Goal: Task Accomplishment & Management: Manage account settings

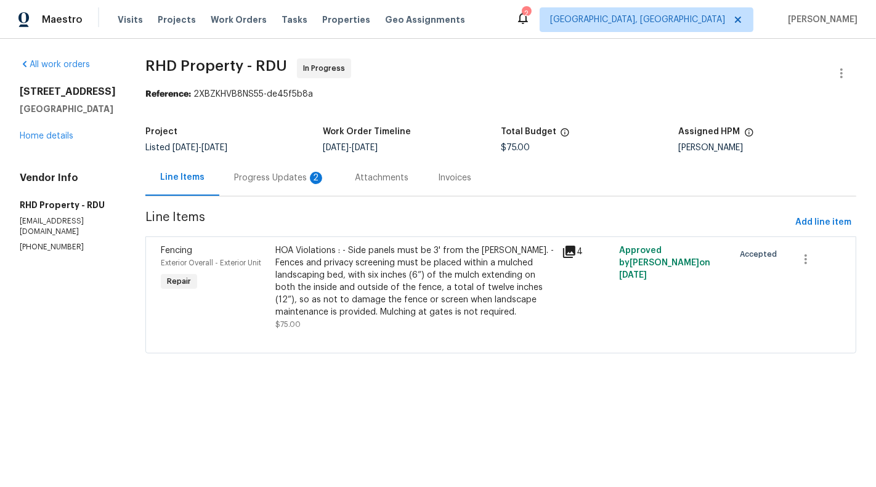
click at [310, 179] on div "Progress Updates 2" at bounding box center [279, 178] width 91 height 12
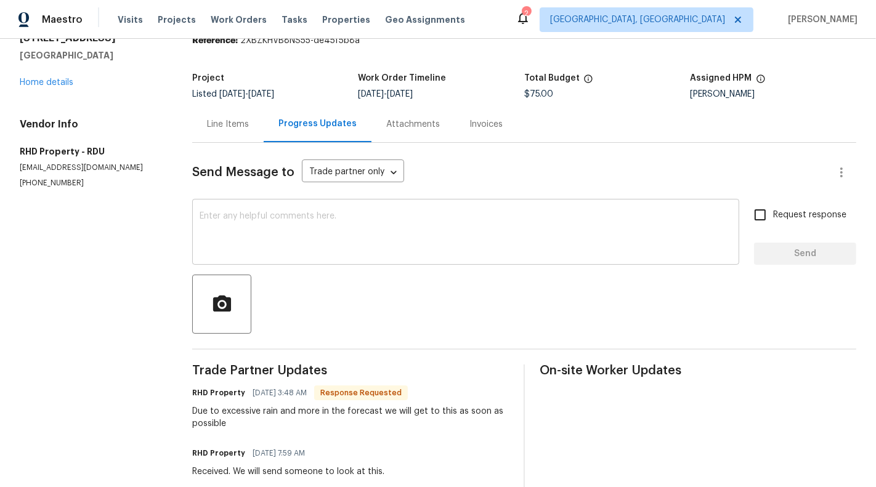
scroll to position [48, 0]
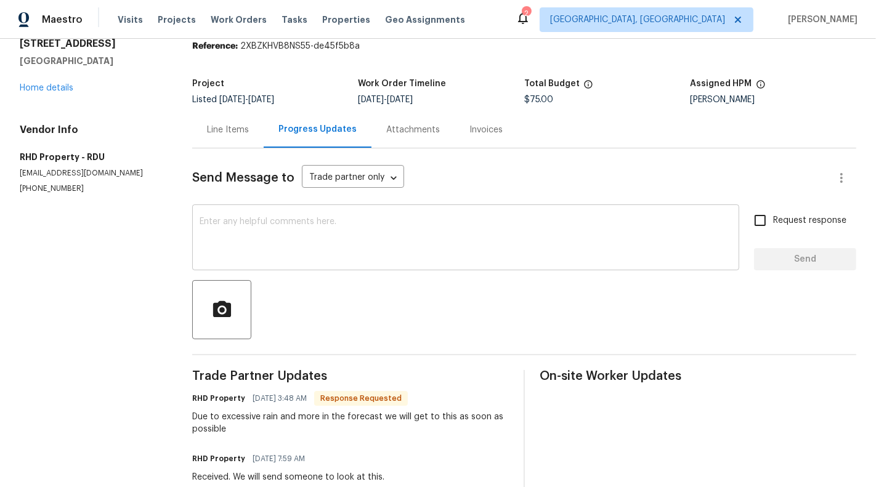
click at [363, 236] on textarea at bounding box center [466, 238] width 532 height 43
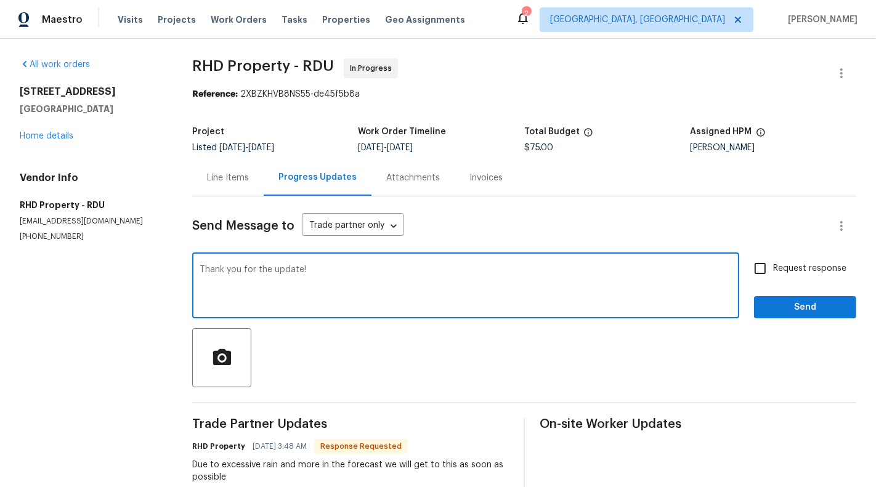
scroll to position [199, 0]
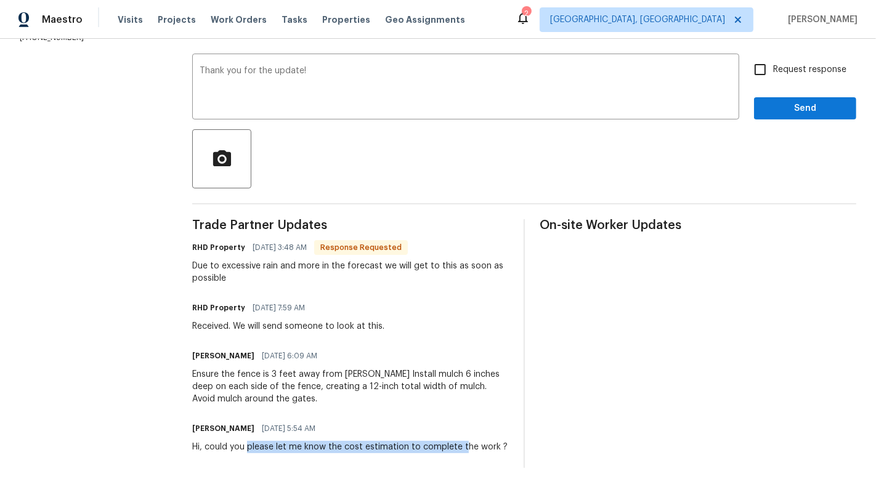
drag, startPoint x: 254, startPoint y: 447, endPoint x: 469, endPoint y: 447, distance: 214.9
click at [469, 447] on div "Hi, could you please let me know the cost estimation to complete the work ?" at bounding box center [349, 447] width 315 height 12
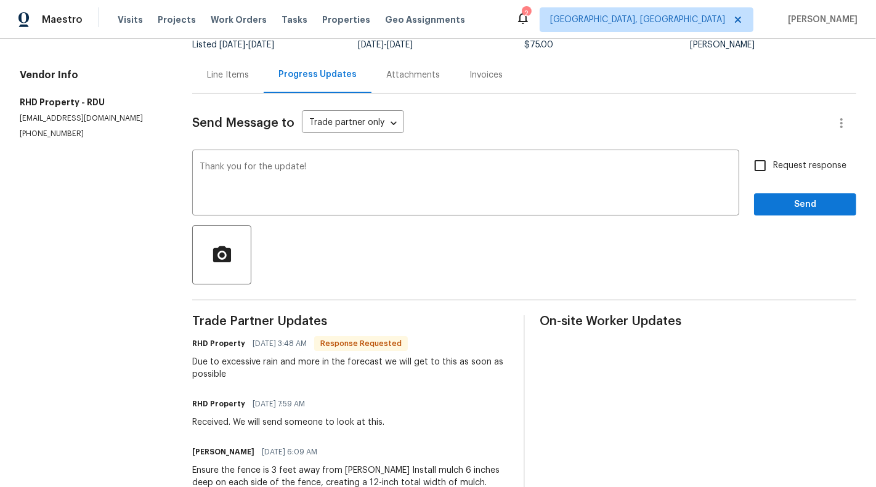
scroll to position [40, 0]
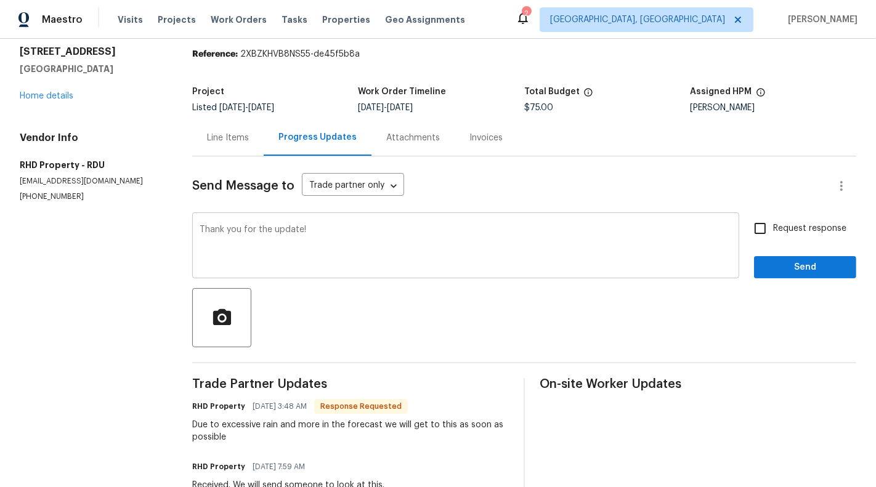
click at [357, 238] on textarea "Thank you for the update!" at bounding box center [466, 246] width 532 height 43
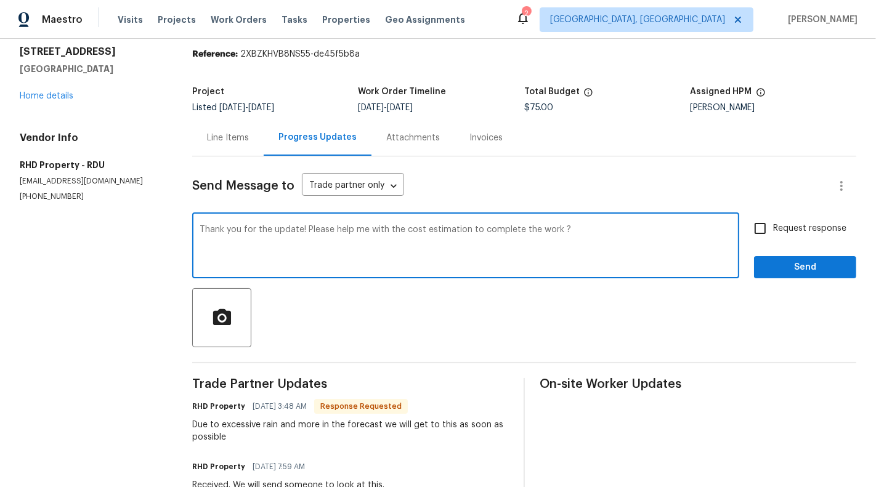
type textarea "Thank you for the update! Please help me with the cost estimation to complete t…"
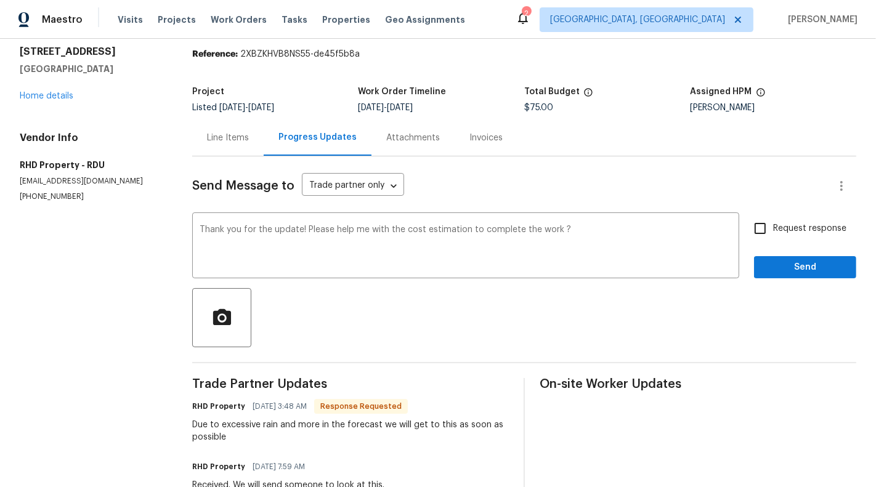
click at [796, 243] on div "Request response Send" at bounding box center [805, 247] width 102 height 63
click at [796, 230] on span "Request response" at bounding box center [809, 228] width 73 height 13
click at [773, 230] on input "Request response" at bounding box center [760, 229] width 26 height 26
checkbox input "true"
click at [793, 278] on button "Send" at bounding box center [805, 267] width 102 height 23
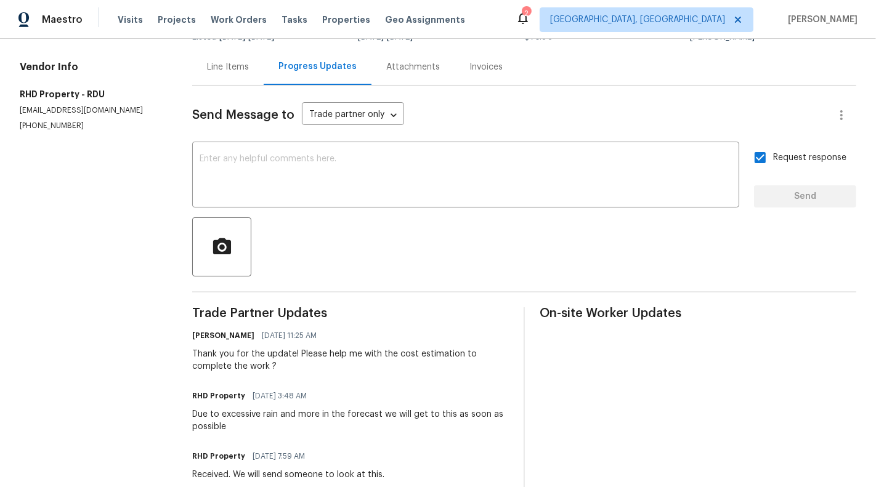
scroll to position [0, 0]
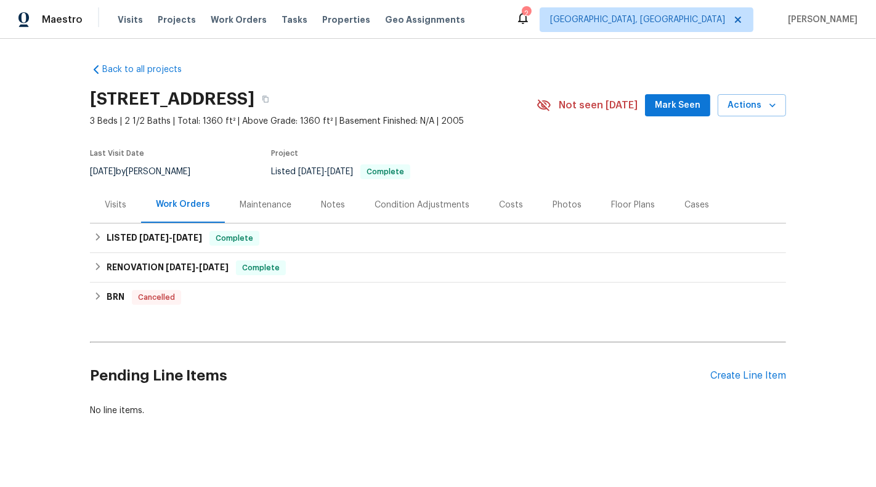
click at [108, 199] on div "Visits" at bounding box center [116, 205] width 22 height 12
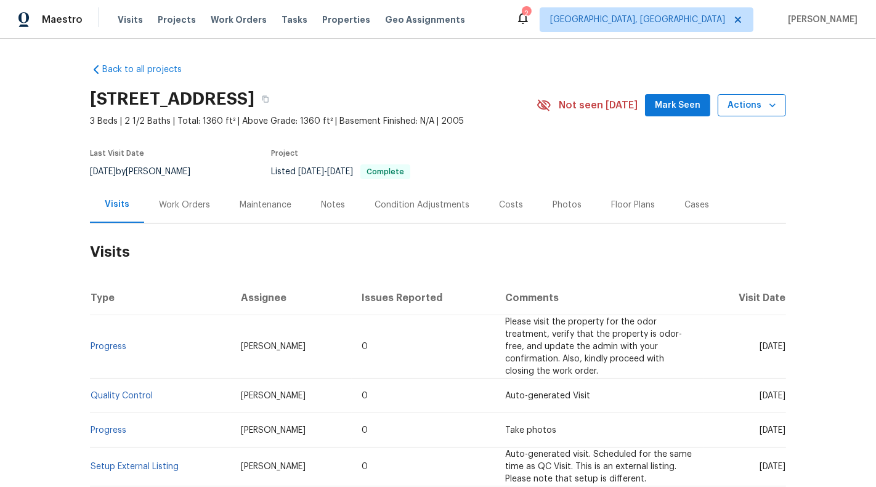
click at [761, 106] on span "Actions" at bounding box center [751, 105] width 49 height 15
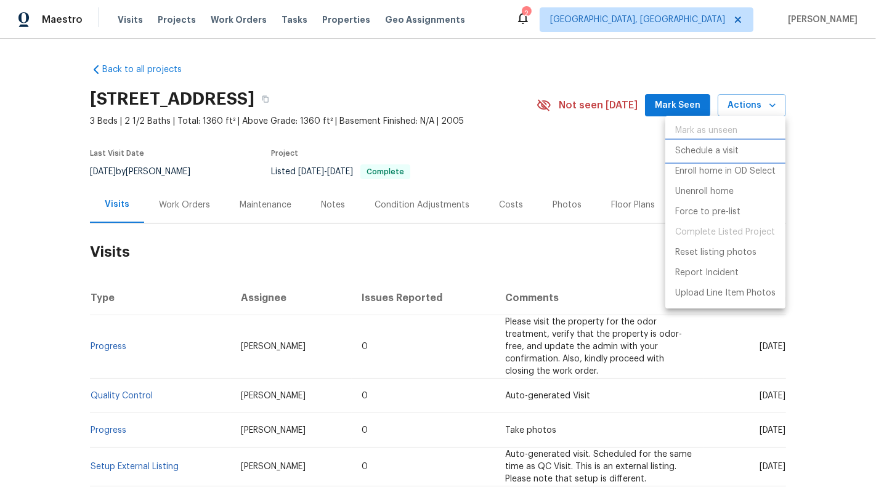
click at [740, 149] on li "Schedule a visit" at bounding box center [725, 151] width 120 height 20
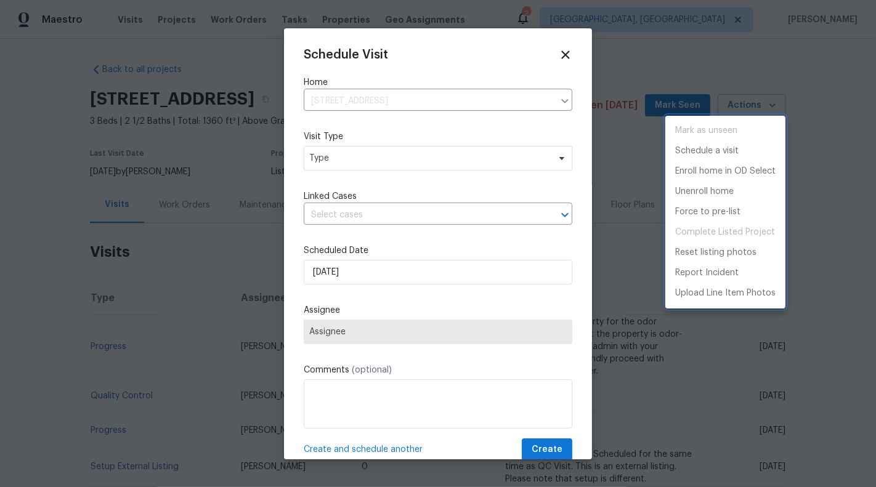
click at [339, 154] on div at bounding box center [438, 243] width 876 height 487
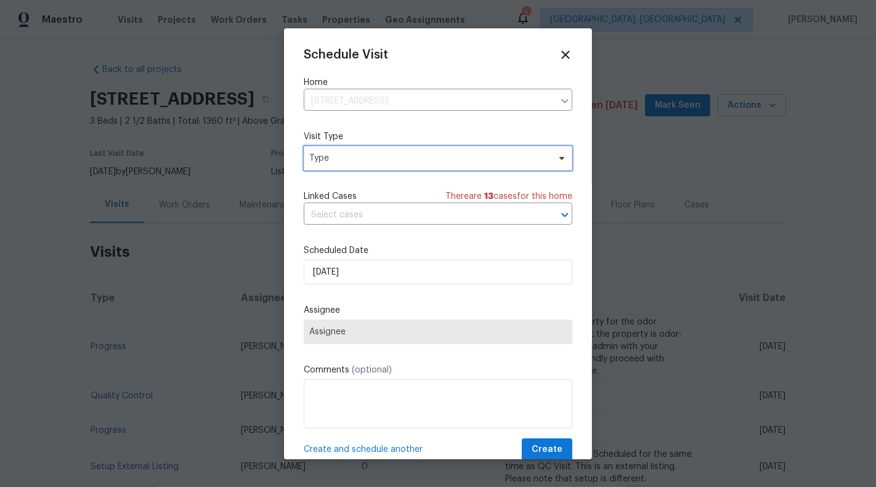
click at [339, 161] on span "Type" at bounding box center [429, 158] width 240 height 12
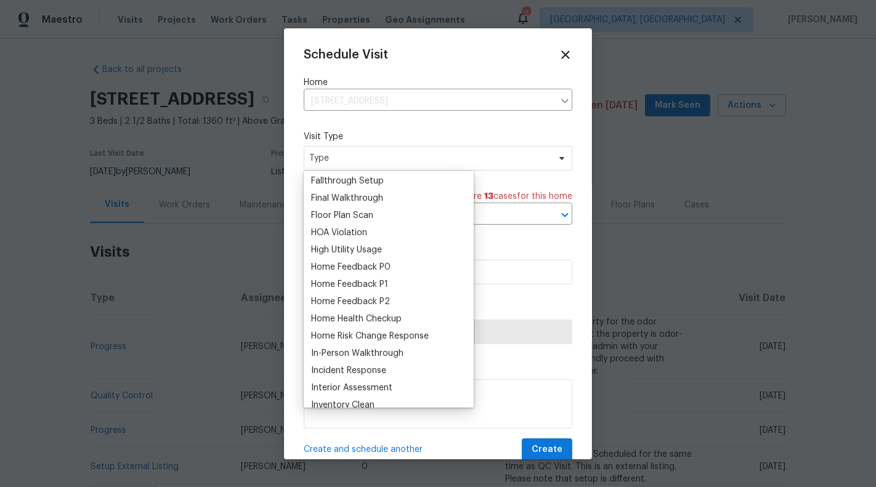
scroll to position [297, 0]
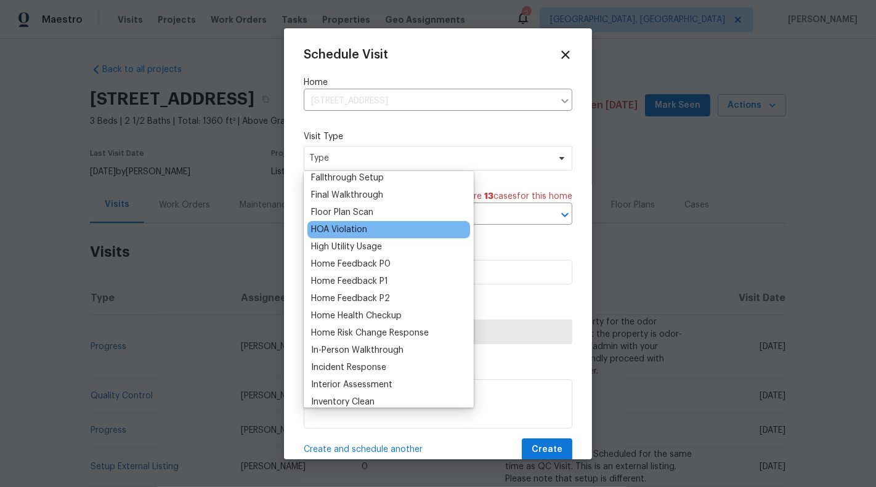
click at [353, 232] on div "HOA Violation" at bounding box center [339, 230] width 56 height 12
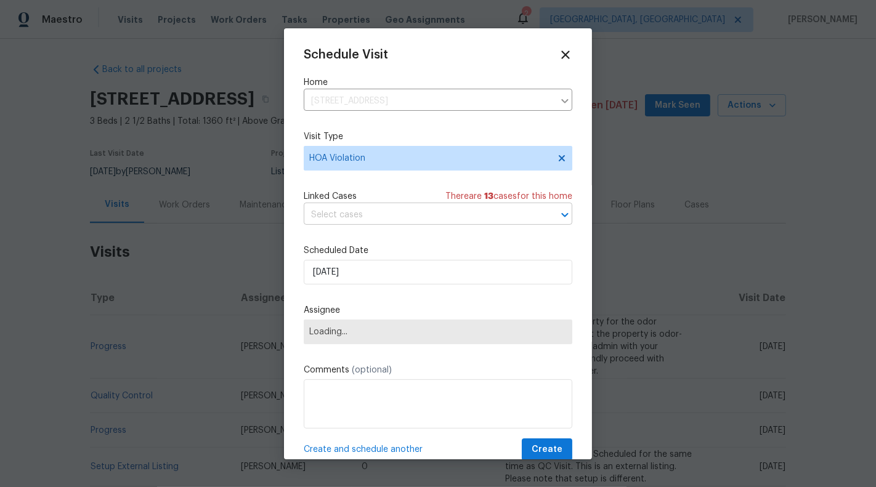
click at [355, 214] on input "text" at bounding box center [421, 215] width 234 height 19
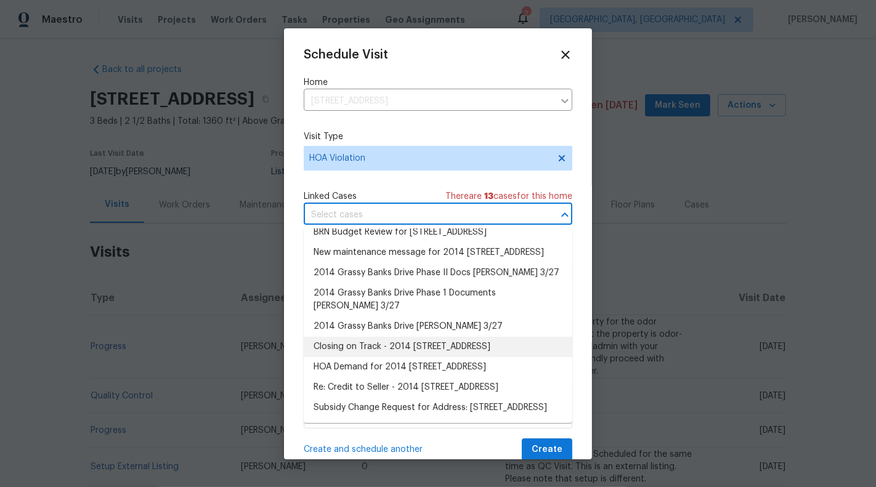
scroll to position [0, 0]
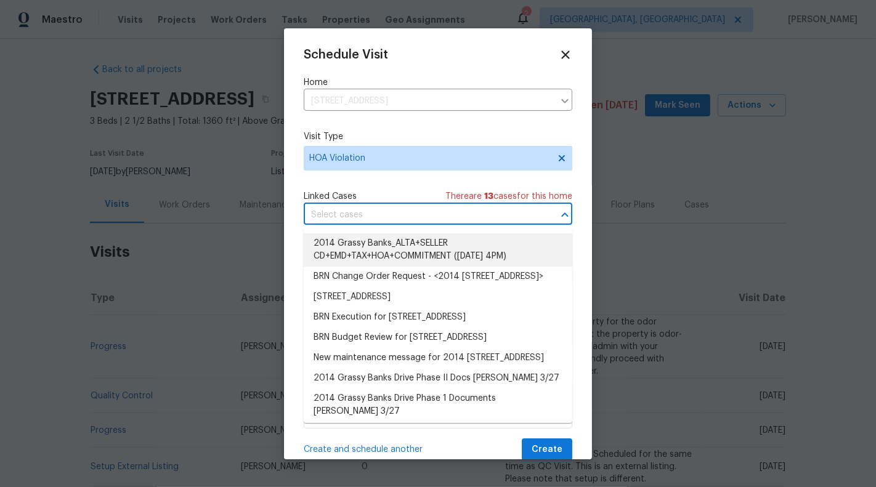
click at [376, 218] on input "text" at bounding box center [421, 215] width 234 height 19
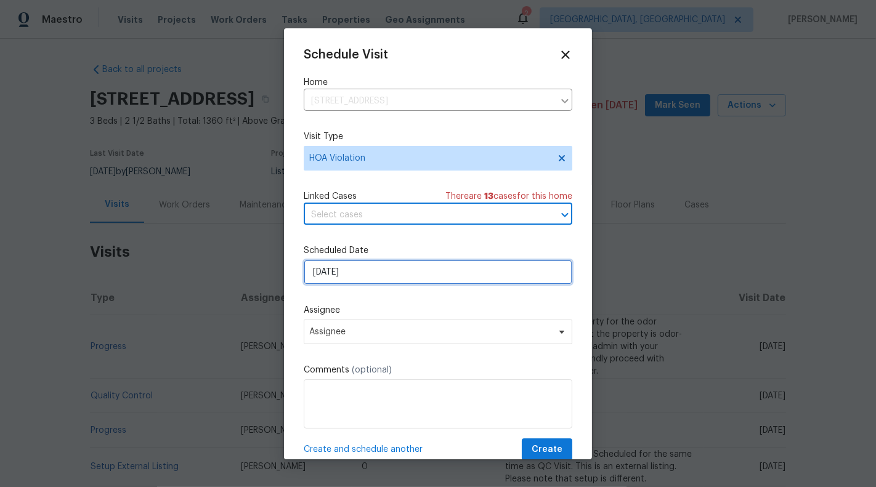
click at [335, 269] on input "12/08/2025" at bounding box center [438, 272] width 269 height 25
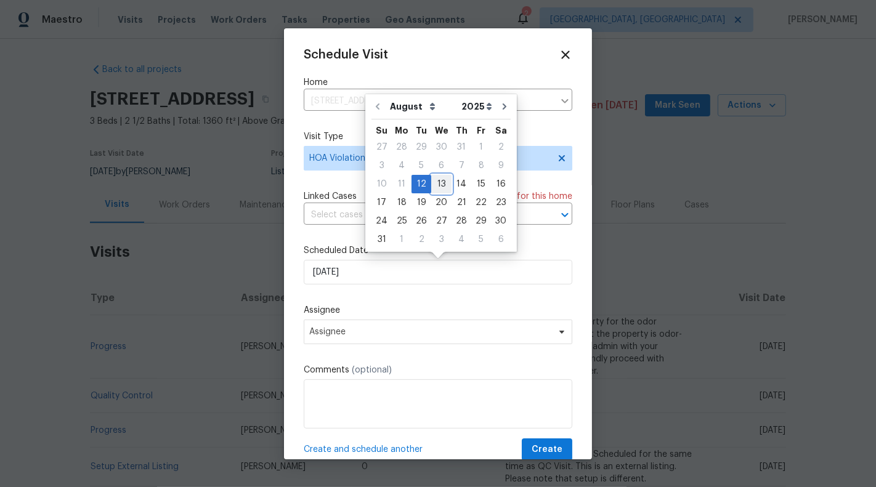
click at [433, 188] on div "13" at bounding box center [441, 184] width 20 height 17
type input "13/08/2025"
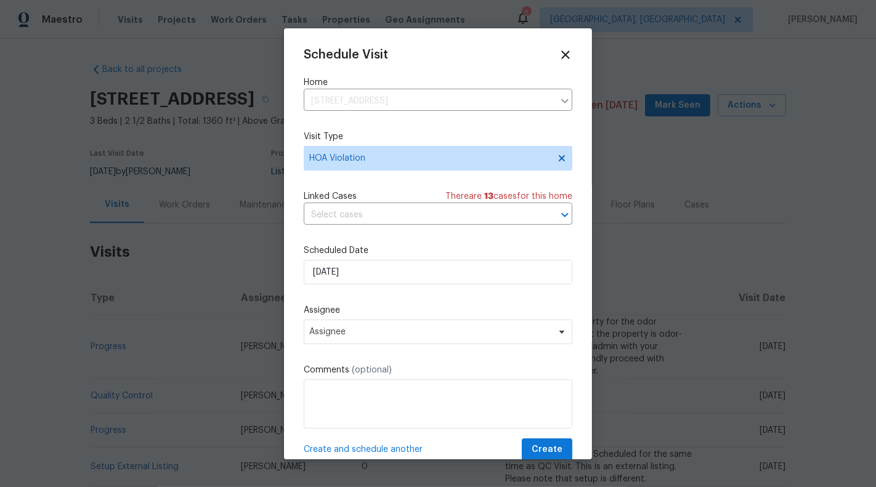
click at [394, 305] on label "Assignee" at bounding box center [438, 310] width 269 height 12
click at [394, 331] on span "Assignee" at bounding box center [429, 332] width 241 height 10
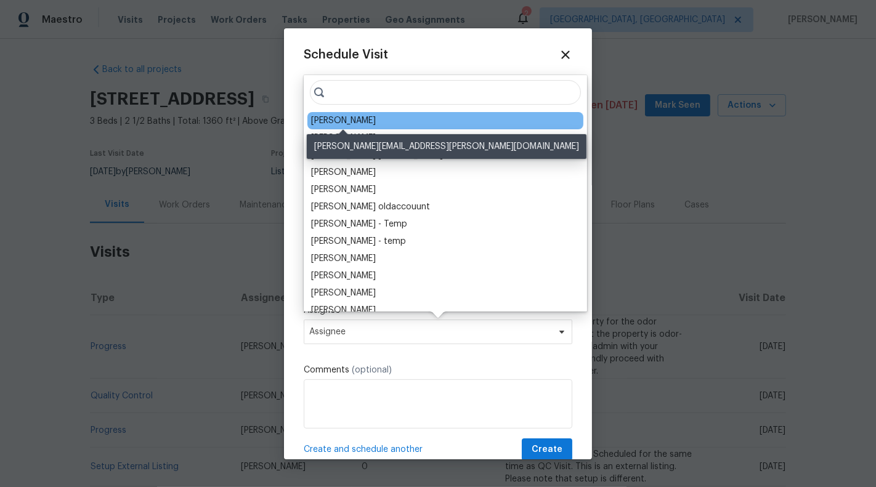
click at [368, 123] on div "Amanda Horton" at bounding box center [343, 121] width 65 height 12
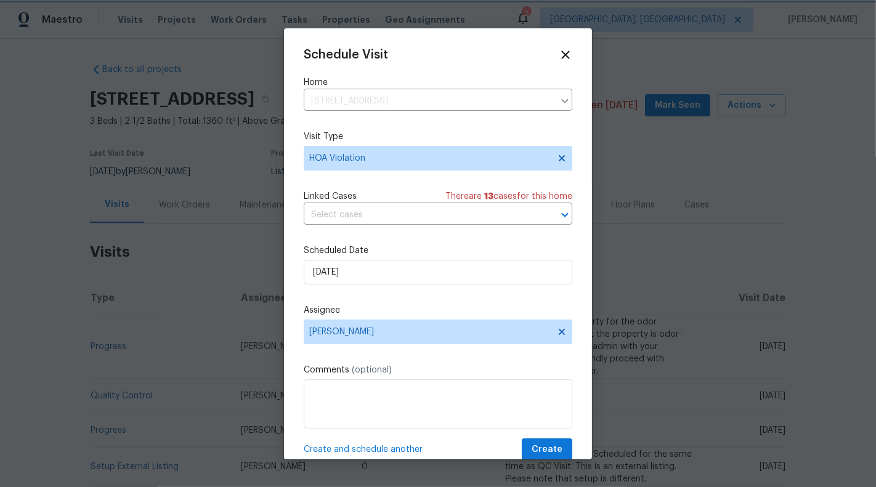
scroll to position [23, 0]
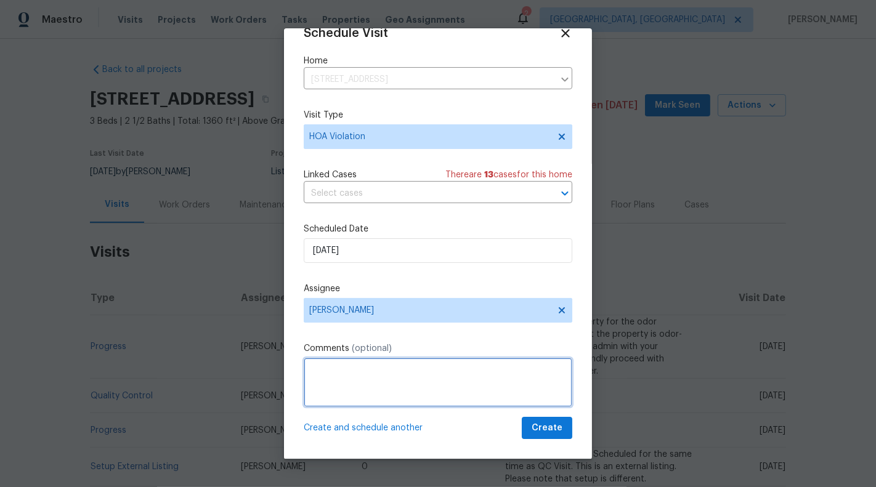
click at [353, 395] on textarea at bounding box center [438, 382] width 269 height 49
click at [445, 374] on textarea "HOA Violations :" at bounding box center [438, 382] width 269 height 49
paste textarea "Containers must be stored out of view of the street and may not be stored on th…"
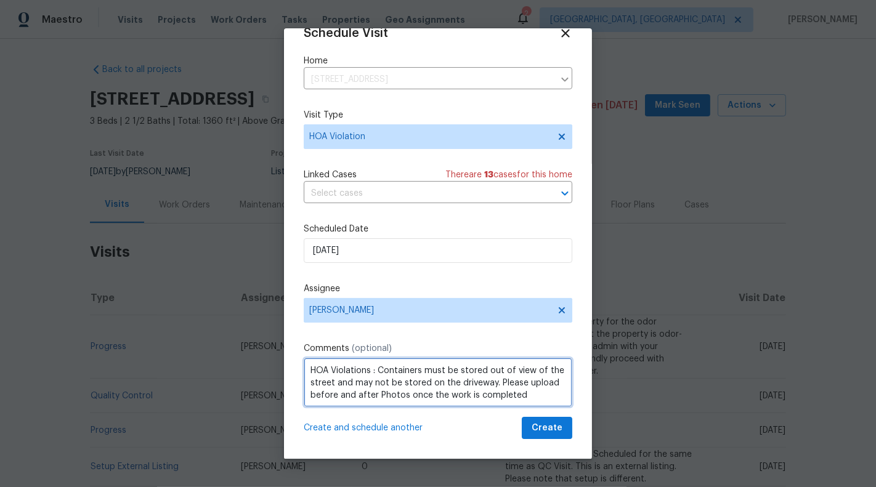
type textarea "HOA Violations : Containers must be stored out of view of the street and may no…"
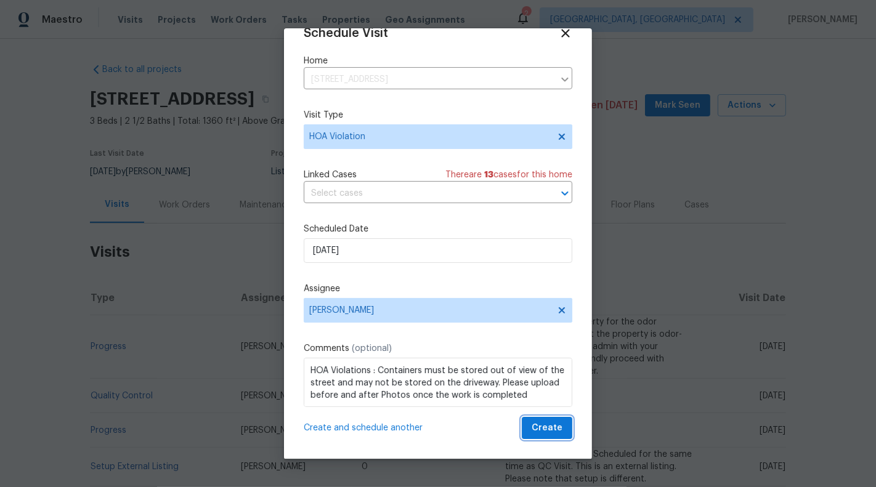
click at [548, 433] on span "Create" at bounding box center [546, 428] width 31 height 15
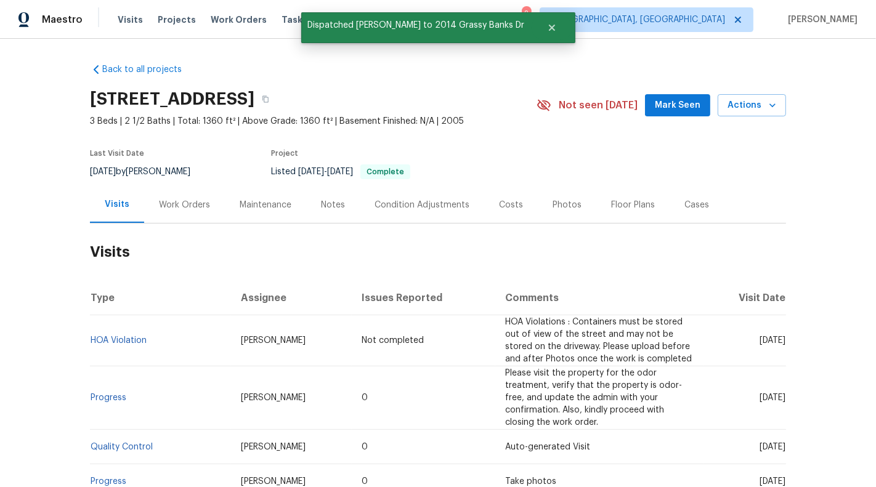
scroll to position [46, 0]
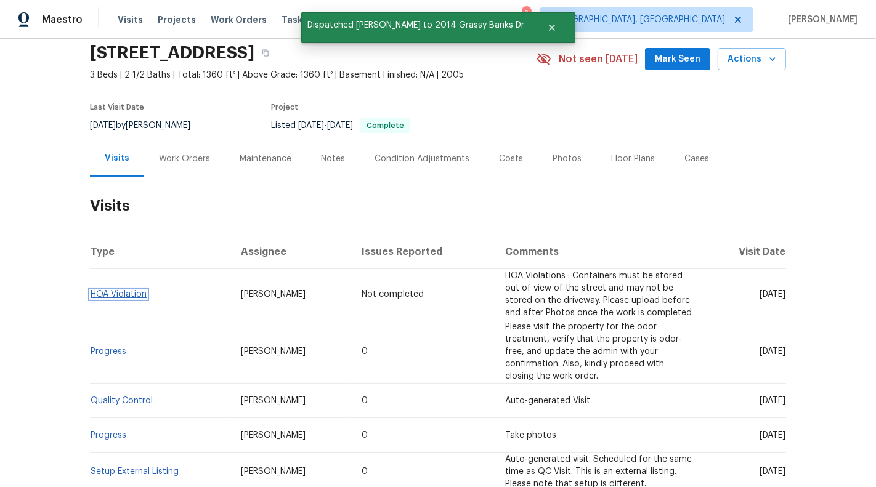
click at [124, 296] on link "HOA Violation" at bounding box center [119, 294] width 56 height 9
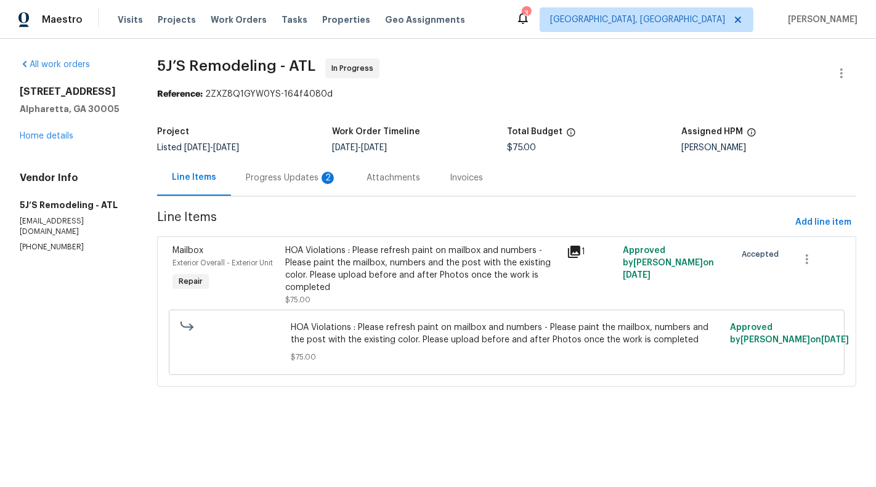
click at [331, 179] on div "Progress Updates 2" at bounding box center [291, 178] width 91 height 12
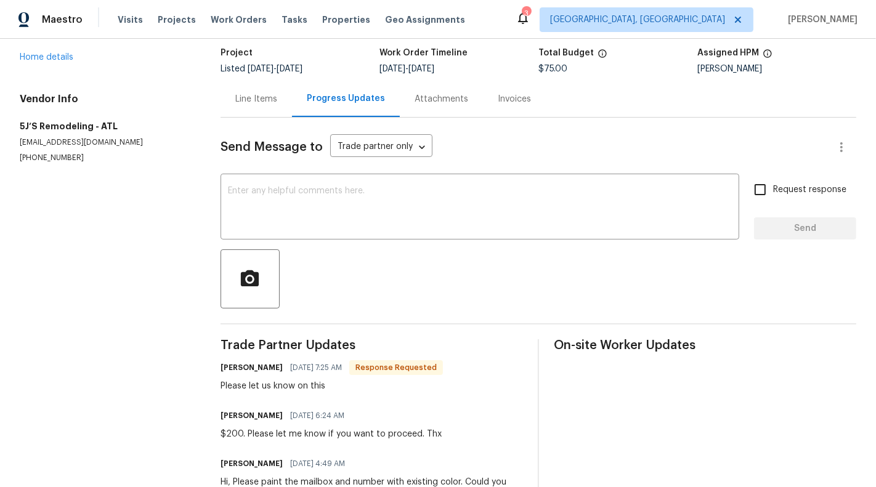
scroll to position [127, 0]
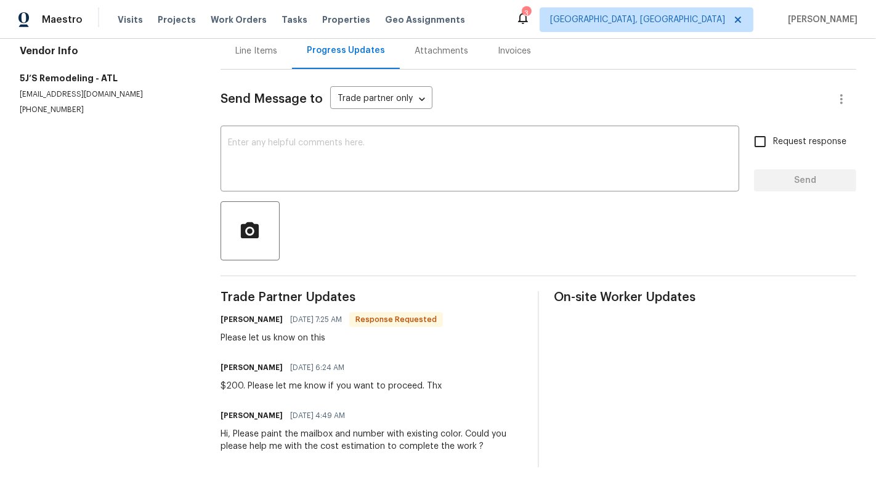
click at [227, 382] on div "$200. Please let me know if you want to proceed. Thx" at bounding box center [330, 386] width 221 height 12
drag, startPoint x: 222, startPoint y: 386, endPoint x: 437, endPoint y: 386, distance: 214.3
click at [437, 386] on div "$200. Please let me know if you want to proceed. Thx" at bounding box center [330, 386] width 221 height 12
click at [427, 386] on div "$200. Please let me know if you want to proceed. Thx" at bounding box center [330, 386] width 221 height 12
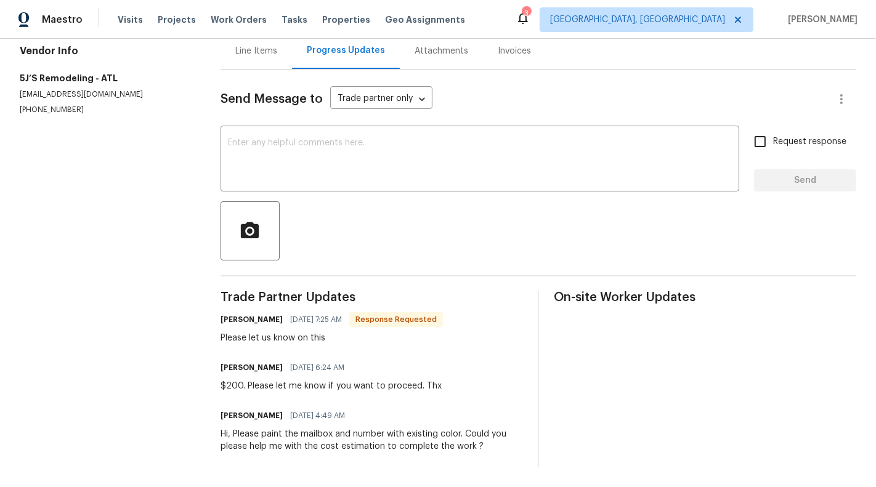
click at [257, 60] on div "Line Items" at bounding box center [255, 51] width 71 height 36
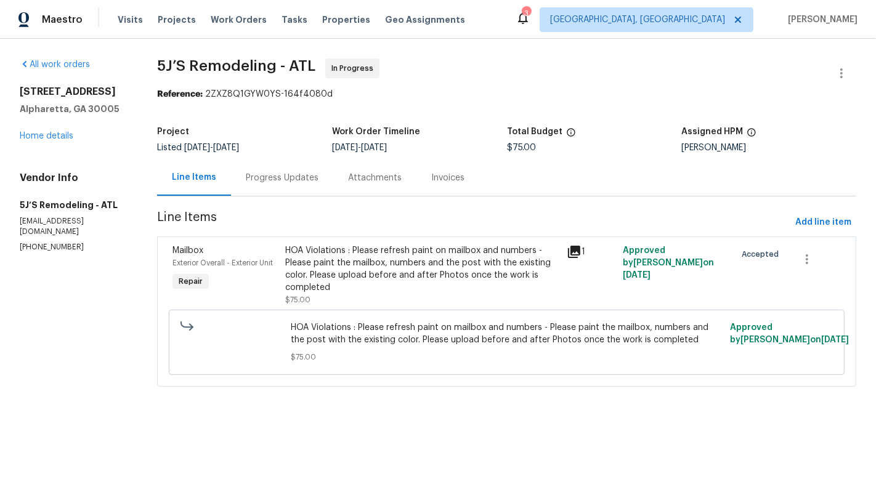
click at [440, 269] on div "HOA Violations : Please refresh paint on mailbox and numbers - Please paint the…" at bounding box center [422, 268] width 274 height 49
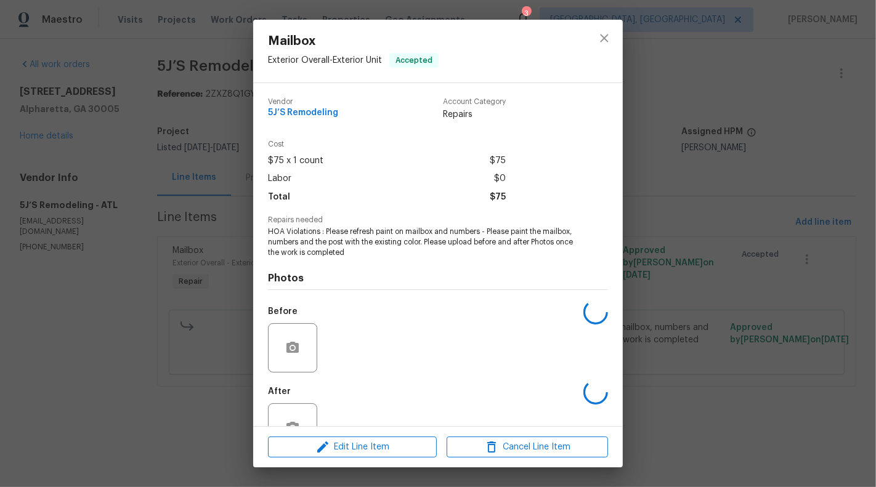
scroll to position [39, 0]
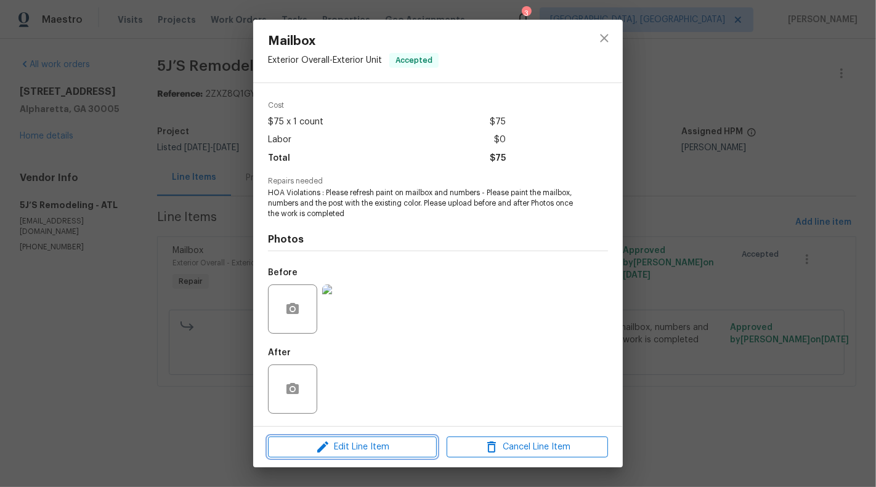
click at [386, 448] on span "Edit Line Item" at bounding box center [352, 447] width 161 height 15
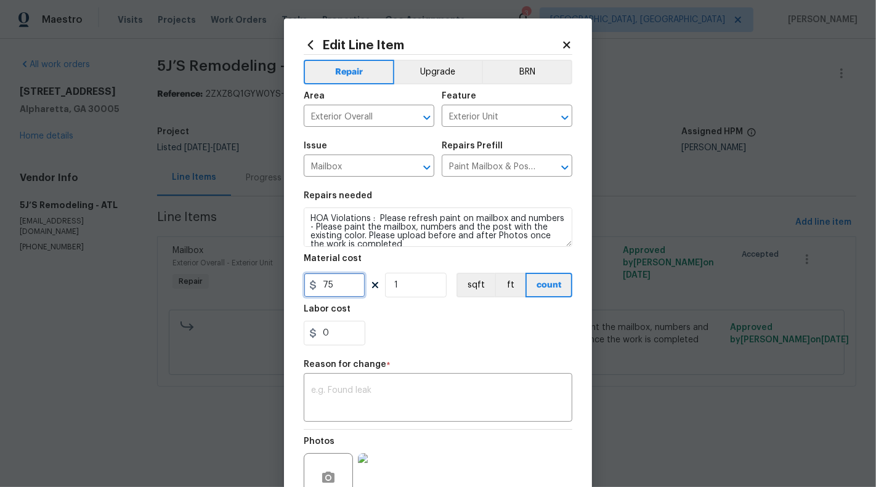
drag, startPoint x: 321, startPoint y: 288, endPoint x: 349, endPoint y: 288, distance: 27.7
click at [349, 288] on input "75" at bounding box center [335, 285] width 62 height 25
type input "200"
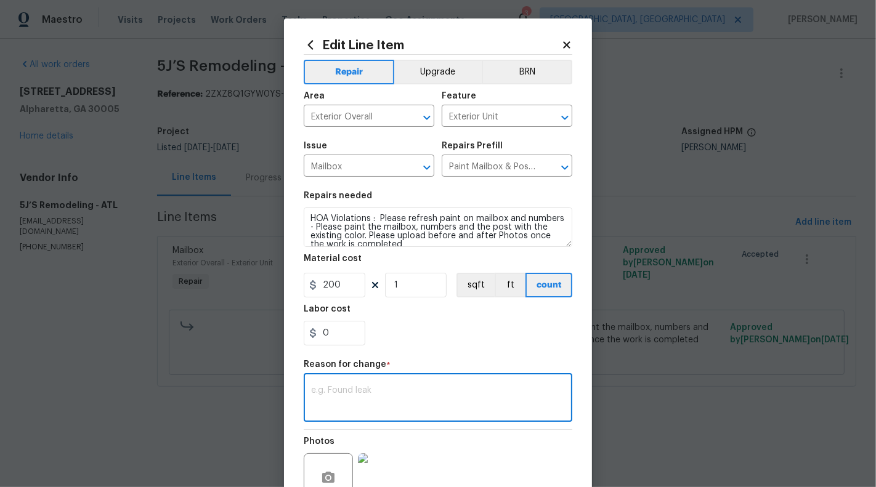
click at [355, 404] on textarea at bounding box center [438, 399] width 254 height 26
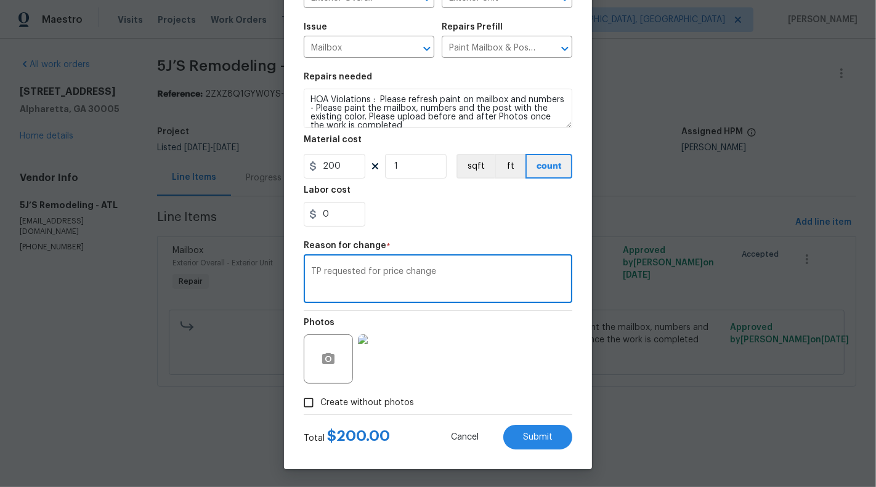
type textarea "TP requested for price change"
click at [564, 421] on div "Total $ 200.00 Cancel Submit" at bounding box center [438, 432] width 269 height 34
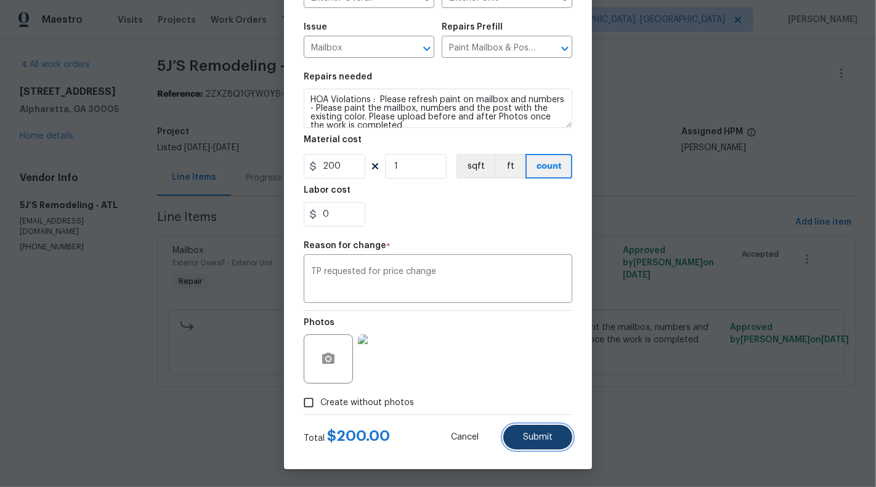
click at [551, 438] on span "Submit" at bounding box center [538, 437] width 30 height 9
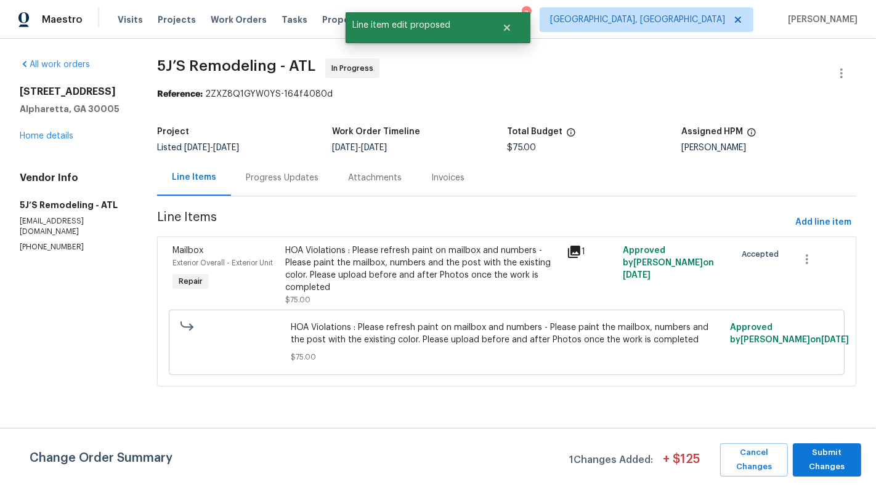
scroll to position [0, 0]
click at [826, 469] on span "Submit Changes" at bounding box center [827, 460] width 56 height 28
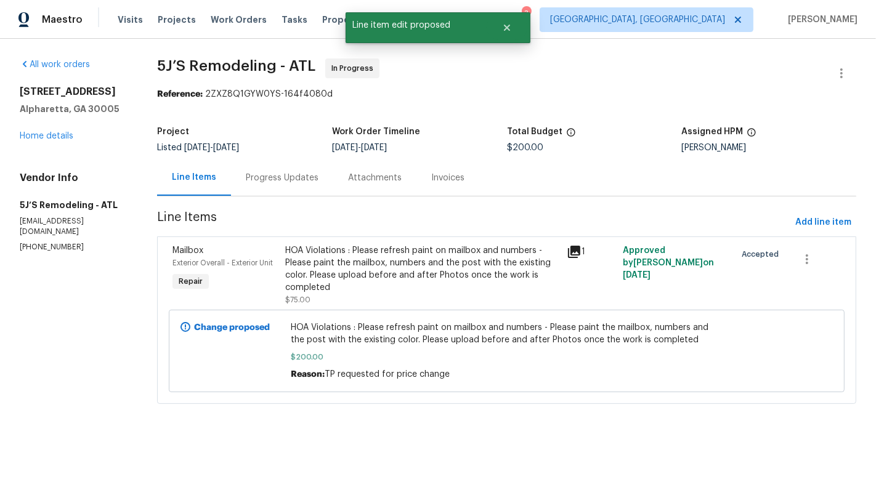
click at [294, 176] on div "Progress Updates" at bounding box center [282, 178] width 73 height 12
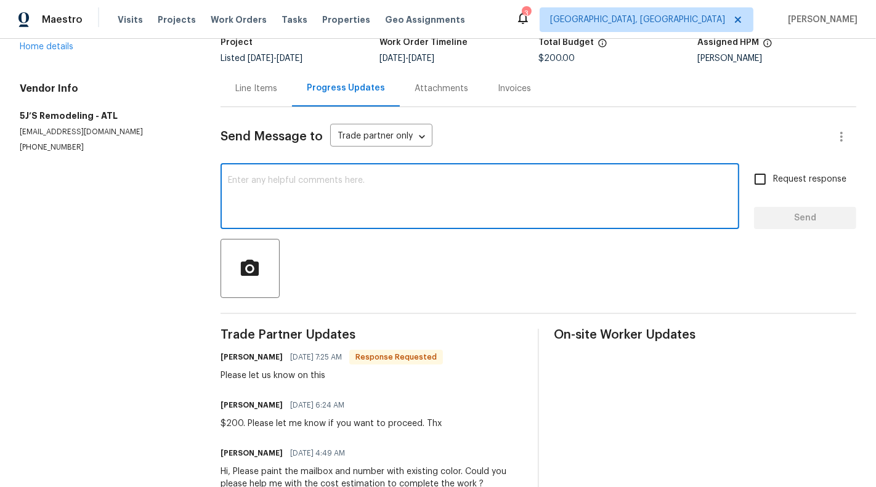
click at [296, 185] on textarea at bounding box center [480, 197] width 504 height 43
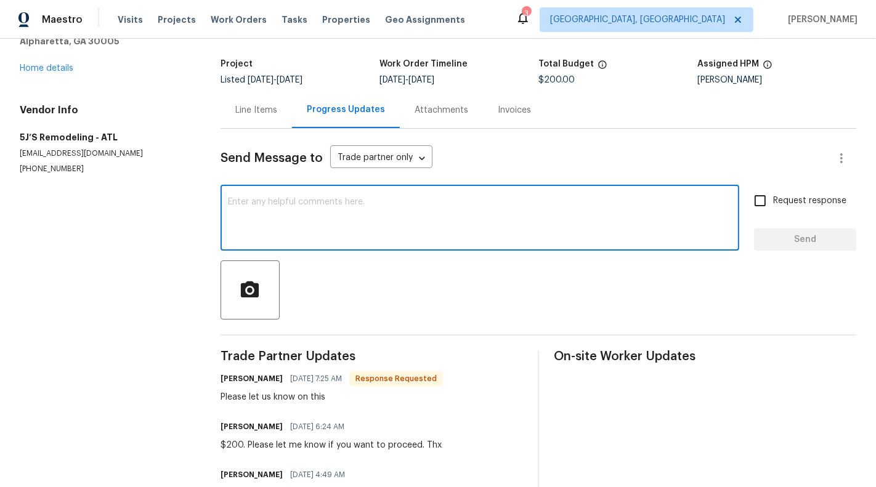
click at [251, 119] on div "Line Items" at bounding box center [255, 110] width 71 height 36
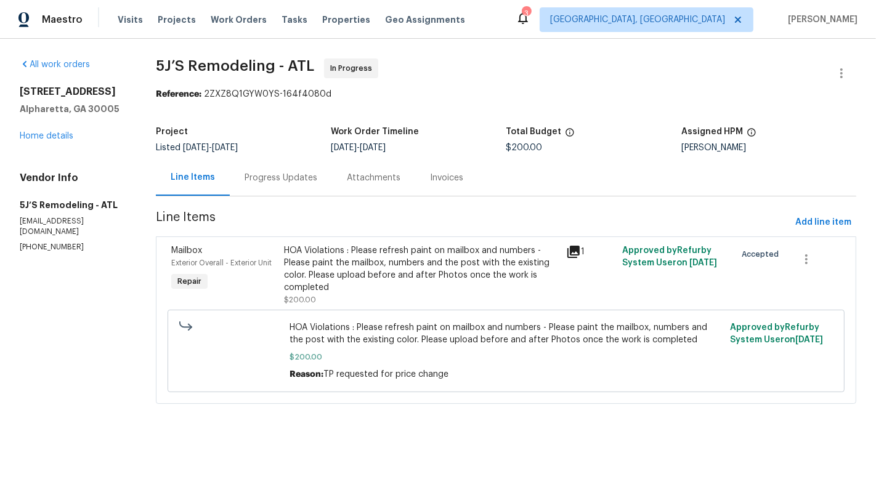
click at [303, 180] on div "Progress Updates" at bounding box center [280, 178] width 73 height 12
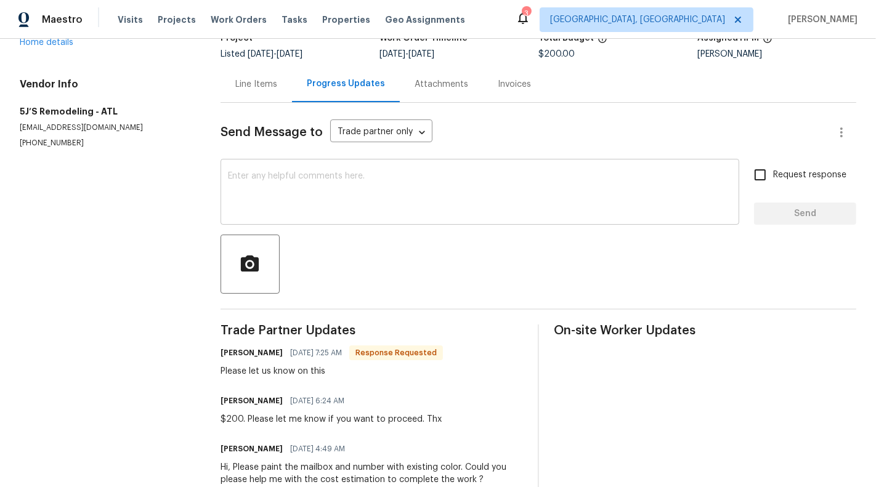
scroll to position [127, 0]
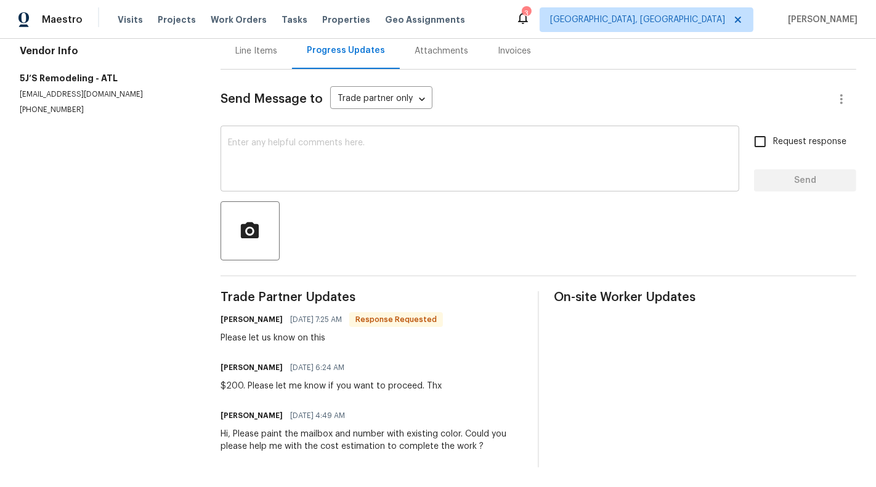
click at [389, 190] on div "x ​" at bounding box center [479, 160] width 519 height 63
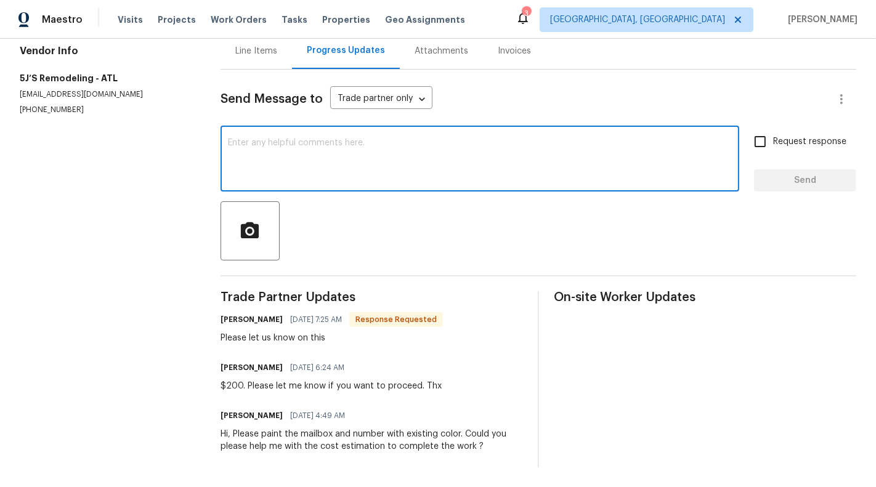
click at [384, 179] on textarea at bounding box center [480, 160] width 504 height 43
type textarea "Hi, Price has been adjusted"
click at [791, 138] on span "Request response" at bounding box center [809, 141] width 73 height 13
click at [773, 138] on input "Request response" at bounding box center [760, 142] width 26 height 26
checkbox input "true"
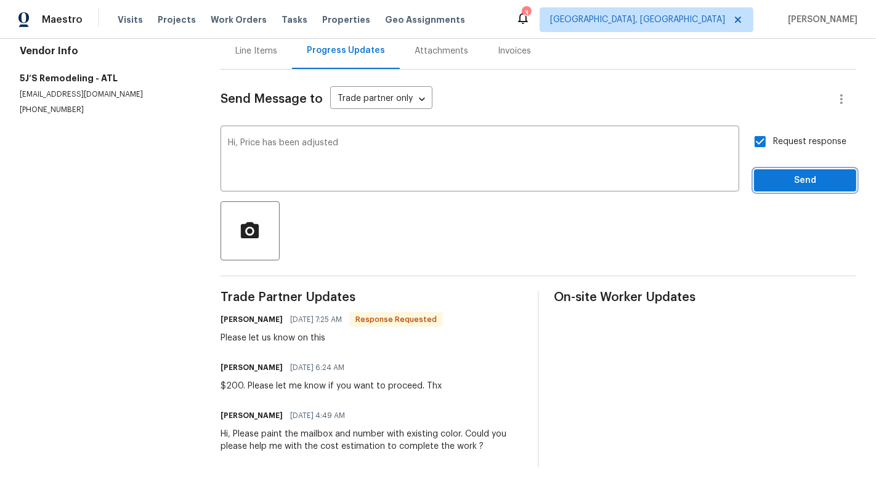
click at [807, 182] on span "Send" at bounding box center [805, 180] width 83 height 15
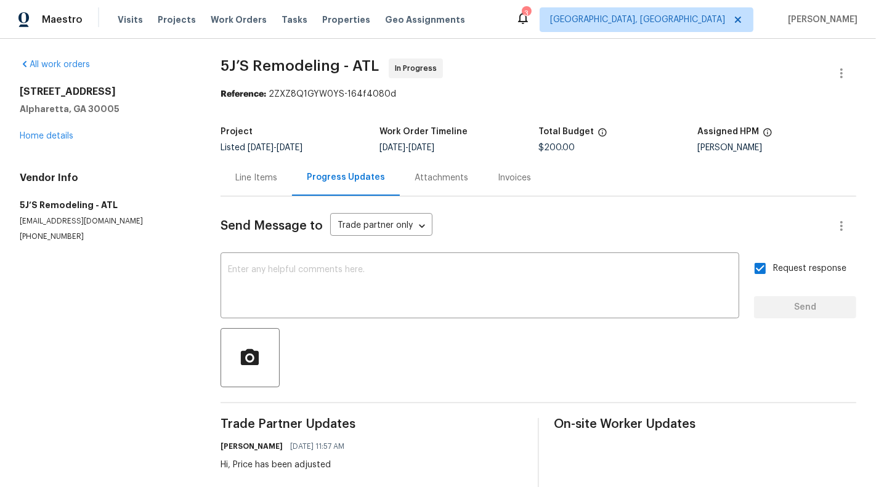
scroll to position [174, 0]
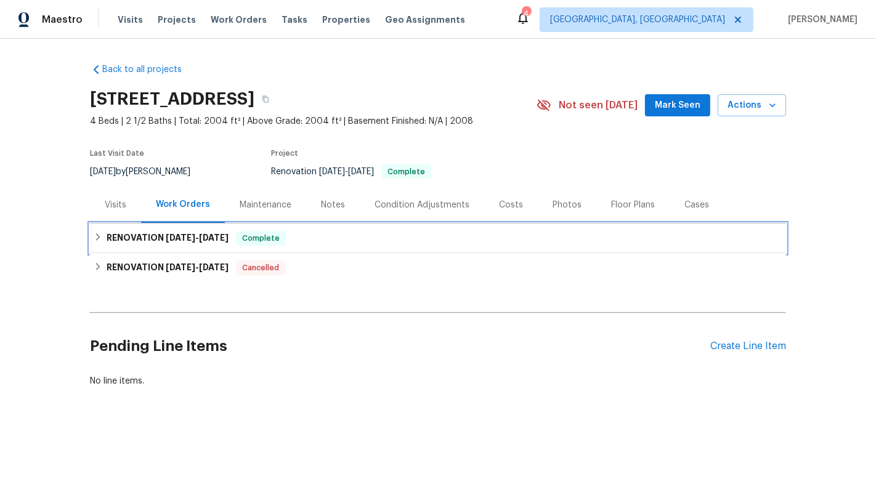
click at [363, 235] on div "RENOVATION 7/29/25 - 8/11/25 Complete" at bounding box center [438, 238] width 689 height 15
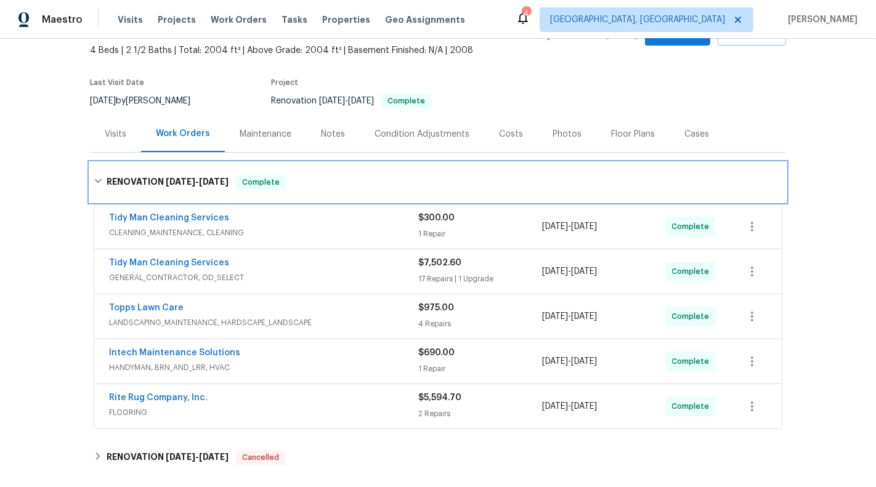
scroll to position [75, 0]
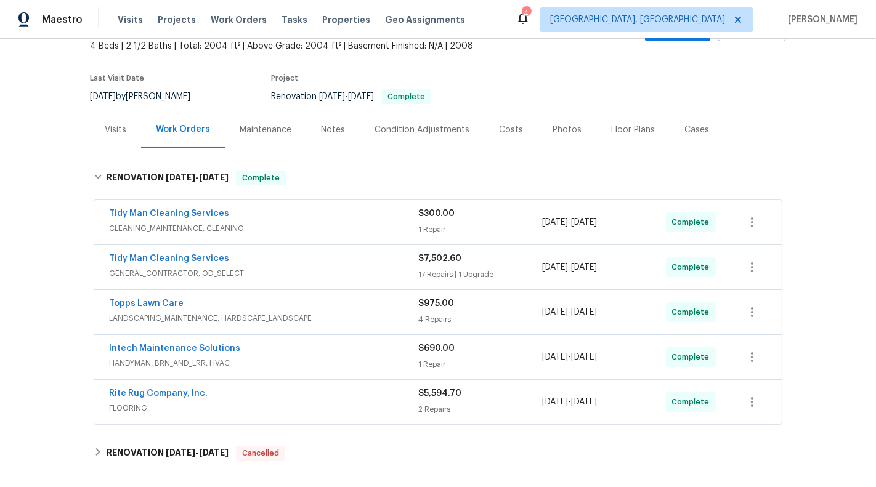
click at [363, 225] on span "CLEANING_MAINTENANCE, CLEANING" at bounding box center [263, 228] width 309 height 12
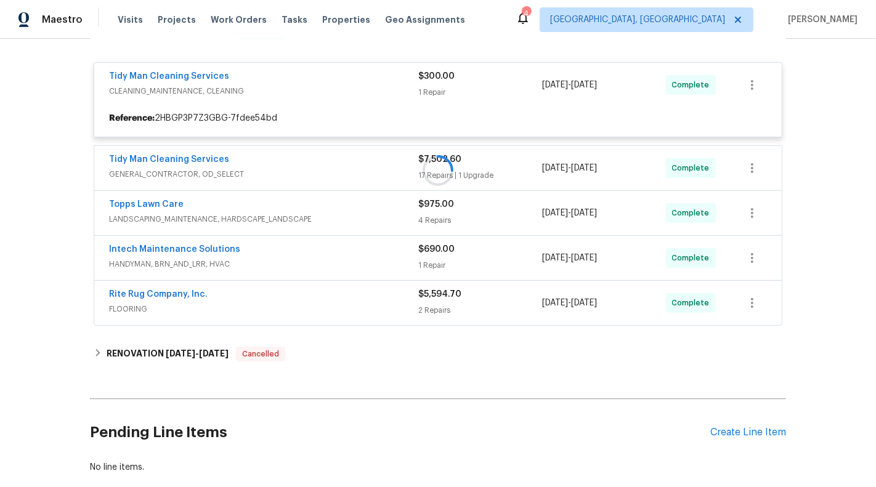
scroll to position [224, 0]
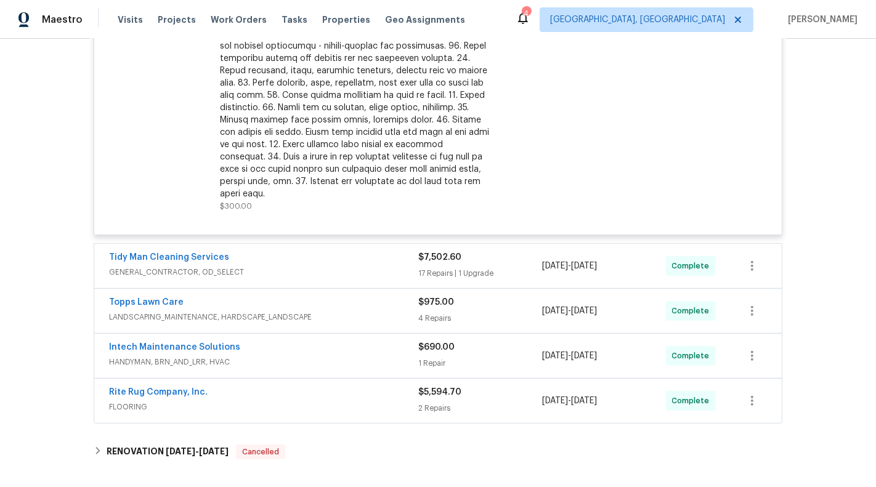
click at [361, 266] on span "GENERAL_CONTRACTOR, OD_SELECT" at bounding box center [263, 272] width 309 height 12
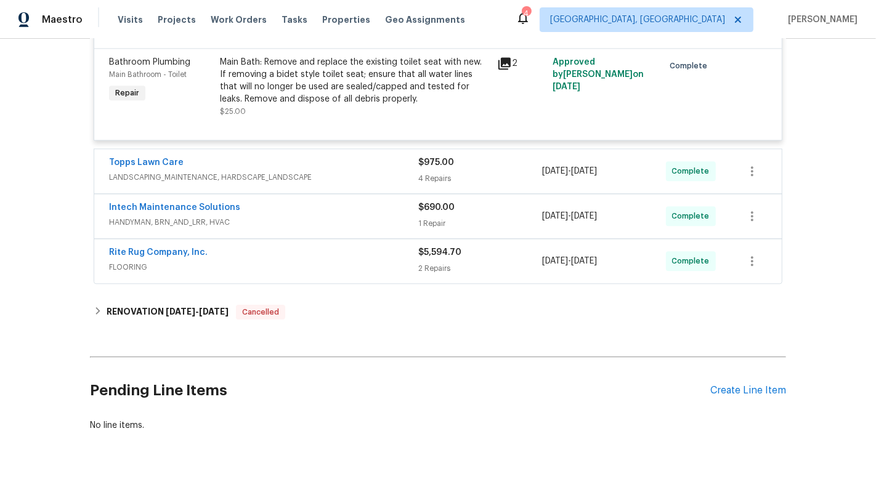
scroll to position [2451, 0]
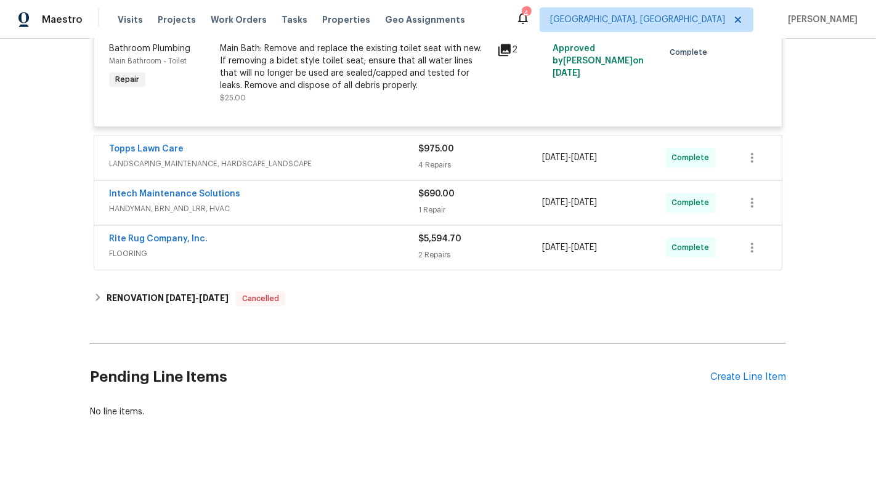
click at [347, 203] on span "HANDYMAN, BRN_AND_LRR, HVAC" at bounding box center [263, 209] width 309 height 12
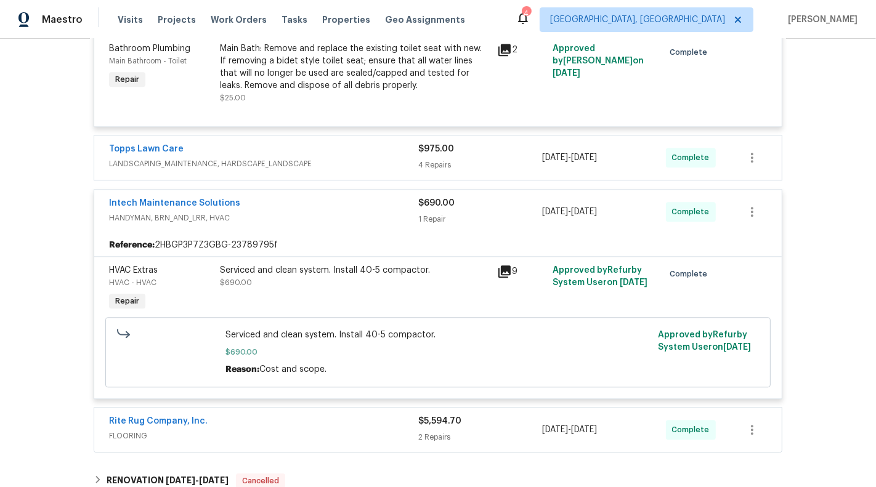
click at [357, 158] on span "LANDSCAPING_MAINTENANCE, HARDSCAPE_LANDSCAPE" at bounding box center [263, 164] width 309 height 12
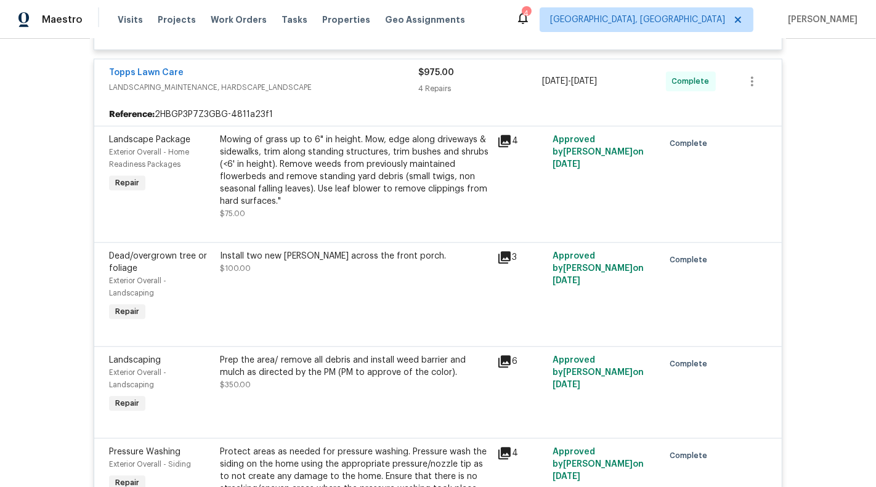
scroll to position [3073, 0]
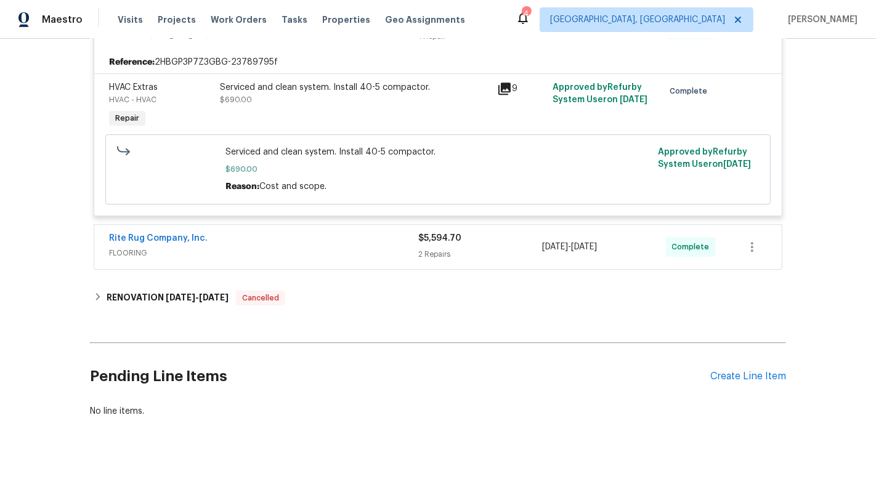
click at [316, 247] on span "FLOORING" at bounding box center [263, 253] width 309 height 12
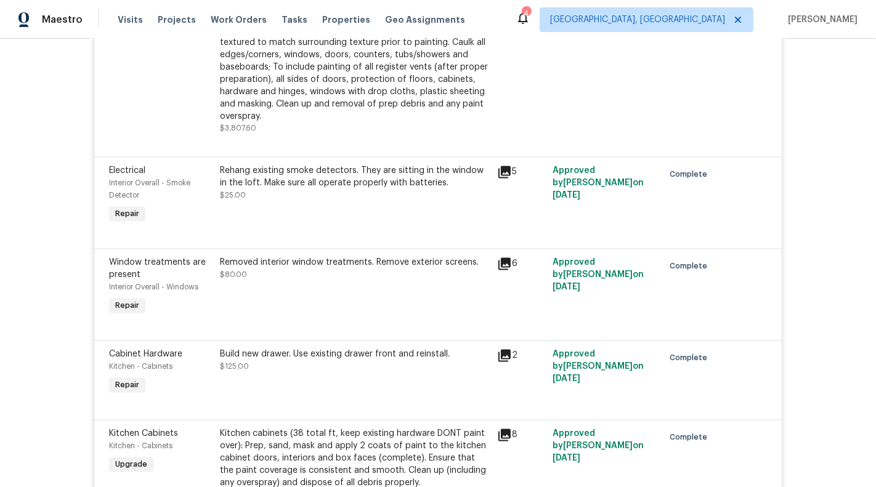
scroll to position [1887, 0]
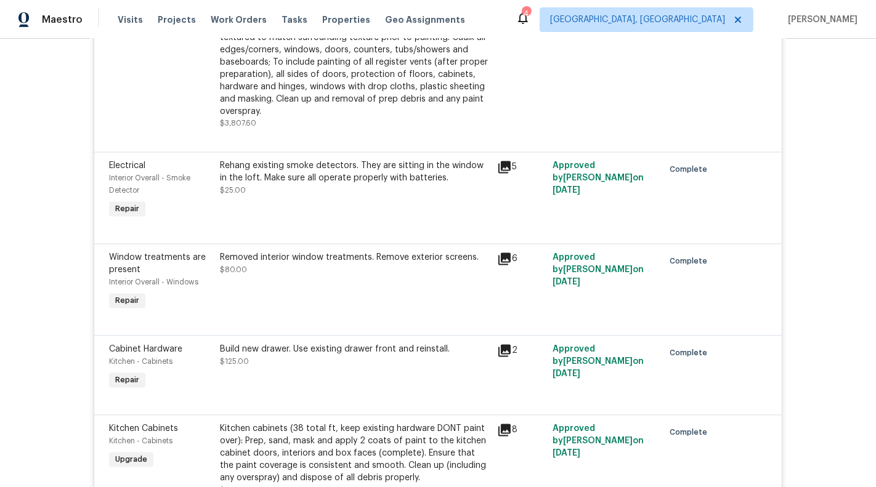
click at [389, 297] on div "Removed interior window treatments. Remove exterior screens. $80.00" at bounding box center [354, 282] width 277 height 69
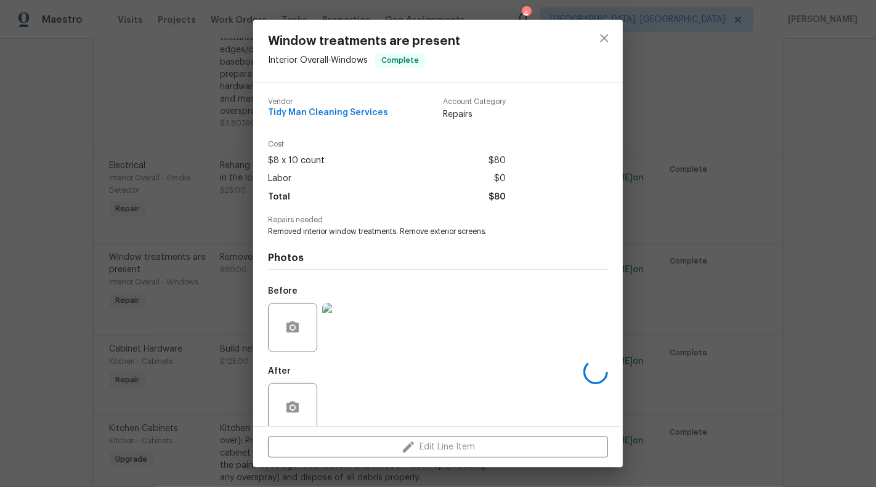
scroll to position [18, 0]
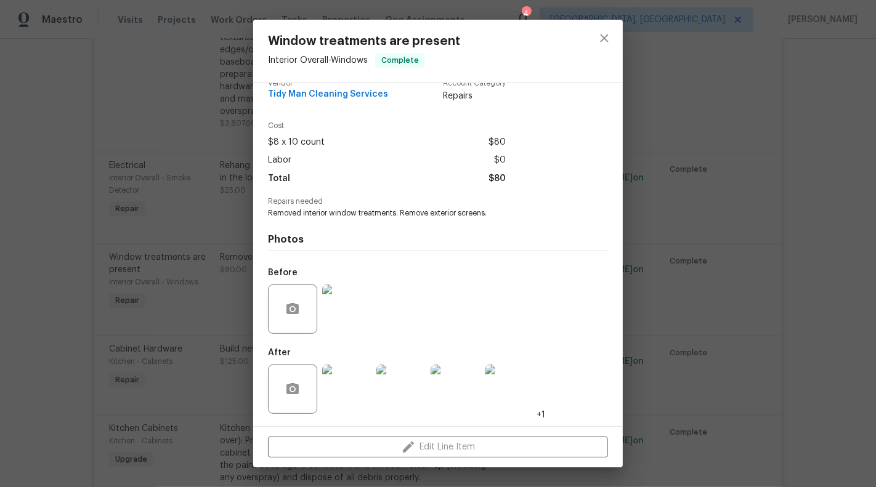
click at [348, 388] on img at bounding box center [346, 389] width 49 height 49
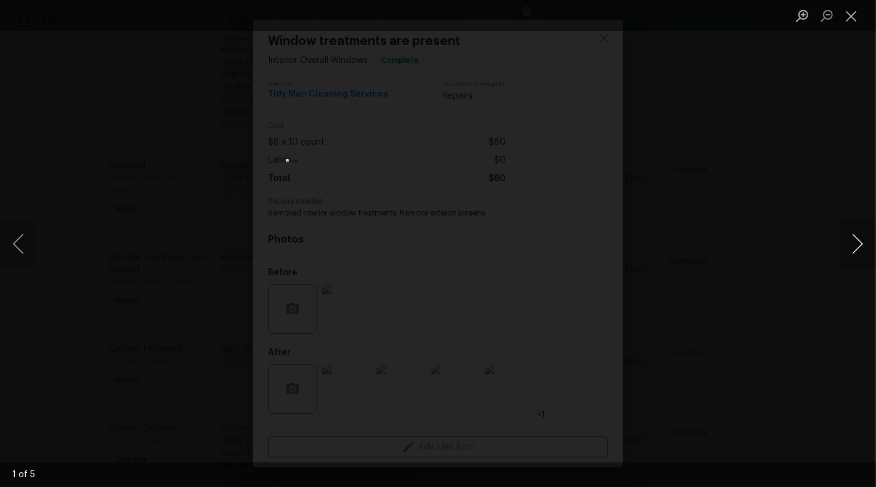
click at [869, 244] on button "Next image" at bounding box center [857, 243] width 37 height 49
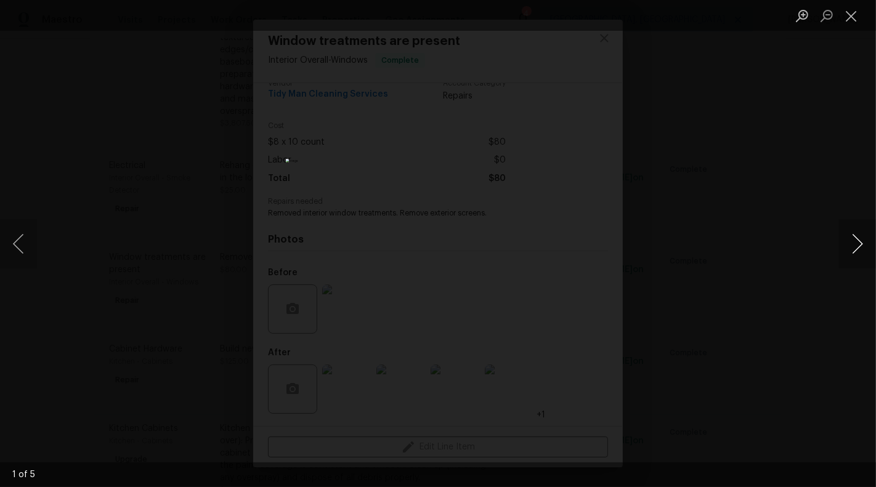
click at [870, 244] on button "Next image" at bounding box center [857, 243] width 37 height 49
click at [867, 19] on ul "Lightbox" at bounding box center [833, 15] width 86 height 31
click at [853, 19] on button "Close lightbox" at bounding box center [851, 16] width 25 height 22
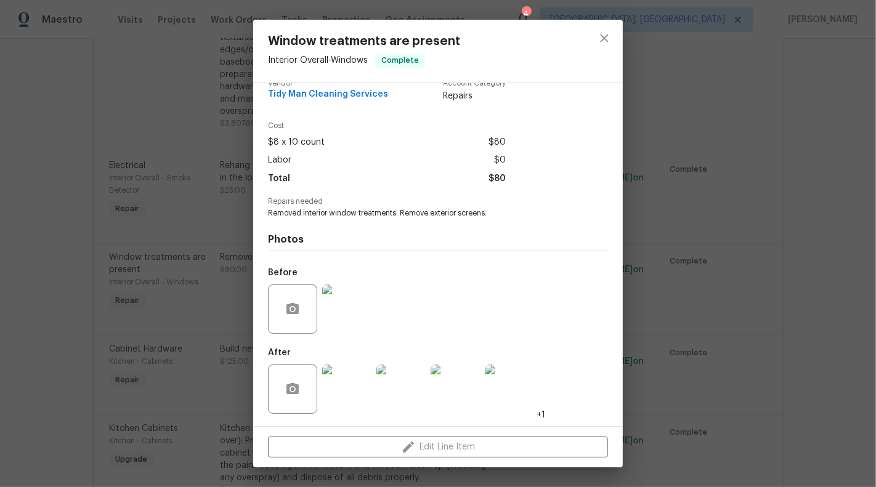
click at [711, 187] on div "Window treatments are present Interior Overall - Windows Complete Vendor Tidy M…" at bounding box center [438, 243] width 876 height 487
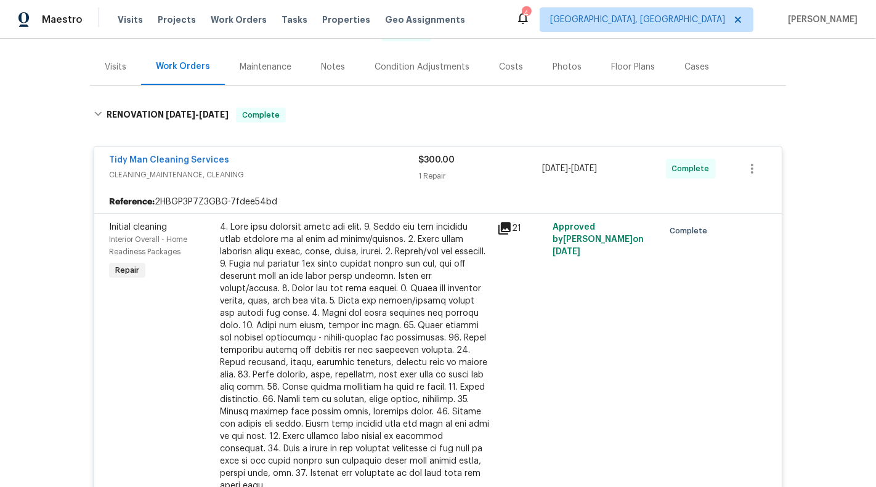
scroll to position [1317, 0]
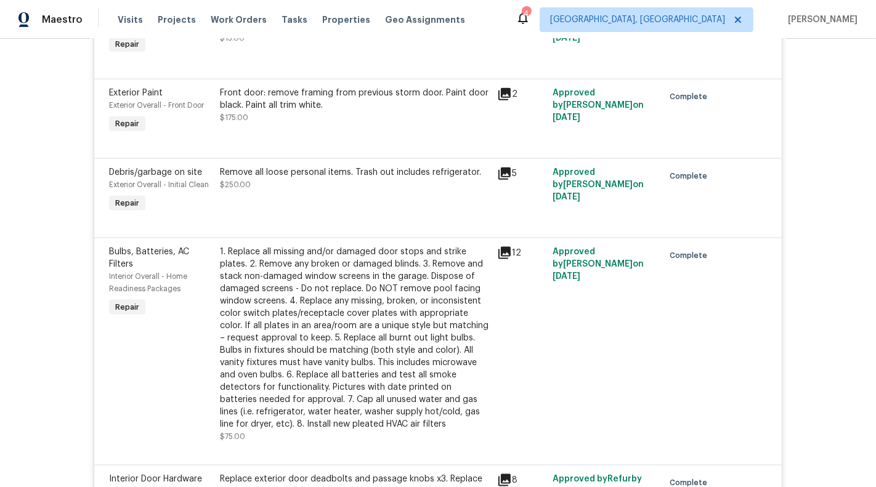
click at [370, 290] on div "1. Replace all missing and/or damaged door stops and strike plates. 2. Remove a…" at bounding box center [355, 338] width 270 height 185
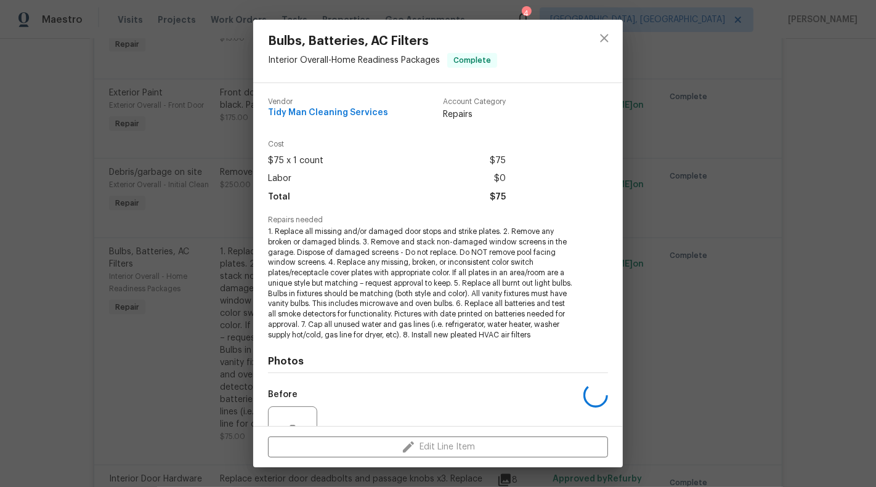
scroll to position [121, 0]
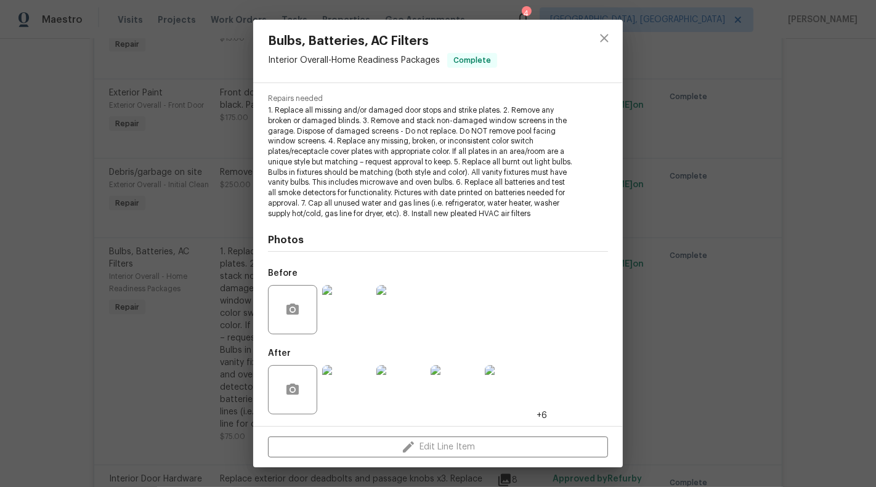
click at [349, 392] on img at bounding box center [346, 389] width 49 height 49
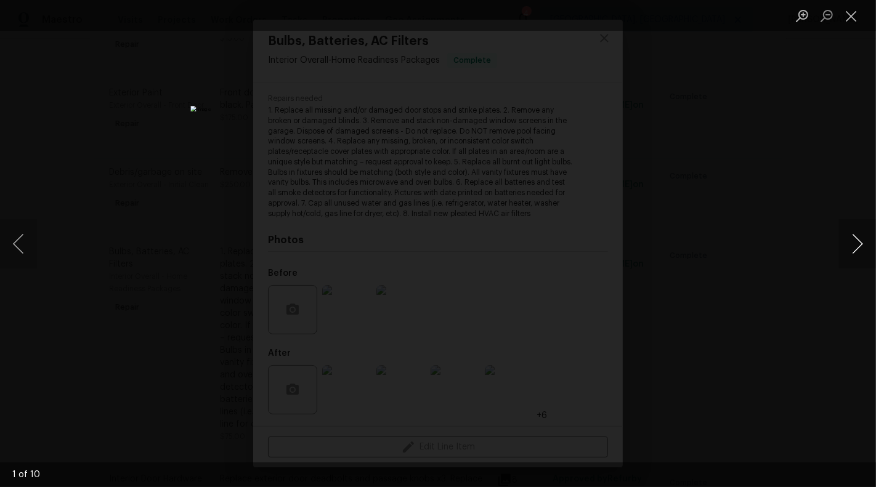
click at [859, 249] on button "Next image" at bounding box center [857, 243] width 37 height 49
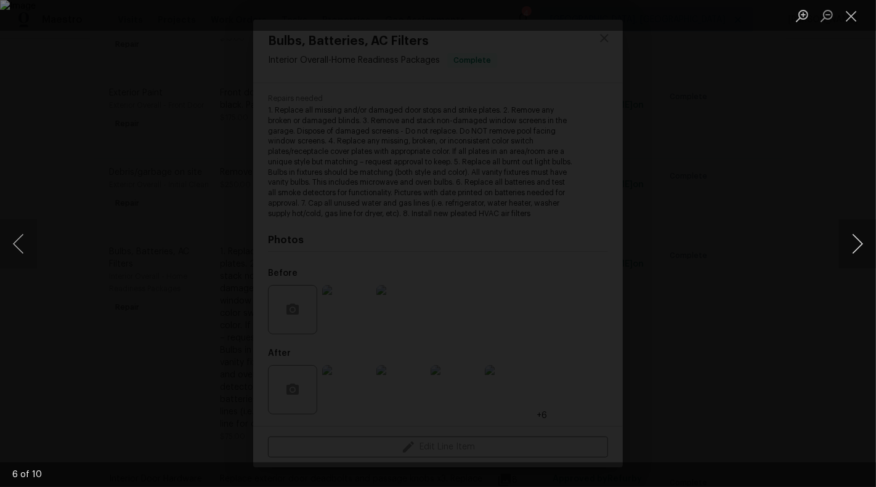
click at [859, 249] on button "Next image" at bounding box center [857, 243] width 37 height 49
click at [844, 20] on button "Close lightbox" at bounding box center [851, 16] width 25 height 22
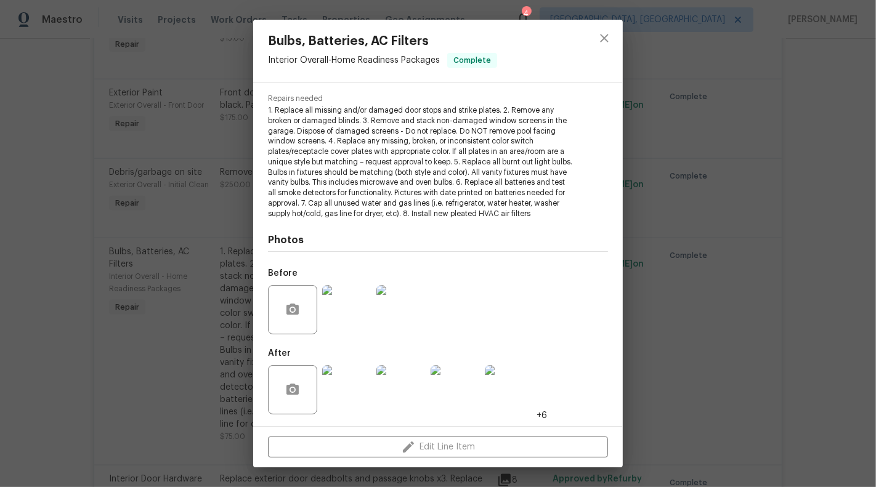
click at [738, 143] on div "Bulbs, Batteries, AC Filters Interior Overall - Home Readiness Packages Complet…" at bounding box center [438, 243] width 876 height 487
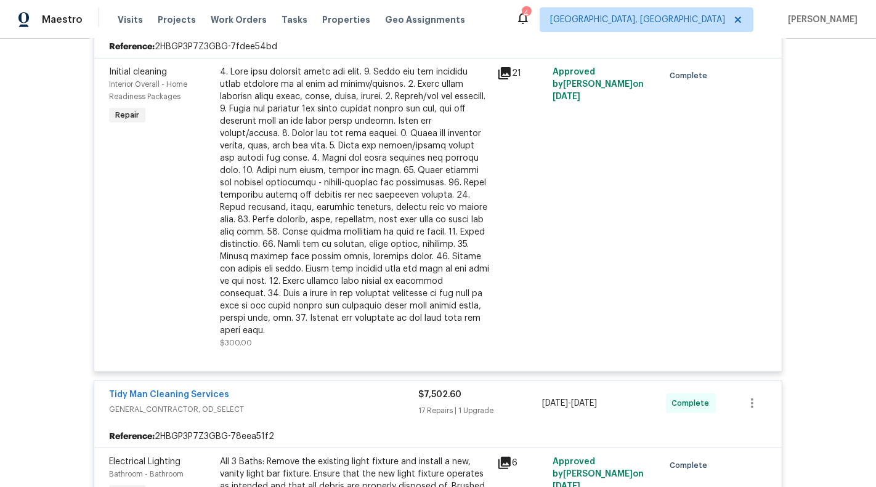
scroll to position [450, 0]
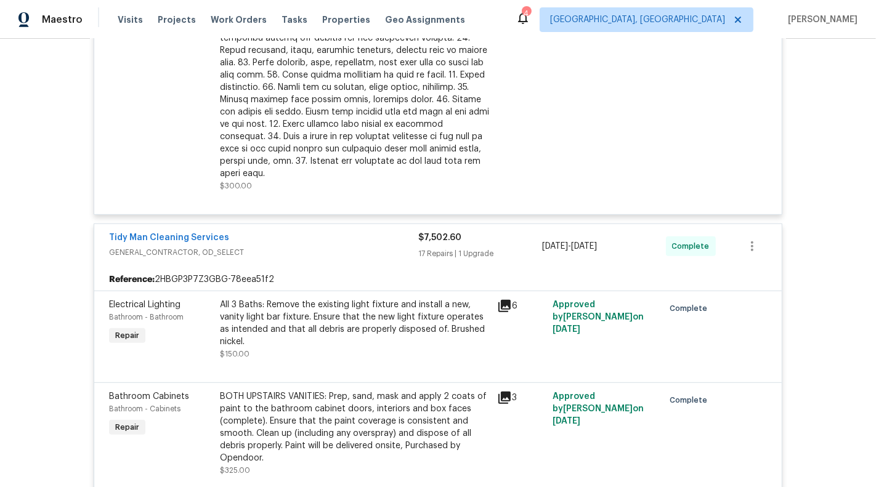
click at [355, 301] on div "All 3 Baths: Remove the existing light fixture and install a new, vanity light …" at bounding box center [355, 323] width 270 height 49
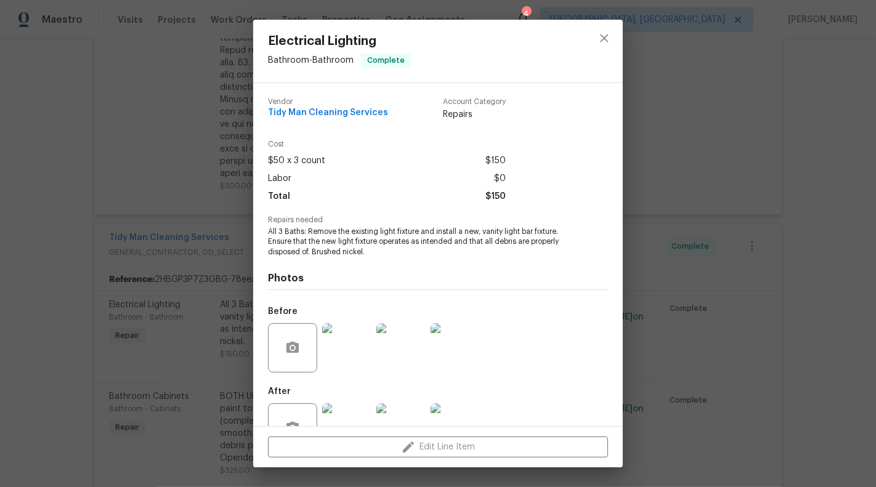
click at [209, 243] on div "Electrical Lighting Bathroom - Bathroom Complete Vendor Tidy Man Cleaning Servi…" at bounding box center [438, 243] width 876 height 487
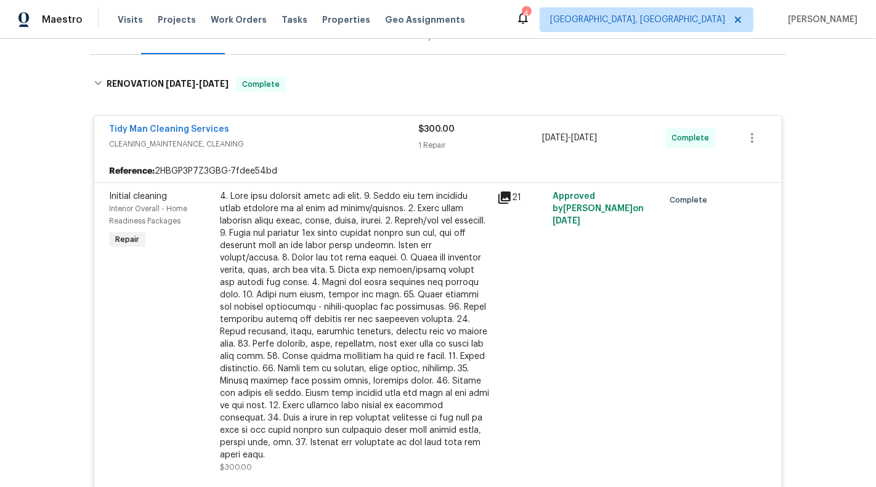
scroll to position [124, 0]
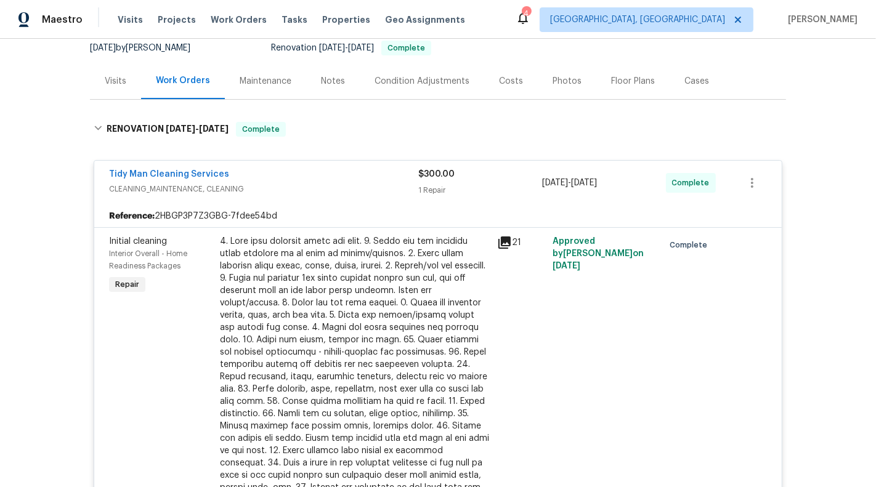
click at [248, 307] on div at bounding box center [355, 370] width 270 height 271
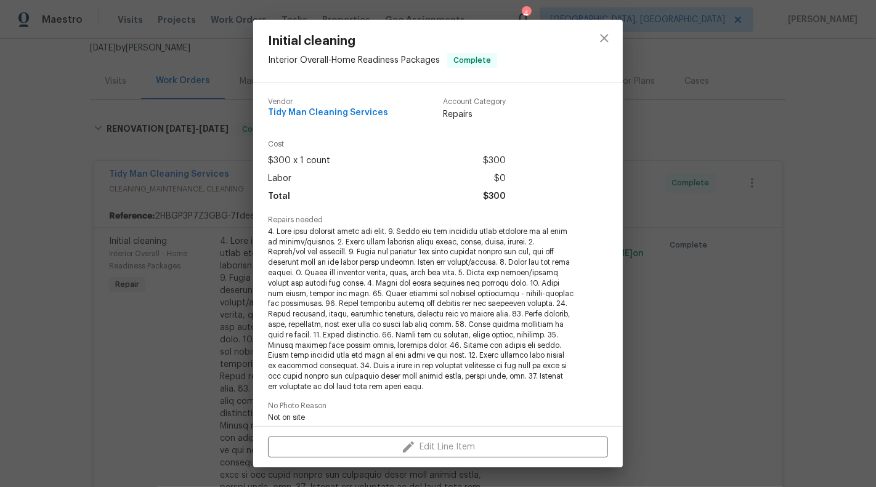
scroll to position [204, 0]
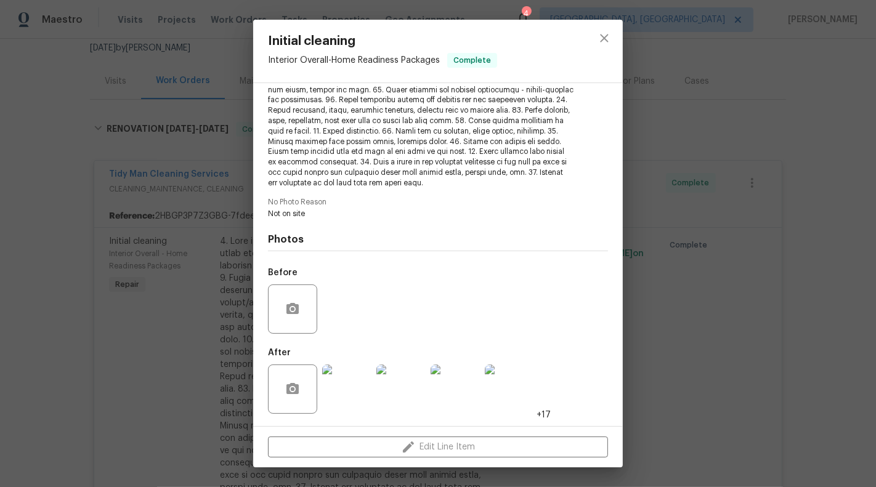
click at [341, 397] on img at bounding box center [346, 389] width 49 height 49
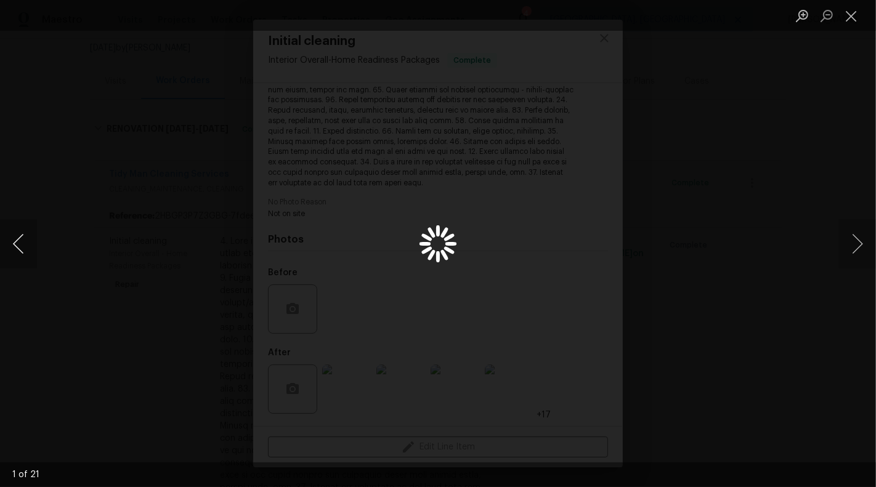
click at [20, 241] on button "Previous image" at bounding box center [18, 243] width 37 height 49
click at [21, 243] on button "Previous image" at bounding box center [18, 243] width 37 height 49
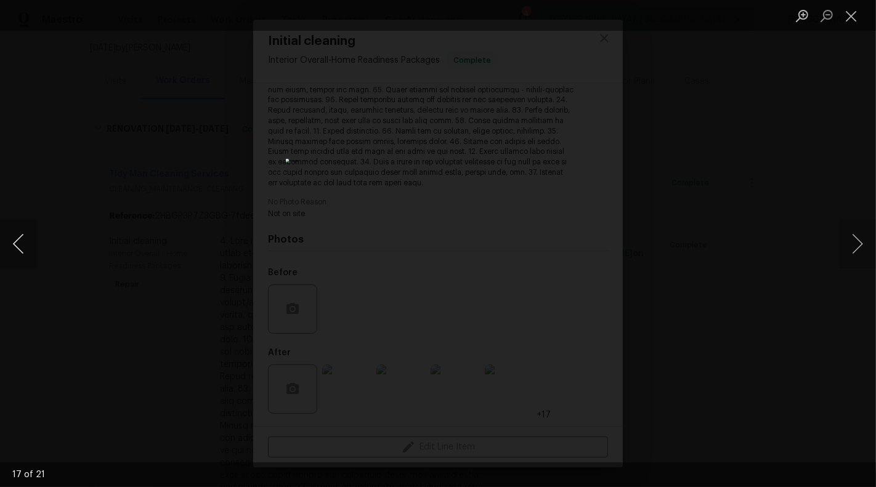
click at [21, 243] on button "Previous image" at bounding box center [18, 243] width 37 height 49
click at [22, 243] on button "Previous image" at bounding box center [18, 243] width 37 height 49
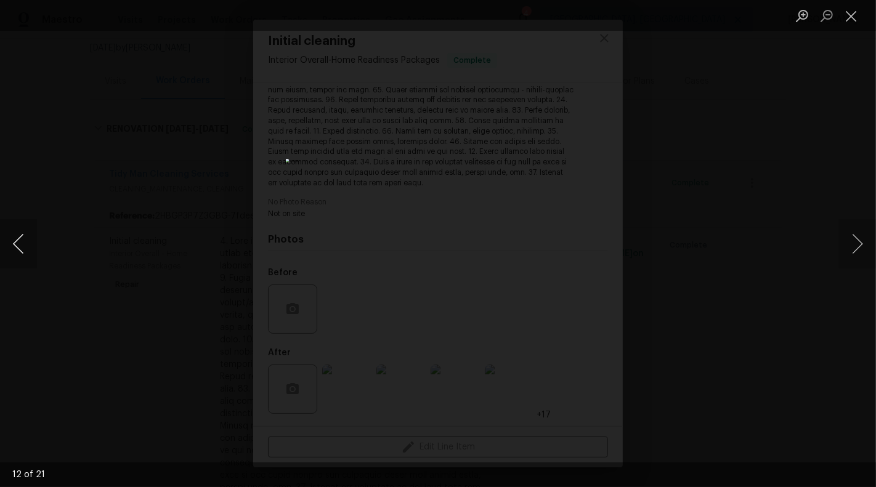
click at [22, 243] on button "Previous image" at bounding box center [18, 243] width 37 height 49
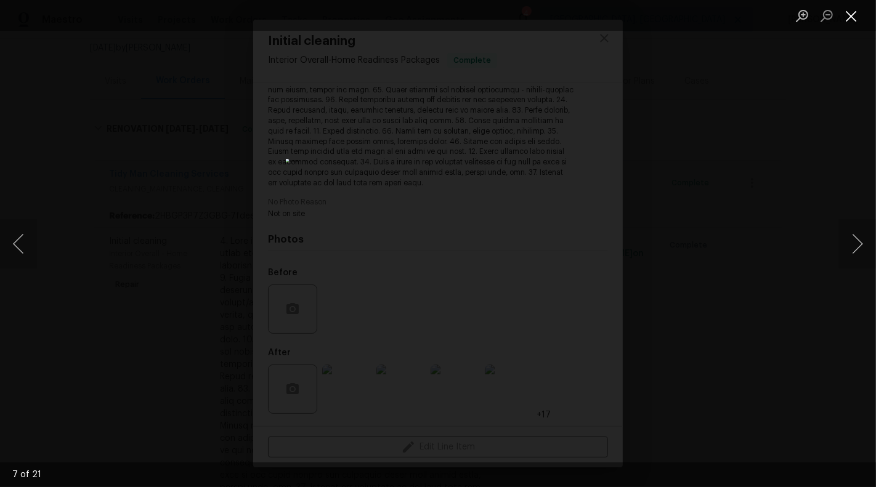
click at [856, 15] on button "Close lightbox" at bounding box center [851, 16] width 25 height 22
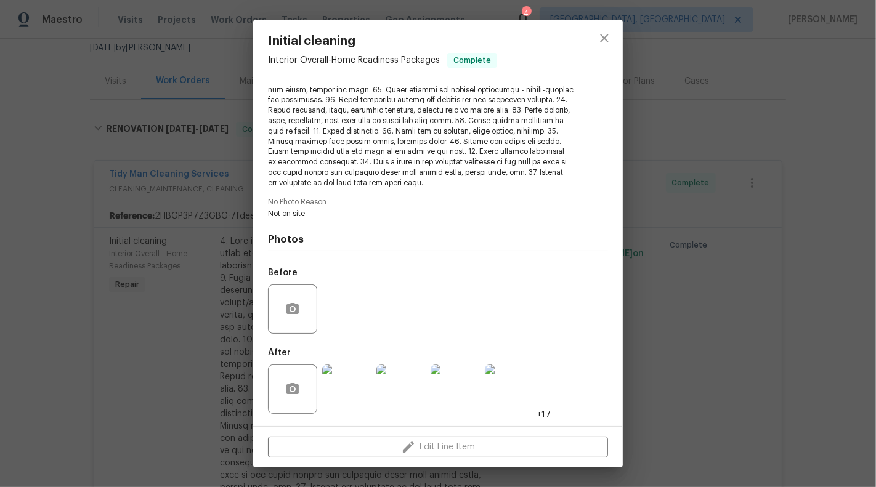
click at [856, 15] on div "Initial cleaning Interior Overall - Home Readiness Packages Complete Vendor Tid…" at bounding box center [438, 243] width 876 height 487
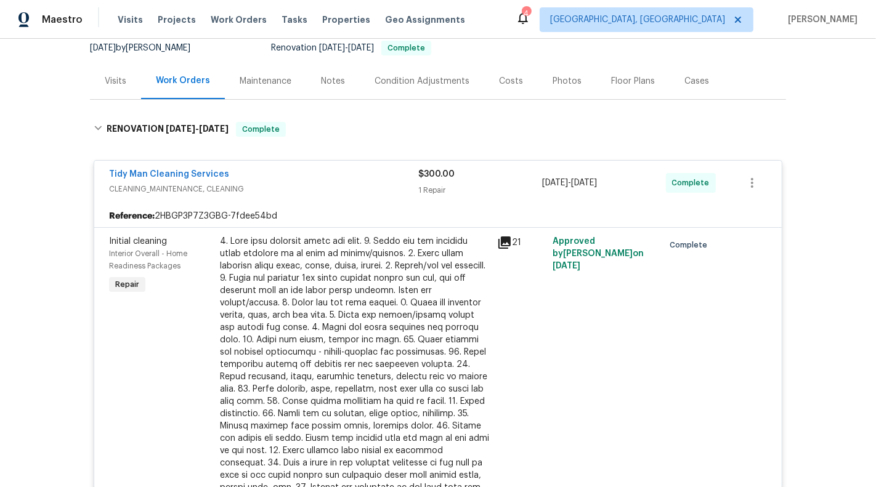
click at [306, 338] on div at bounding box center [355, 370] width 270 height 271
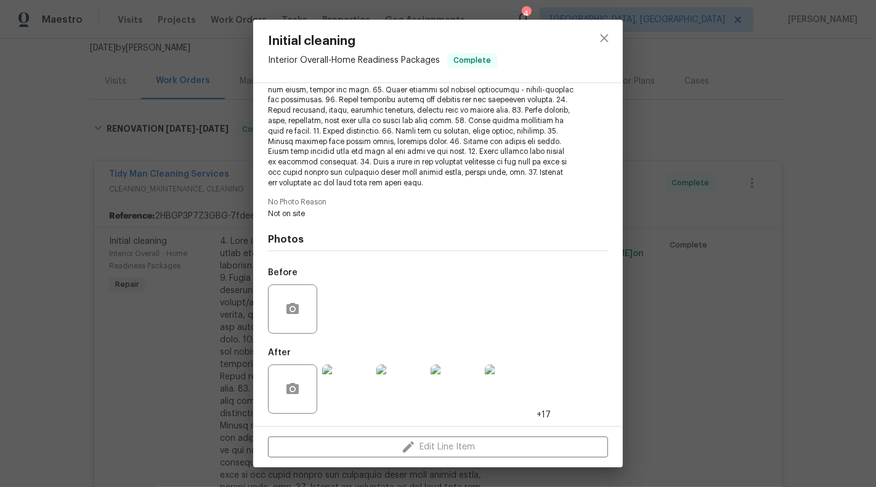
click at [347, 394] on img at bounding box center [346, 389] width 49 height 49
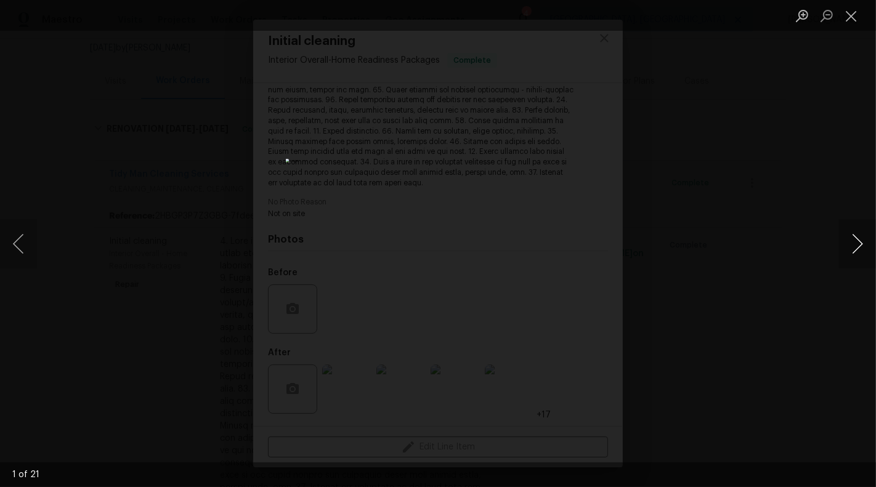
click at [875, 253] on button "Next image" at bounding box center [857, 243] width 37 height 49
click at [872, 253] on button "Next image" at bounding box center [857, 243] width 37 height 49
click at [872, 254] on button "Next image" at bounding box center [857, 243] width 37 height 49
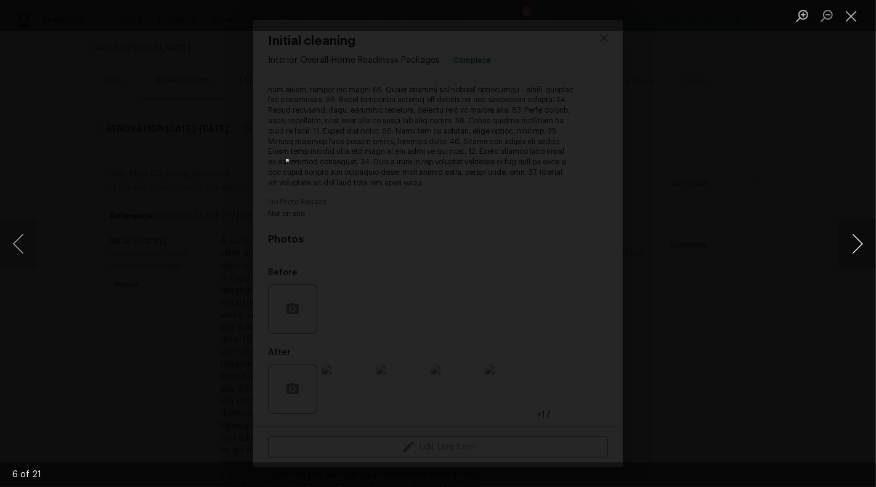
click at [872, 254] on button "Next image" at bounding box center [857, 243] width 37 height 49
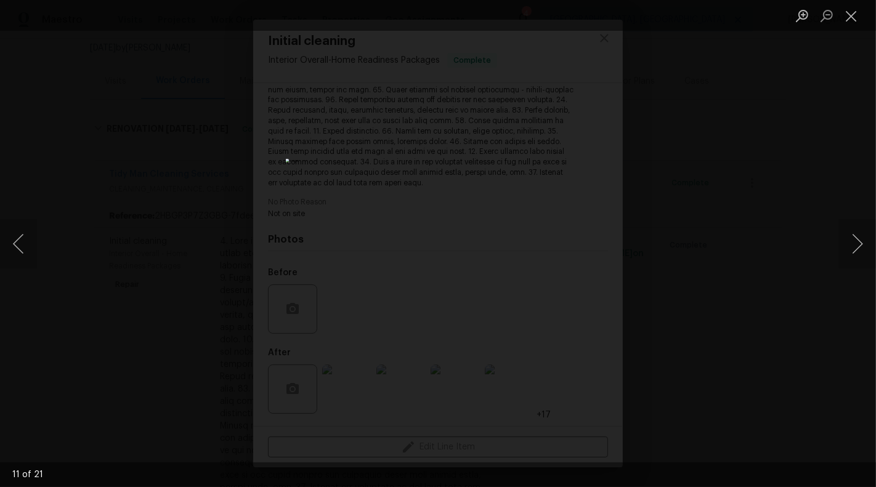
click at [864, 17] on ul "Lightbox" at bounding box center [833, 15] width 86 height 31
click at [854, 244] on button "Next image" at bounding box center [857, 243] width 37 height 49
click at [855, 26] on li "Lightbox" at bounding box center [851, 15] width 25 height 31
click at [851, 15] on button "Close lightbox" at bounding box center [851, 16] width 25 height 22
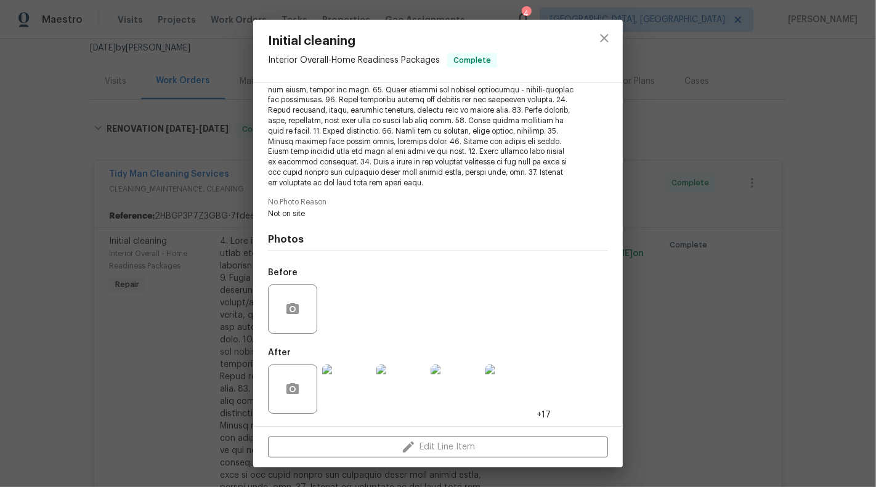
click at [200, 278] on div "Initial cleaning Interior Overall - Home Readiness Packages Complete Vendor Tid…" at bounding box center [438, 243] width 876 height 487
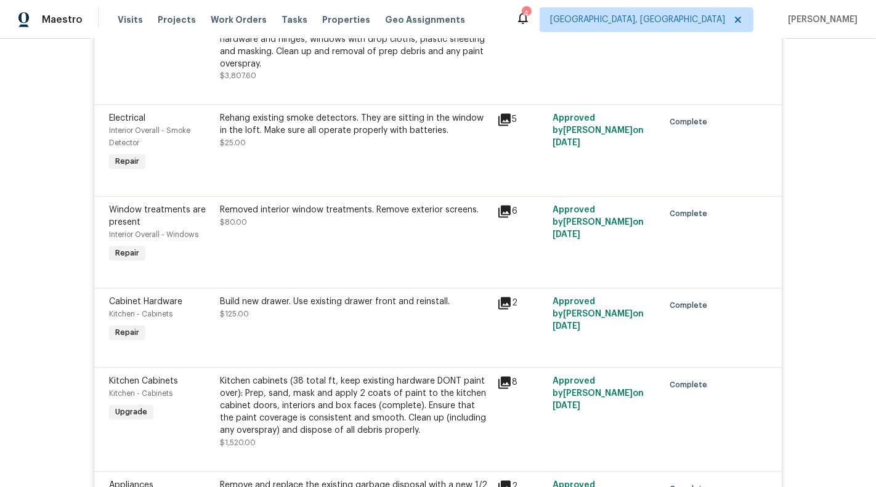
scroll to position [1935, 0]
click at [379, 235] on div "Removed interior window treatments. Remove exterior screens. $80.00" at bounding box center [354, 234] width 277 height 69
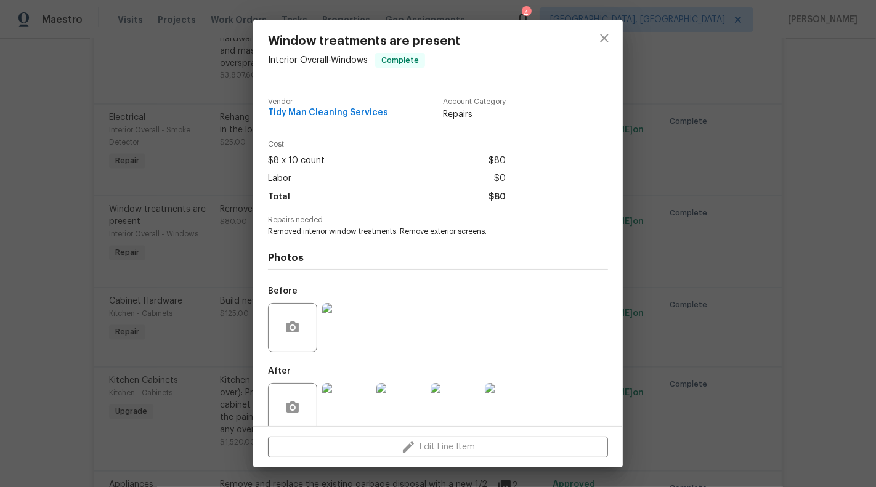
scroll to position [18, 0]
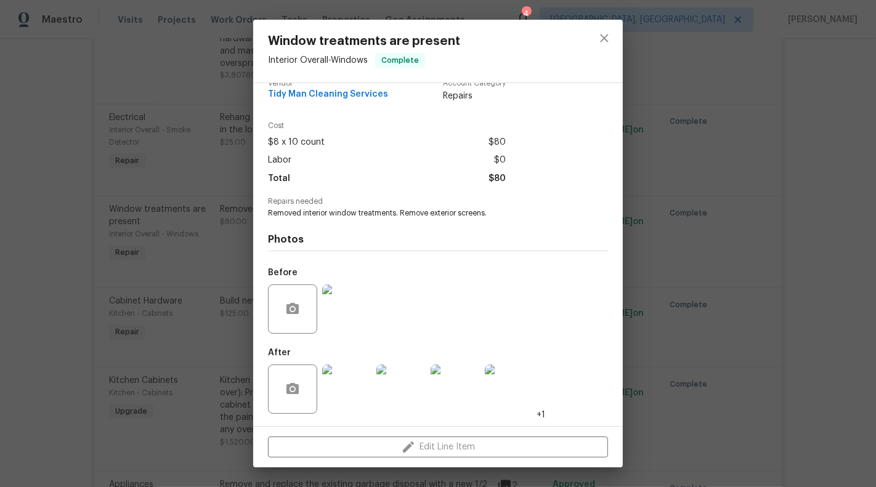
click at [153, 266] on div "Window treatments are present Interior Overall - Windows Complete Vendor Tidy M…" at bounding box center [438, 243] width 876 height 487
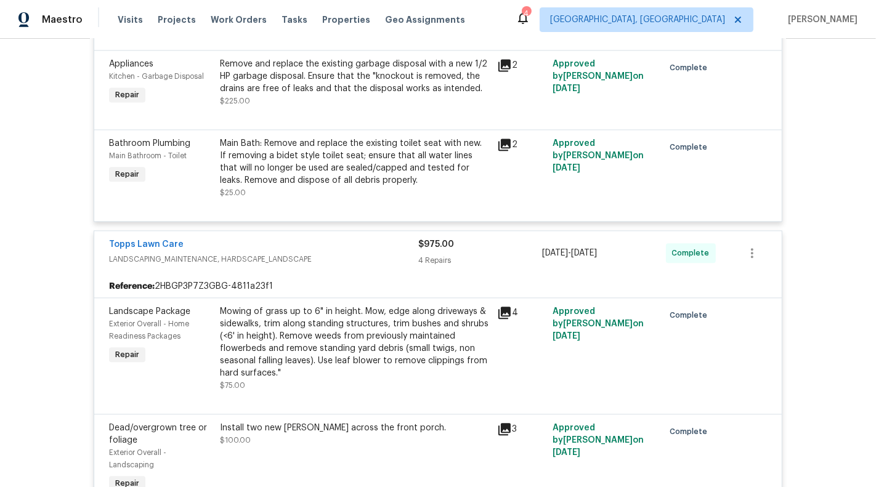
scroll to position [2452, 0]
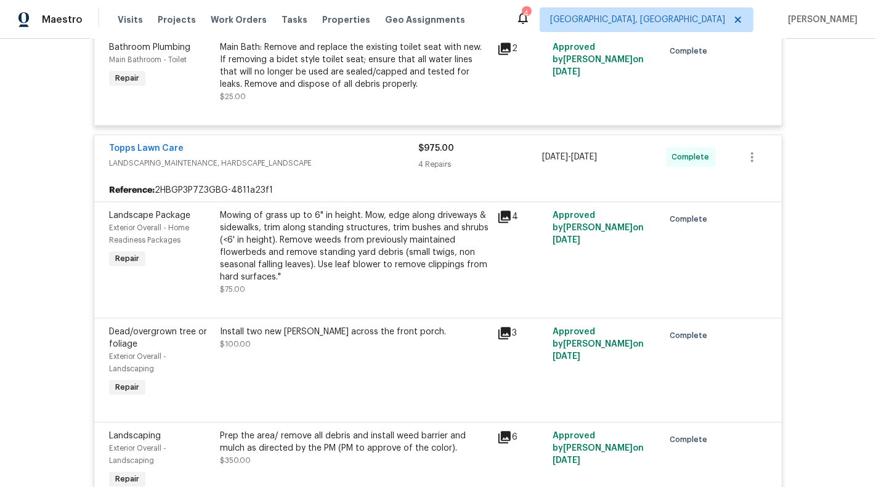
click at [366, 250] on div "Mowing of grass up to 6" in height. Mow, edge along driveways & sidewalks, trim…" at bounding box center [355, 246] width 270 height 74
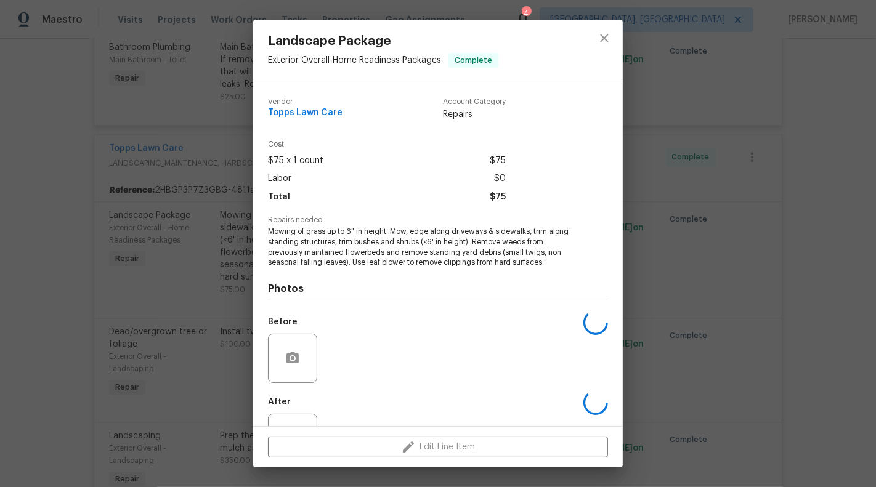
scroll to position [49, 0]
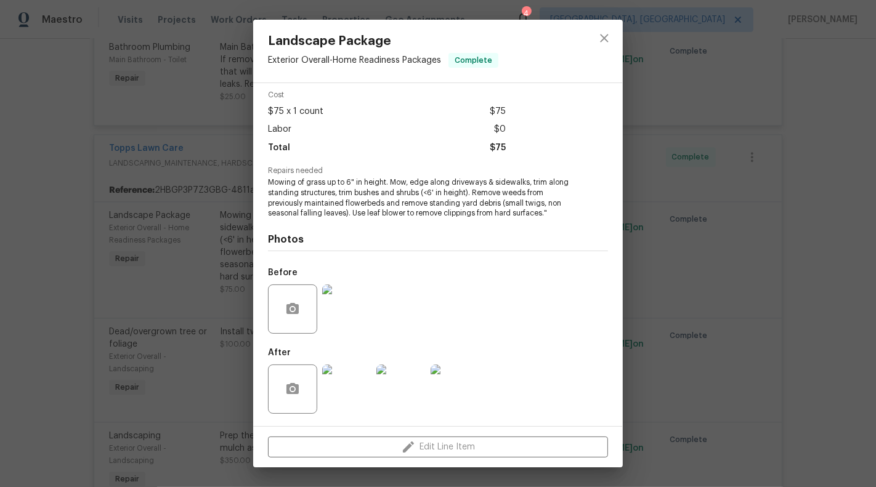
click at [337, 396] on img at bounding box center [346, 389] width 49 height 49
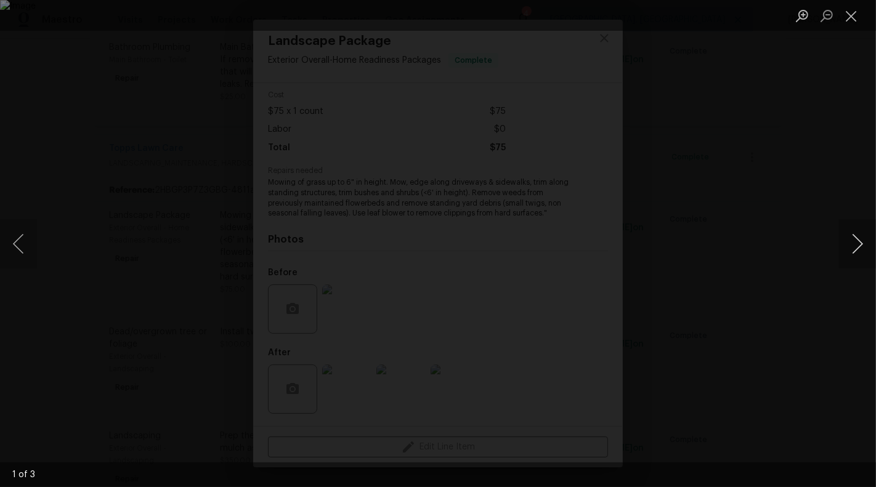
click at [868, 246] on button "Next image" at bounding box center [857, 243] width 37 height 49
click at [867, 246] on button "Next image" at bounding box center [857, 243] width 37 height 49
click at [844, 19] on button "Close lightbox" at bounding box center [851, 16] width 25 height 22
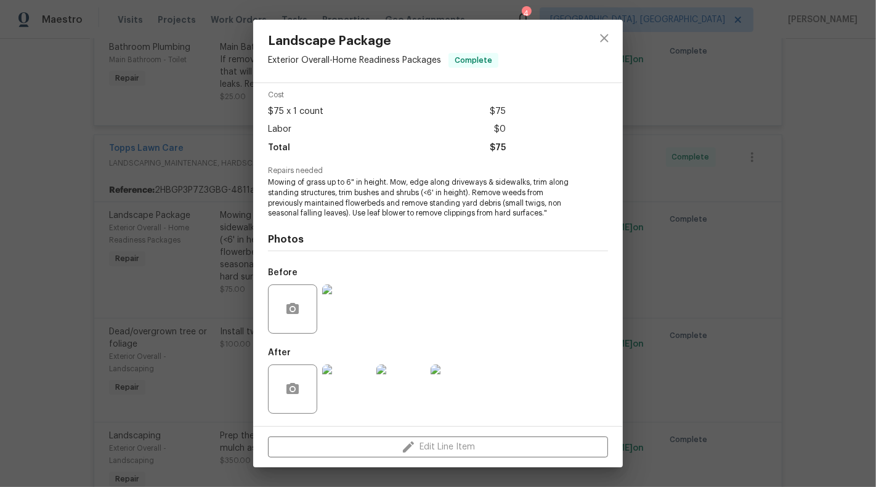
click at [722, 207] on div "Landscape Package Exterior Overall - Home Readiness Packages Complete Vendor To…" at bounding box center [438, 243] width 876 height 487
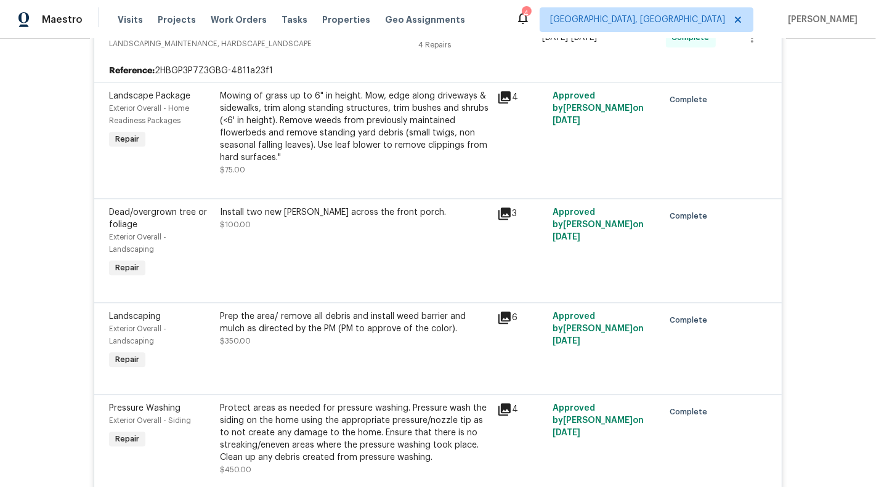
scroll to position [2604, 0]
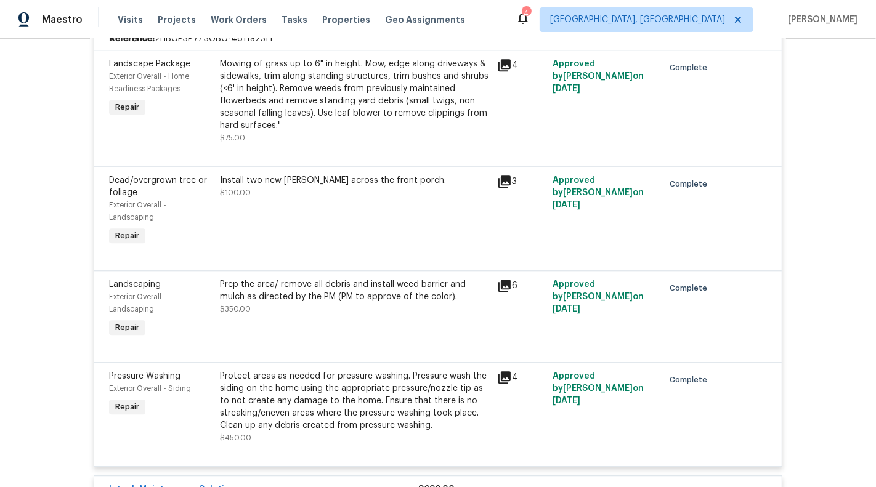
click at [382, 297] on div "Prep the area/ remove all debris and install weed barrier and mulch as directed…" at bounding box center [355, 296] width 270 height 37
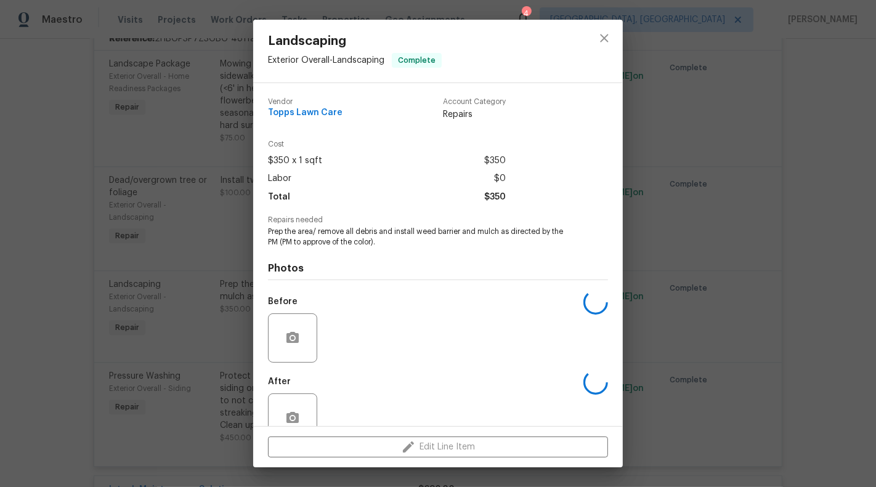
scroll to position [29, 0]
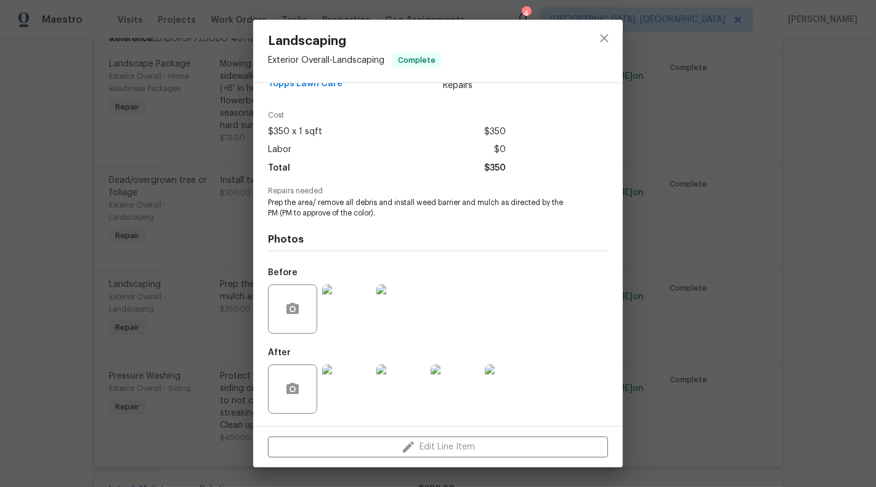
click at [349, 400] on img at bounding box center [346, 389] width 49 height 49
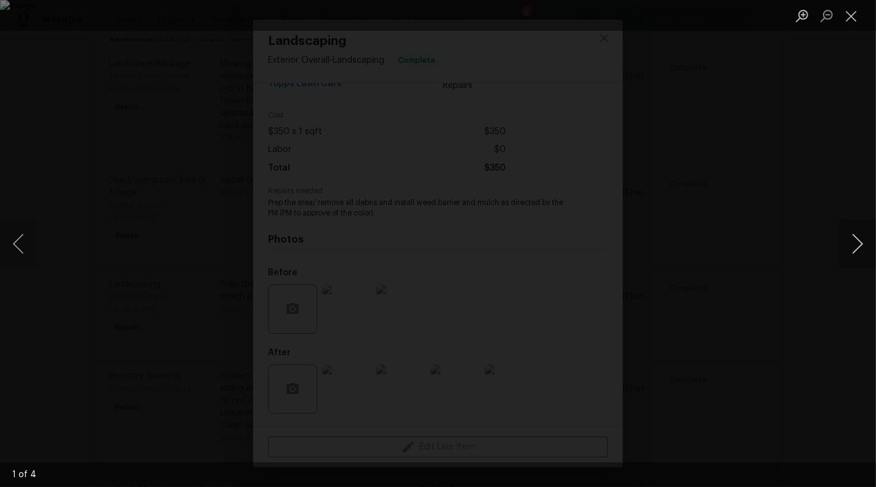
click at [865, 233] on button "Next image" at bounding box center [857, 243] width 37 height 49
click at [846, 12] on button "Close lightbox" at bounding box center [851, 16] width 25 height 22
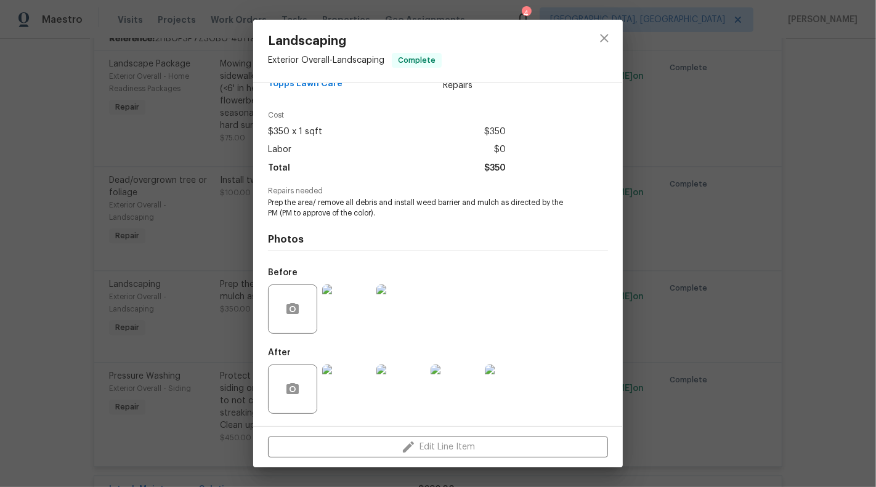
click at [171, 262] on div "Landscaping Exterior Overall - Landscaping Complete Vendor Topps Lawn Care Acco…" at bounding box center [438, 243] width 876 height 487
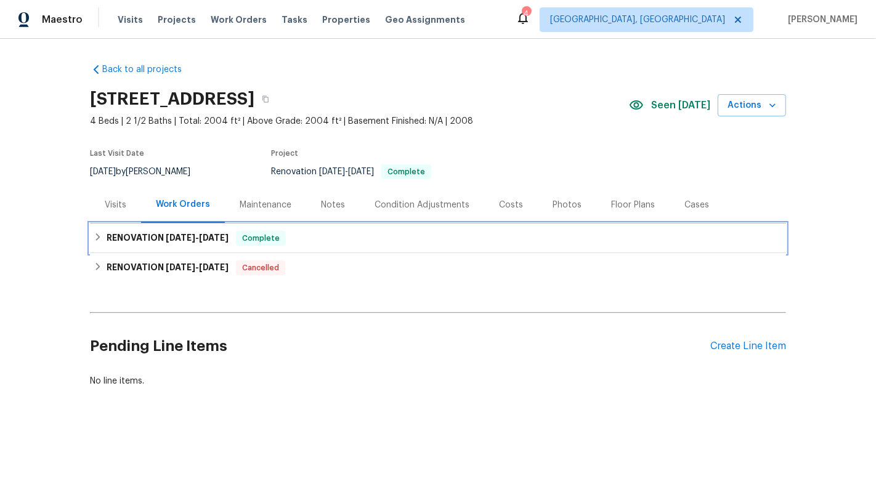
click at [259, 241] on span "Complete" at bounding box center [260, 238] width 47 height 12
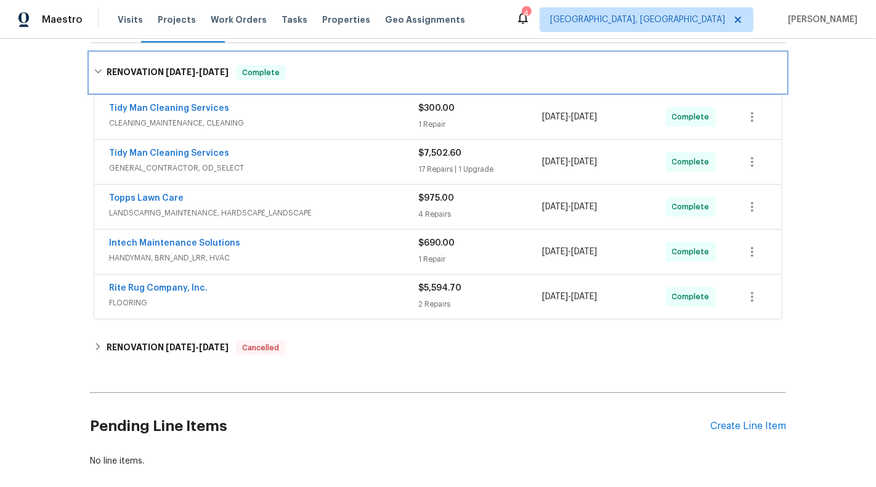
scroll to position [201, 0]
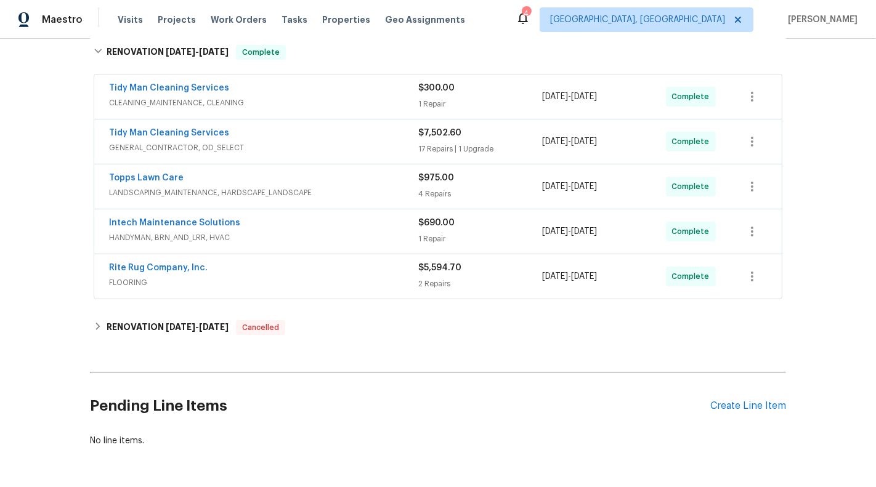
click at [365, 193] on span "LANDSCAPING_MAINTENANCE, HARDSCAPE_LANDSCAPE" at bounding box center [263, 193] width 309 height 12
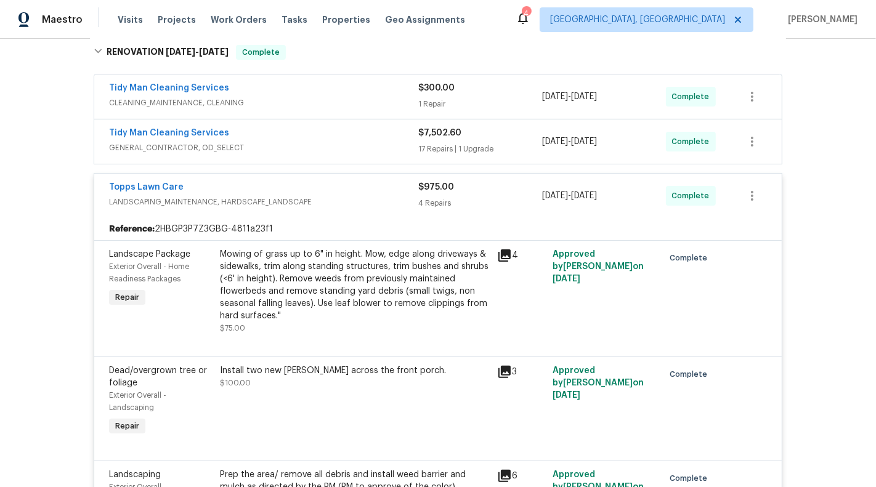
click at [296, 291] on div "Mowing of grass up to 6" in height. Mow, edge along driveways & sidewalks, trim…" at bounding box center [355, 285] width 270 height 74
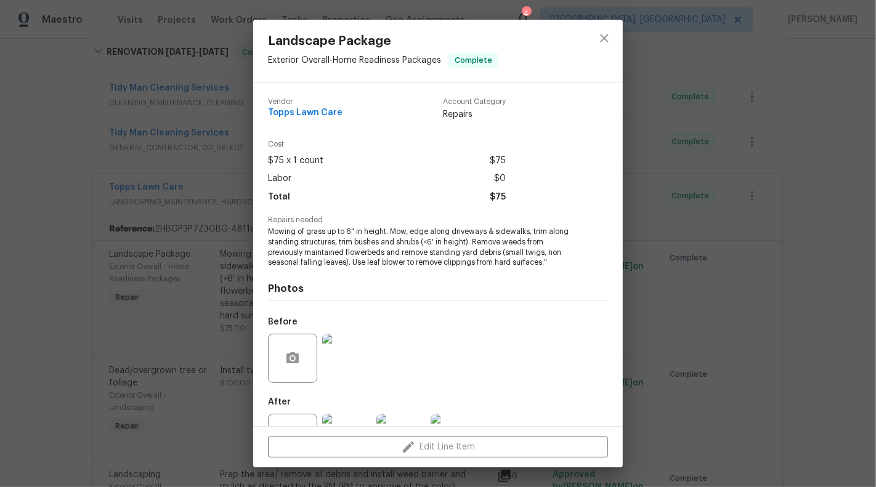
scroll to position [49, 0]
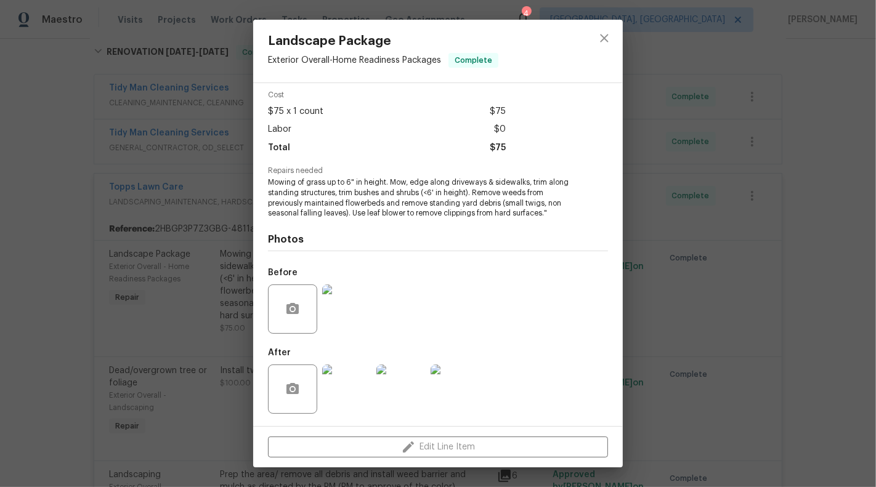
click at [351, 391] on img at bounding box center [346, 389] width 49 height 49
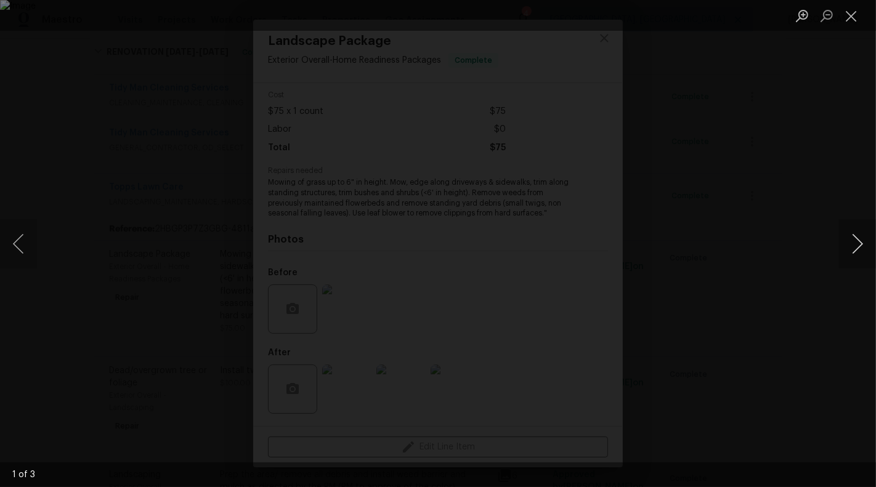
click at [851, 244] on button "Next image" at bounding box center [857, 243] width 37 height 49
click at [855, 14] on button "Close lightbox" at bounding box center [851, 16] width 25 height 22
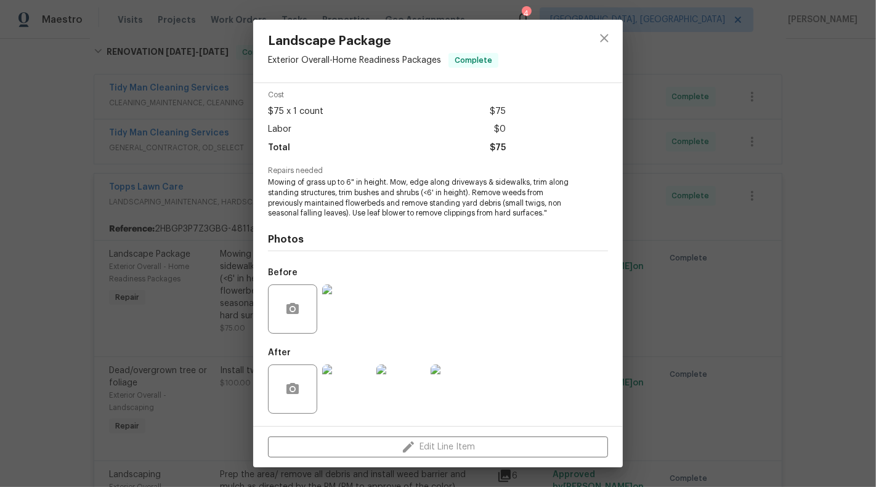
click at [230, 344] on div "Landscape Package Exterior Overall - Home Readiness Packages Complete Vendor To…" at bounding box center [438, 243] width 876 height 487
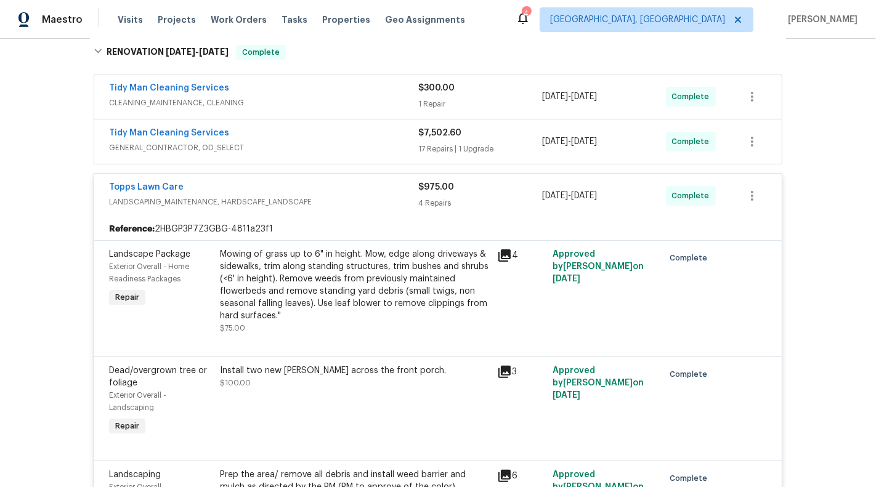
click at [398, 274] on div "Mowing of grass up to 6" in height. Mow, edge along driveways & sidewalks, trim…" at bounding box center [355, 285] width 270 height 74
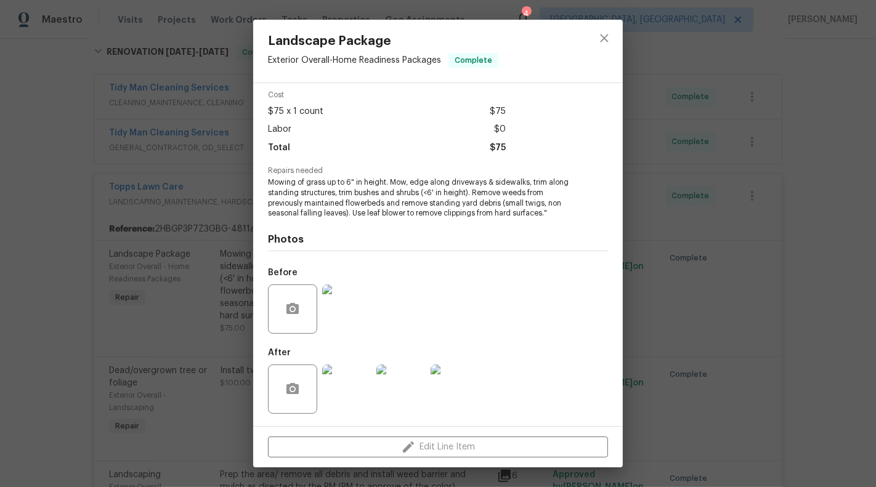
click at [349, 293] on img at bounding box center [346, 309] width 49 height 49
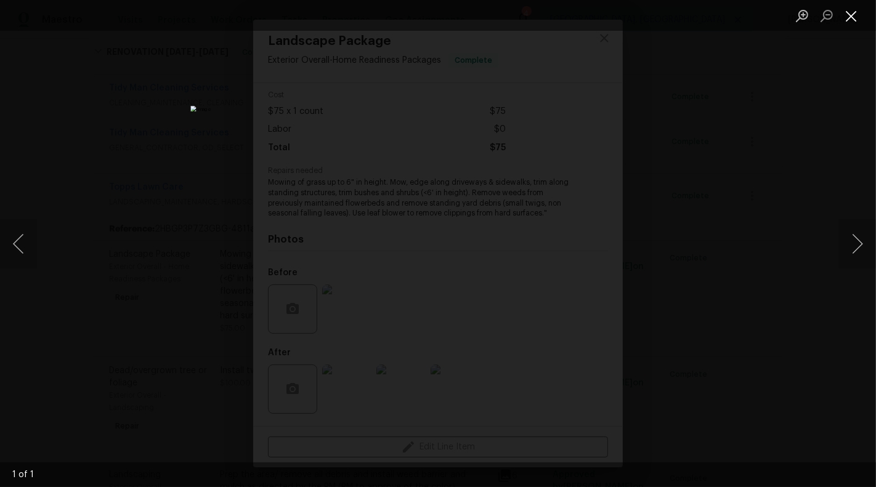
click at [847, 18] on button "Close lightbox" at bounding box center [851, 16] width 25 height 22
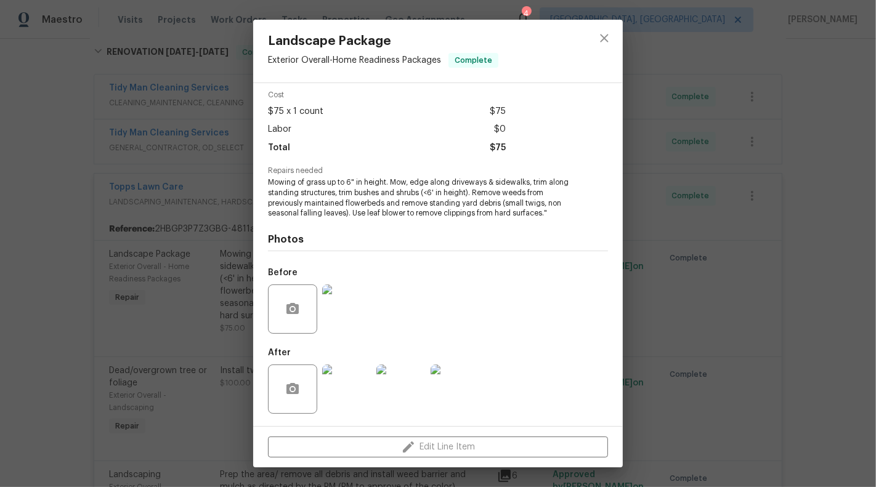
click at [360, 360] on div at bounding box center [347, 389] width 54 height 64
click at [360, 386] on img at bounding box center [346, 389] width 49 height 49
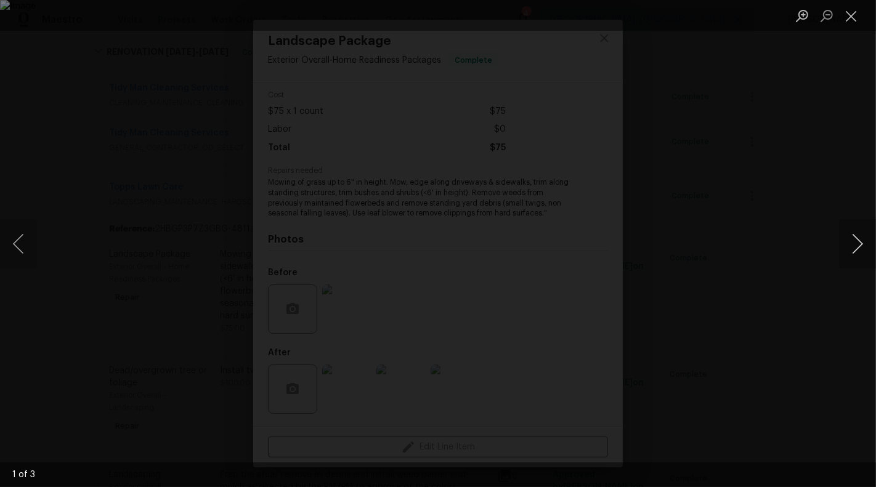
click at [852, 236] on button "Next image" at bounding box center [857, 243] width 37 height 49
click at [855, 240] on button "Next image" at bounding box center [857, 243] width 37 height 49
click at [855, 241] on button "Next image" at bounding box center [857, 243] width 37 height 49
click at [846, 15] on button "Close lightbox" at bounding box center [851, 16] width 25 height 22
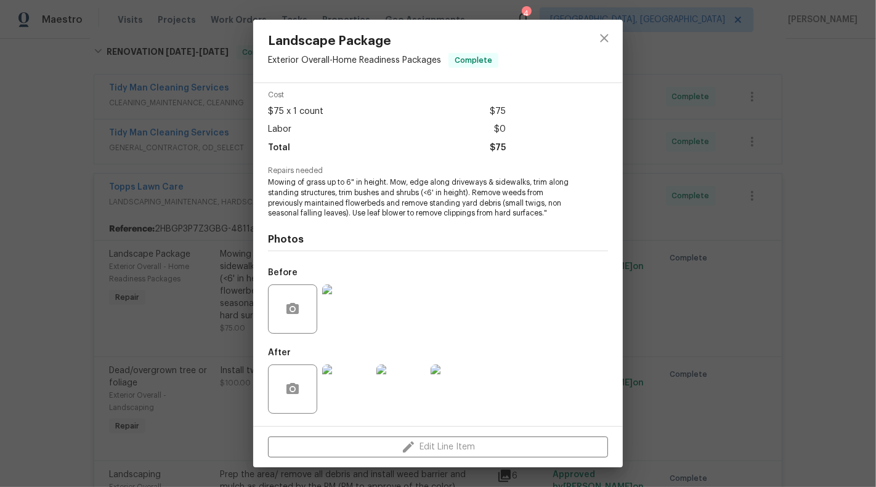
click at [160, 332] on div "Landscape Package Exterior Overall - Home Readiness Packages Complete Vendor To…" at bounding box center [438, 243] width 876 height 487
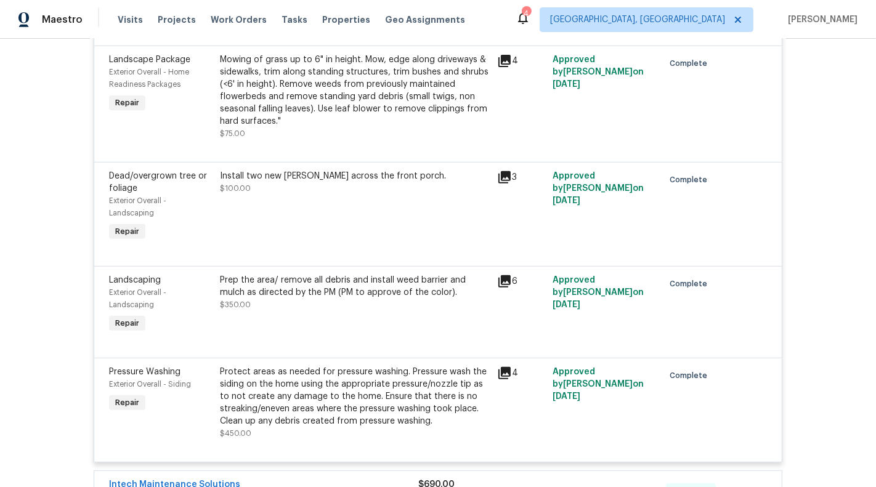
scroll to position [430, 0]
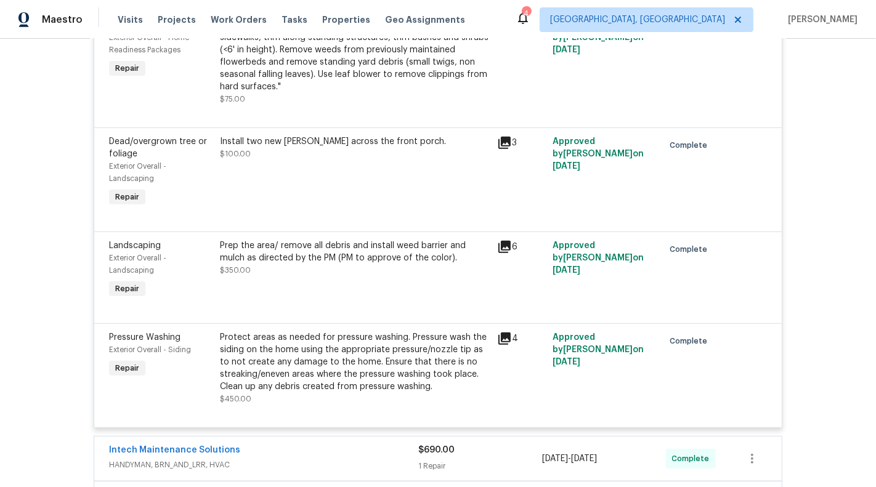
click at [362, 360] on div "Protect areas as needed for pressure washing. Pressure wash the siding on the h…" at bounding box center [355, 362] width 270 height 62
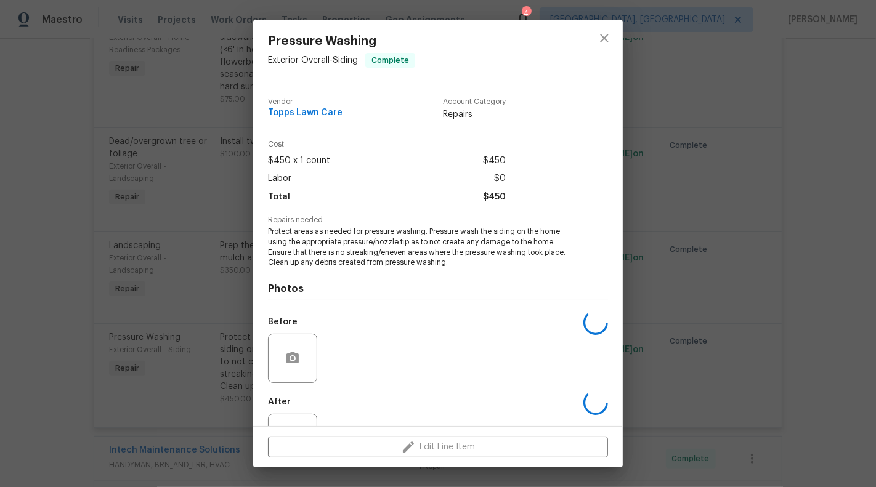
scroll to position [49, 0]
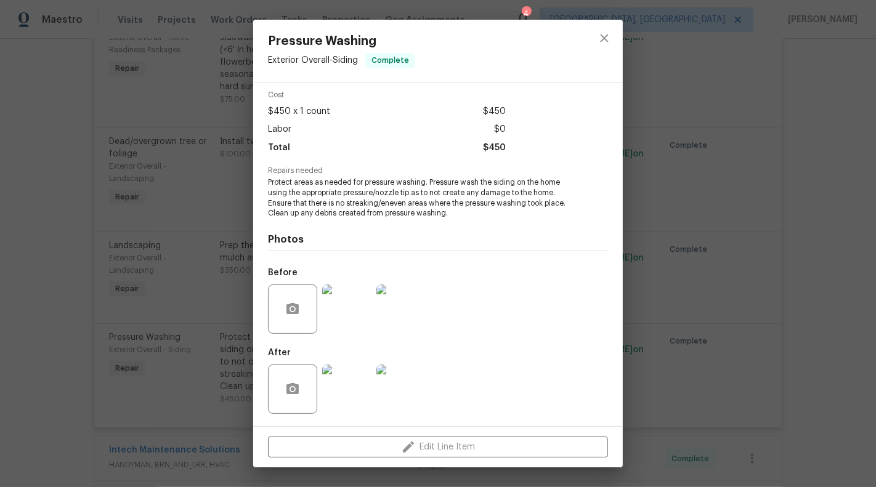
click at [342, 394] on img at bounding box center [346, 389] width 49 height 49
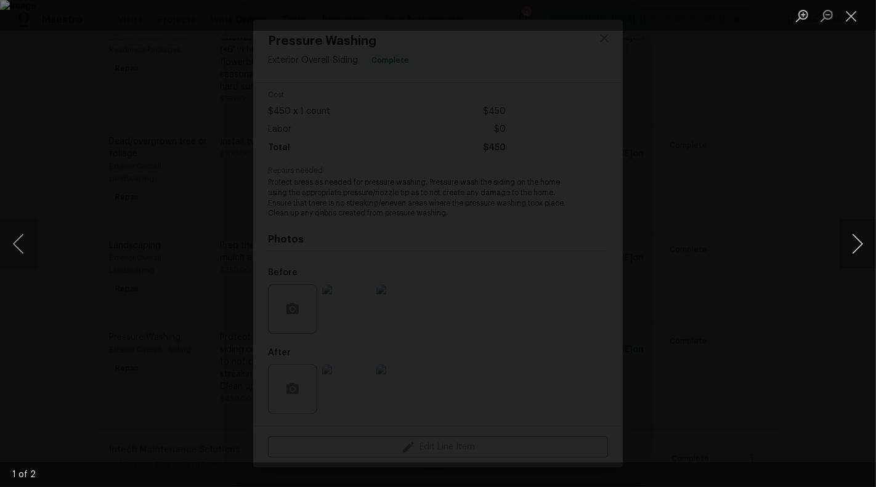
click at [858, 246] on button "Next image" at bounding box center [857, 243] width 37 height 49
click at [20, 259] on button "Previous image" at bounding box center [18, 243] width 37 height 49
click at [866, 27] on ul "Lightbox" at bounding box center [833, 15] width 86 height 31
click at [852, 22] on button "Close lightbox" at bounding box center [851, 16] width 25 height 22
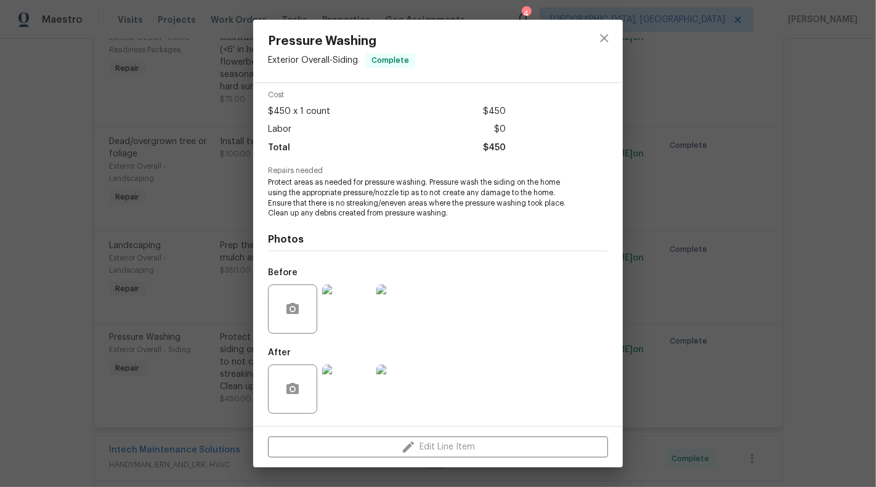
click at [774, 192] on div "Pressure Washing Exterior Overall - Siding Complete Vendor Topps Lawn Care Acco…" at bounding box center [438, 243] width 876 height 487
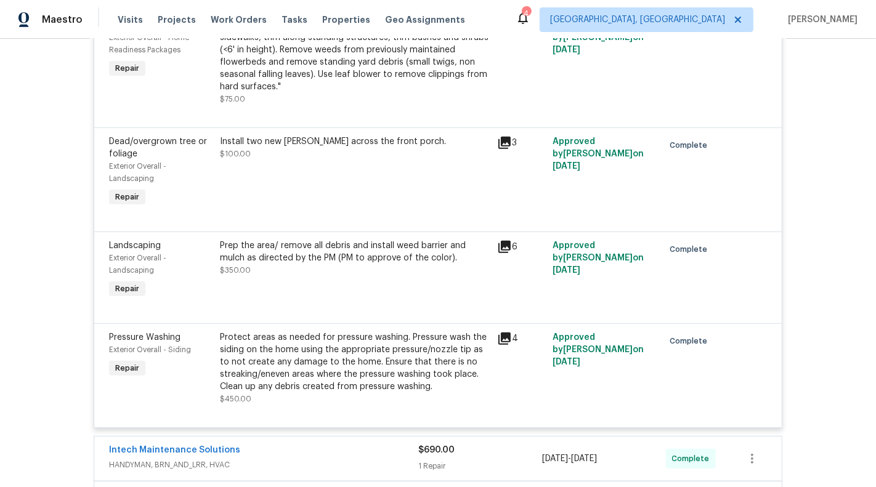
scroll to position [0, 0]
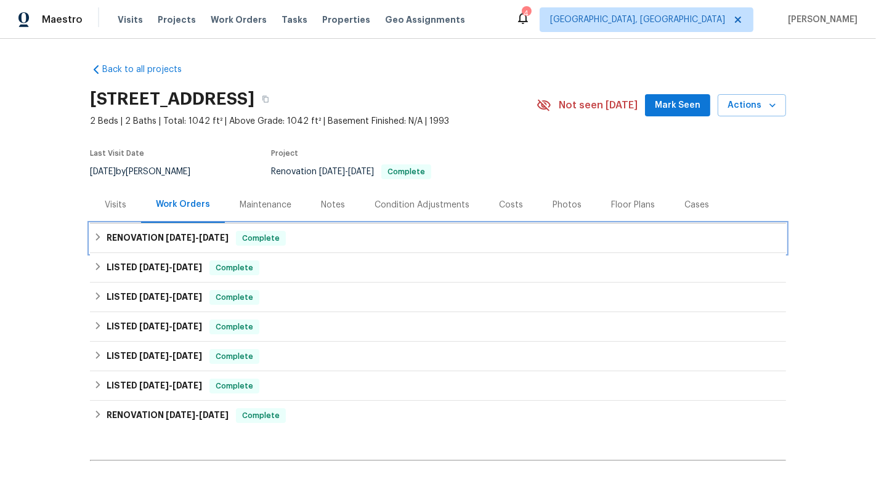
click at [469, 228] on div "RENOVATION [DATE] - [DATE] Complete" at bounding box center [438, 239] width 696 height 30
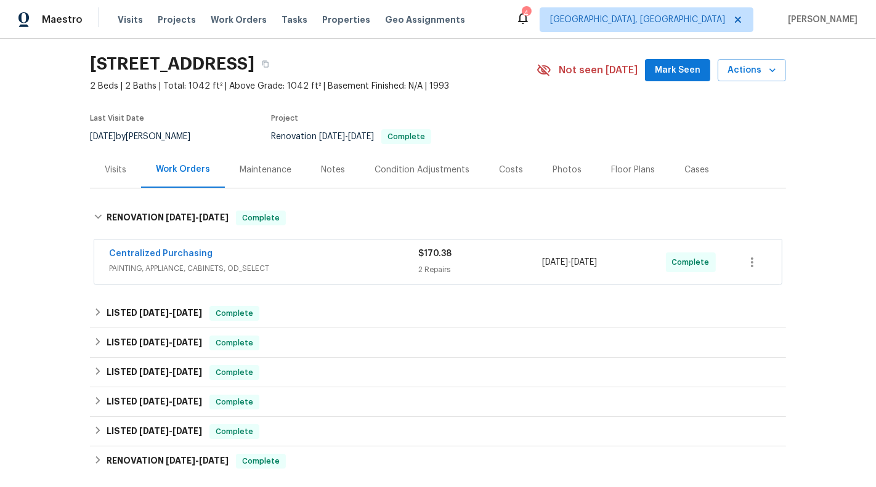
click at [475, 265] on div "2 Repairs" at bounding box center [480, 270] width 124 height 12
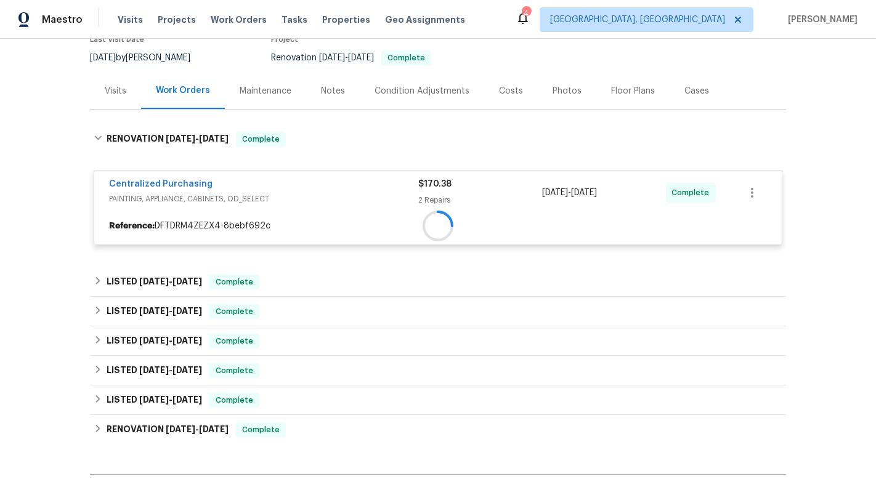
scroll to position [127, 0]
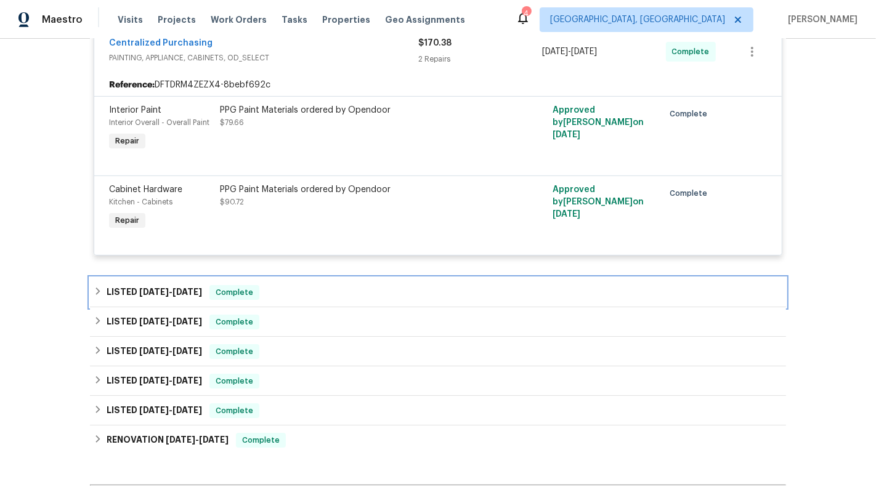
click at [451, 278] on div "LISTED [DATE] - [DATE] Complete" at bounding box center [438, 293] width 696 height 30
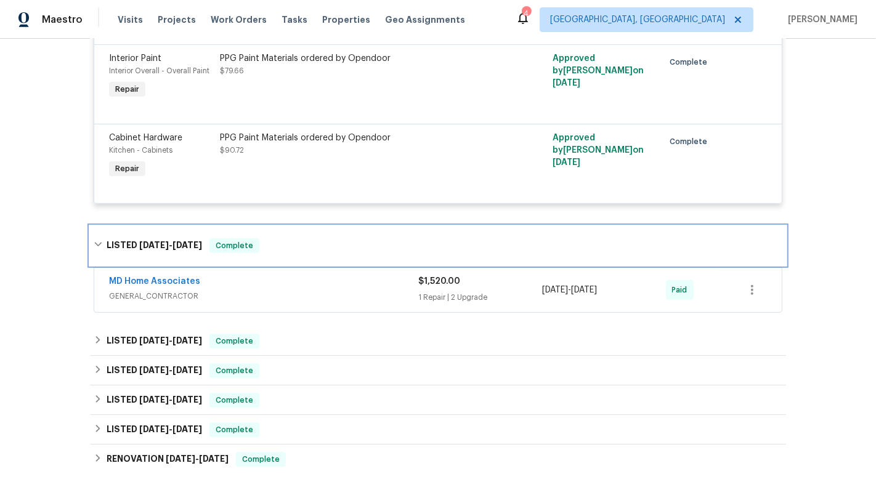
scroll to position [313, 0]
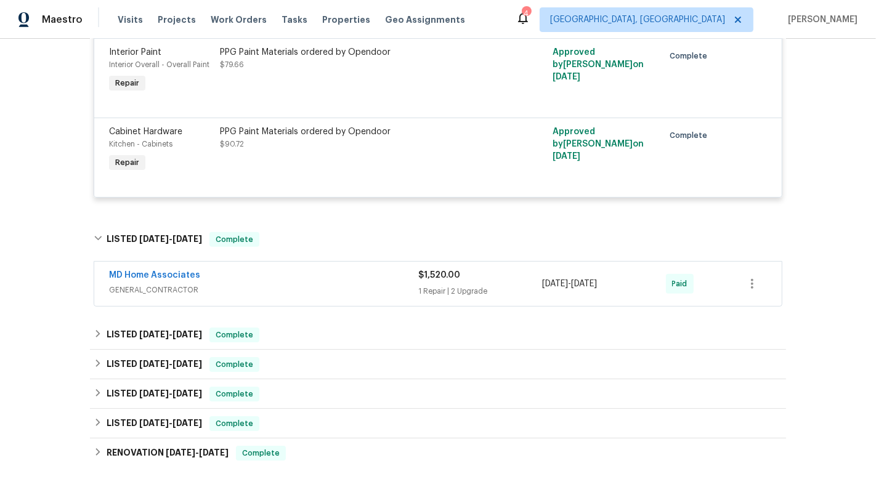
click at [484, 265] on div "MD Home Associates GENERAL_CONTRACTOR $1,520.00 1 Repair | 2 Upgrade [DATE] - […" at bounding box center [437, 284] width 687 height 44
click at [490, 285] on div "1 Repair | 2 Upgrade" at bounding box center [480, 291] width 124 height 12
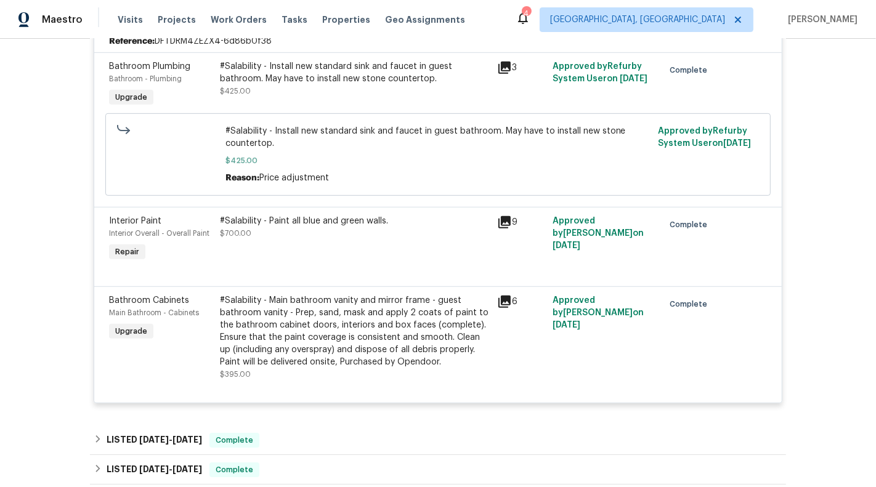
scroll to position [599, 0]
click at [384, 336] on div "#Salability - Main bathroom vanity and mirror frame - guest bathroom vanity - P…" at bounding box center [355, 330] width 270 height 74
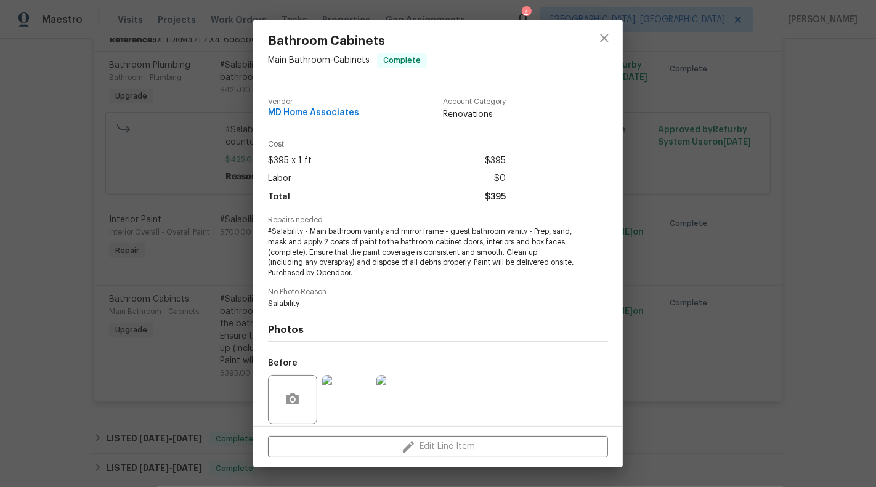
click at [89, 357] on div "Bathroom Cabinets Main Bathroom - Cabinets Complete Vendor MD Home Associates A…" at bounding box center [438, 243] width 876 height 487
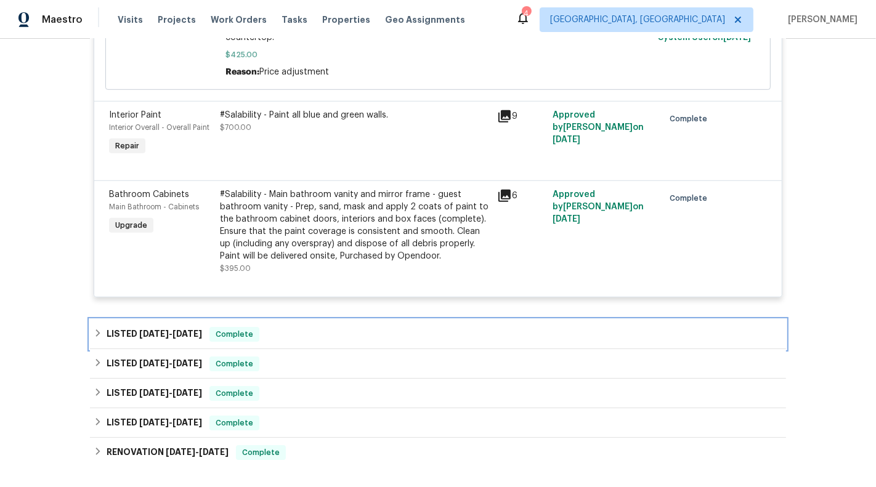
click at [313, 336] on div "LISTED [DATE] - [DATE] Complete" at bounding box center [438, 334] width 689 height 15
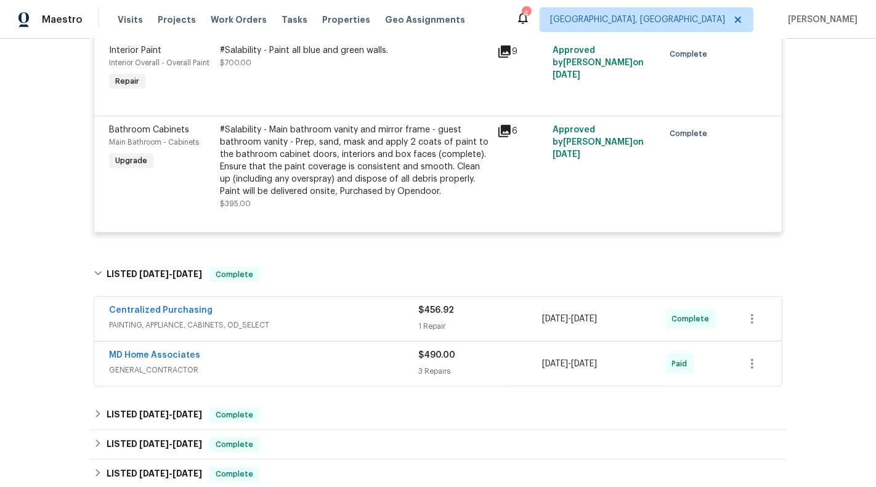
click at [329, 311] on div "Centralized Purchasing" at bounding box center [263, 311] width 309 height 15
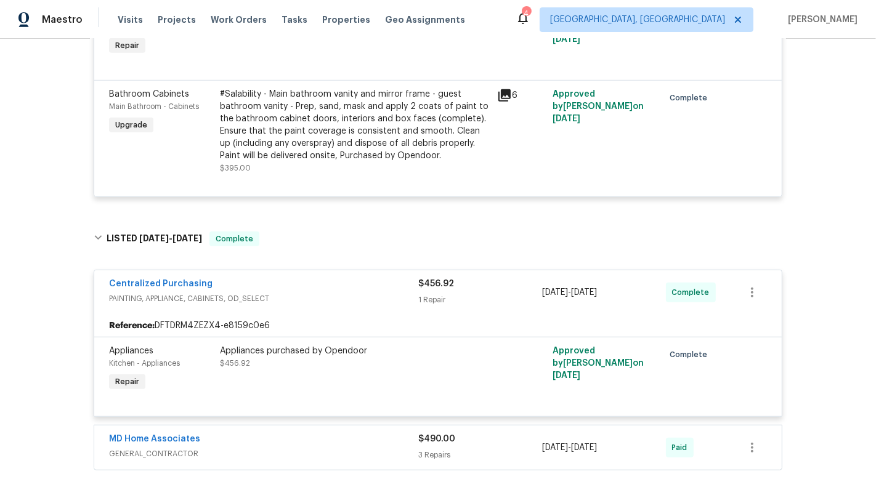
scroll to position [793, 0]
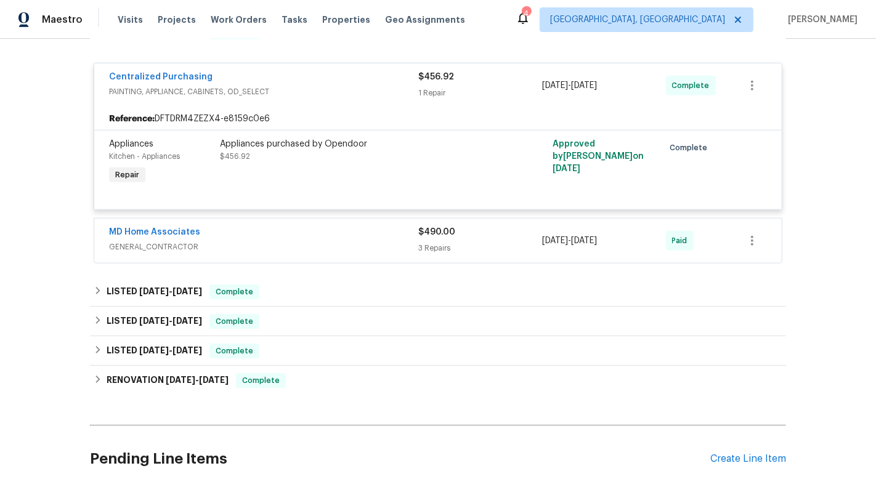
click at [461, 242] on div "3 Repairs" at bounding box center [480, 248] width 124 height 12
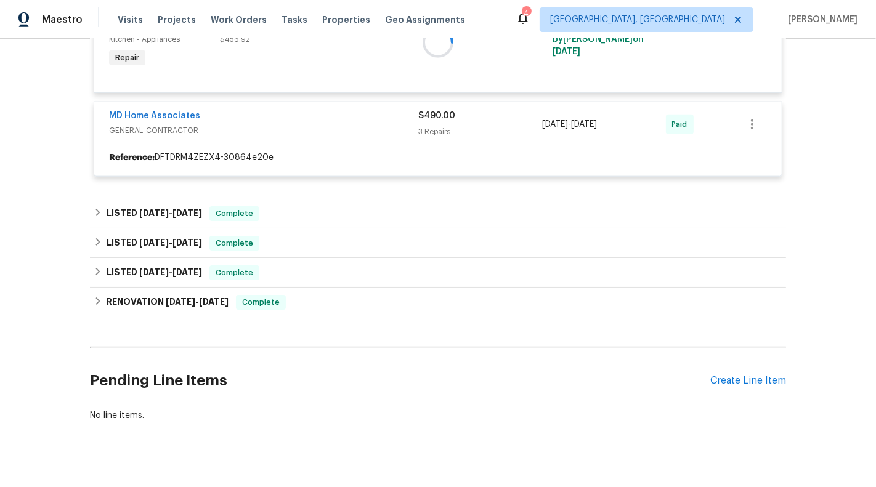
scroll to position [1143, 0]
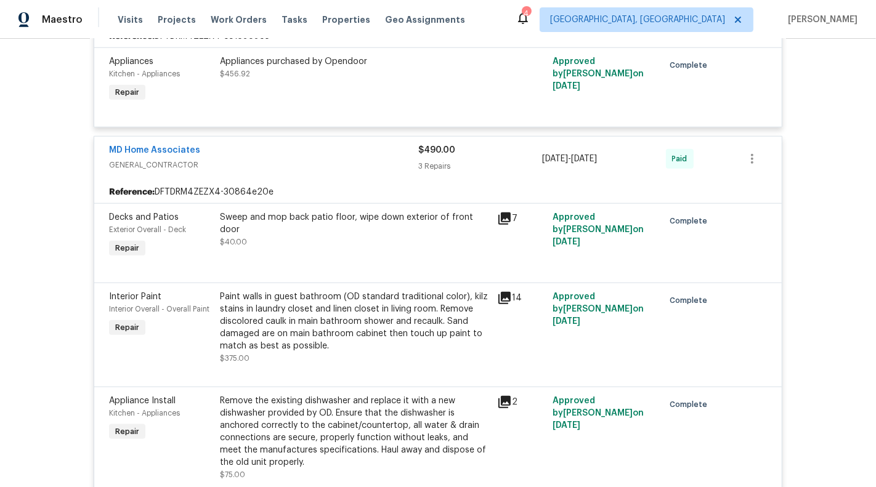
click at [480, 153] on div "$490.00" at bounding box center [480, 150] width 124 height 12
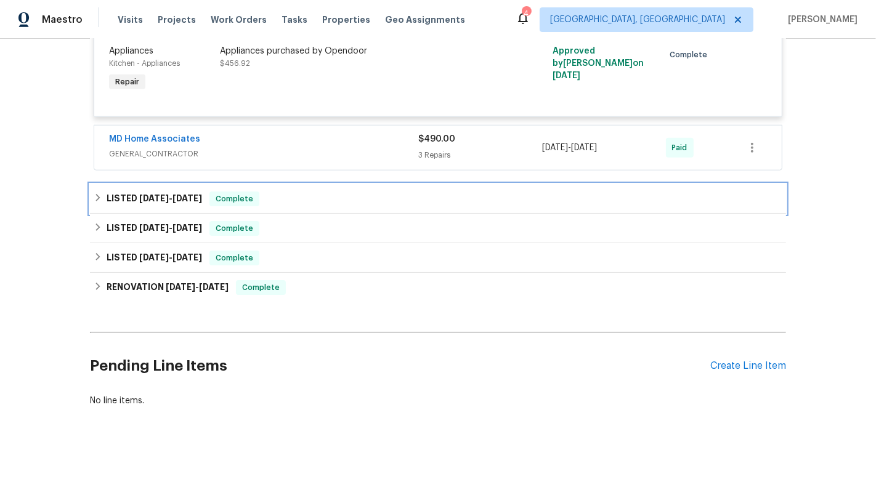
click at [472, 187] on div "LISTED [DATE] - [DATE] Complete" at bounding box center [438, 199] width 696 height 30
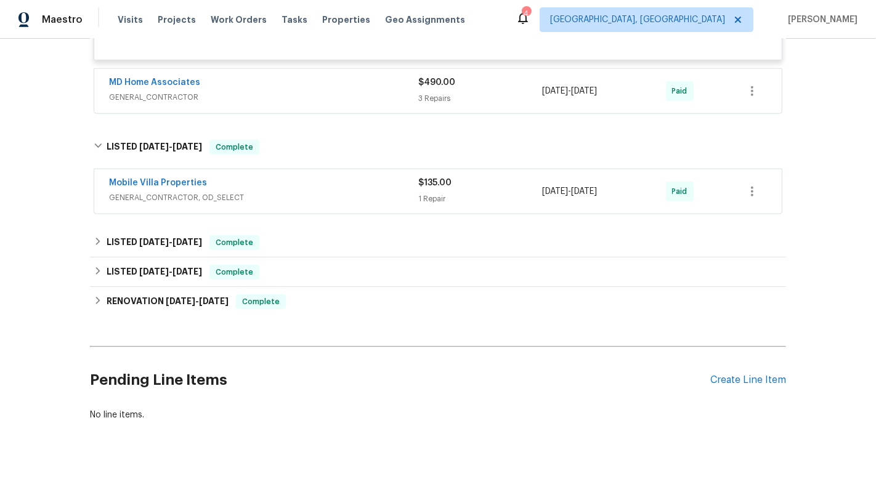
click at [477, 204] on div "Mobile Villa Properties GENERAL_CONTRACTOR, OD_SELECT $135.00 1 Repair [DATE] -…" at bounding box center [437, 191] width 687 height 44
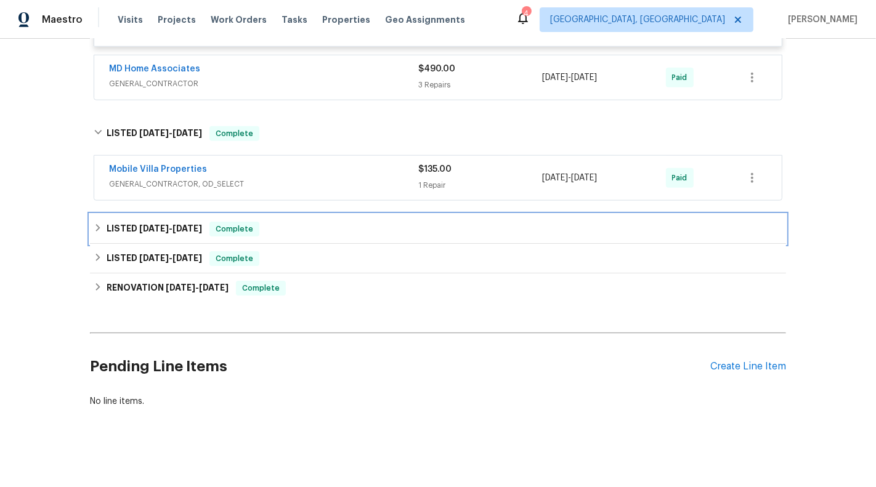
click at [477, 216] on div "LISTED [DATE] - [DATE] Complete" at bounding box center [438, 229] width 696 height 30
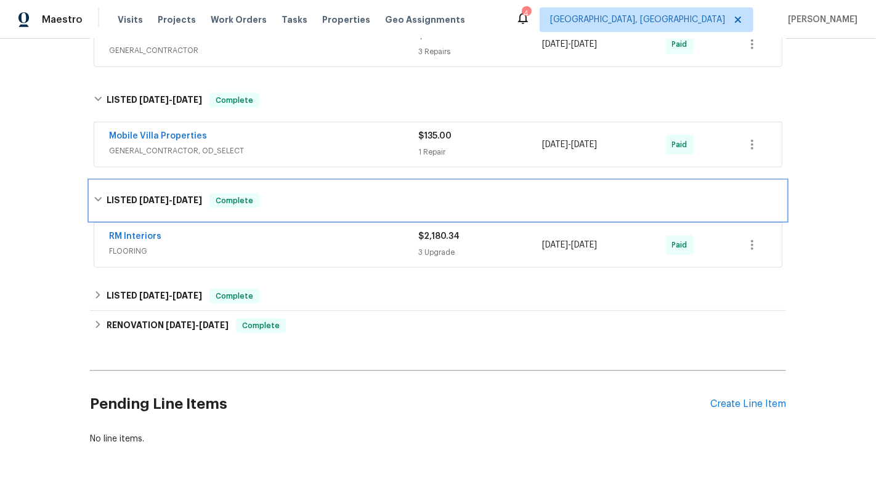
scroll to position [1216, 0]
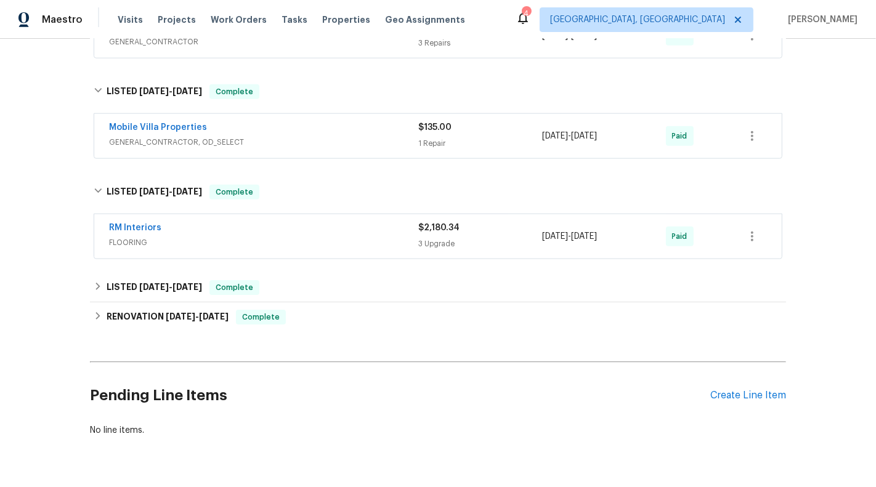
click at [485, 244] on div "3 Upgrade" at bounding box center [480, 244] width 124 height 12
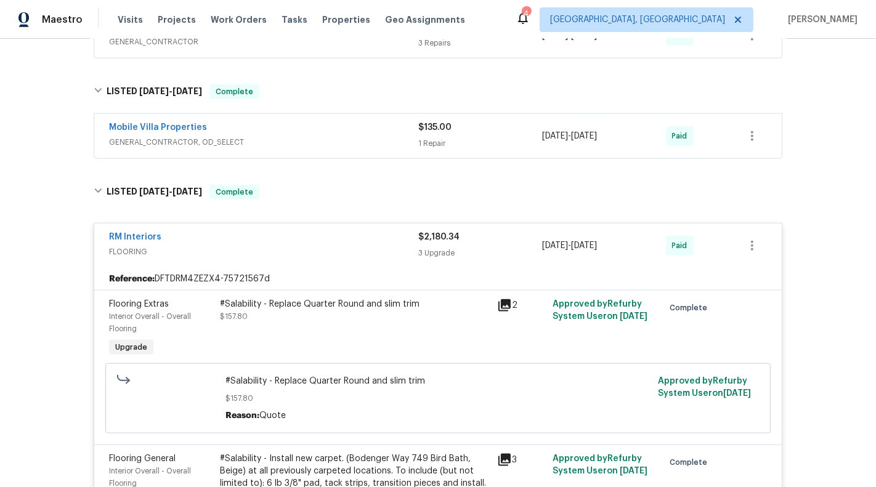
click at [508, 122] on div "$135.00" at bounding box center [480, 127] width 124 height 12
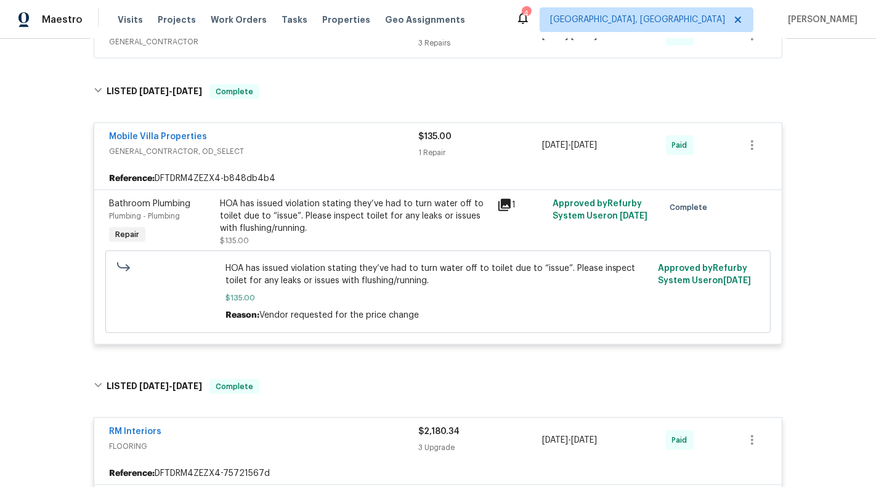
click at [362, 210] on div "HOA has issued violation stating they’ve had to turn water off to toilet due to…" at bounding box center [355, 216] width 270 height 37
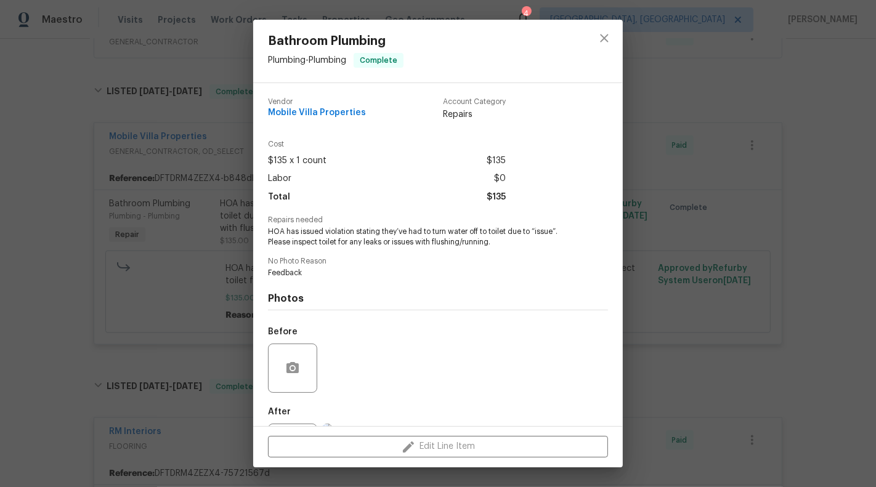
click at [236, 237] on div "Bathroom Plumbing Plumbing - Plumbing Complete Vendor Mobile Villa Properties A…" at bounding box center [438, 243] width 876 height 487
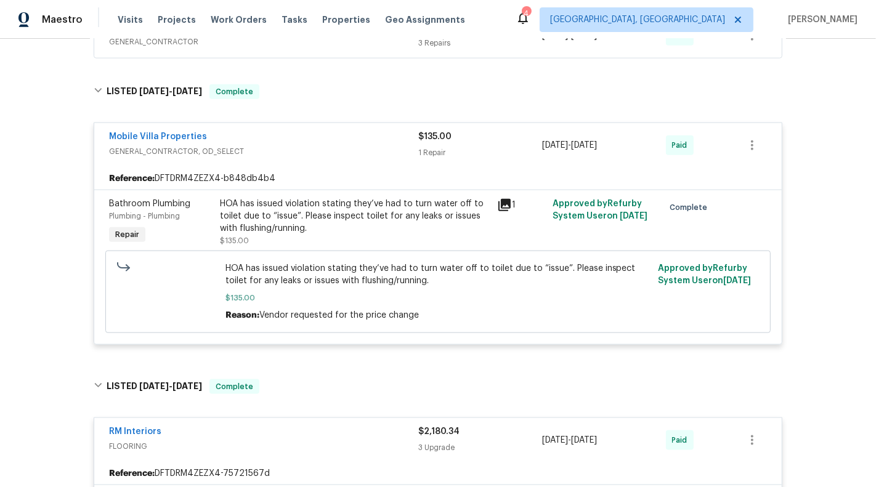
click at [293, 214] on div "HOA has issued violation stating they’ve had to turn water off to toilet due to…" at bounding box center [355, 216] width 270 height 37
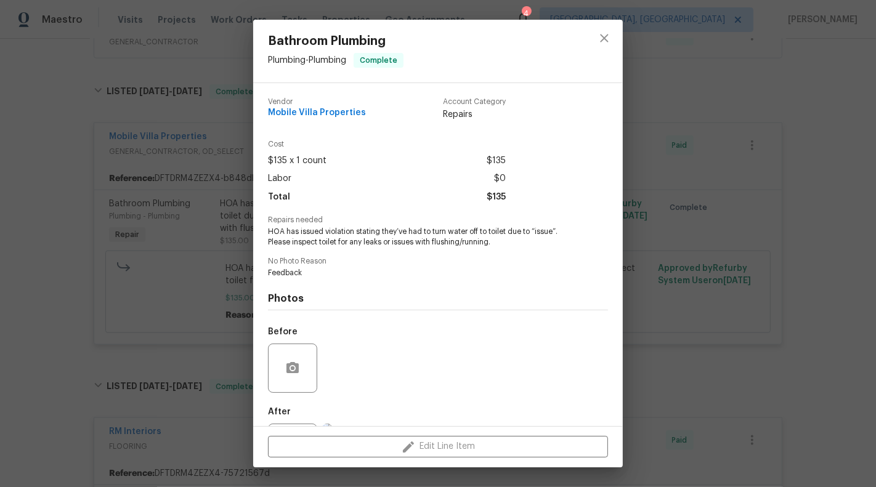
scroll to position [60, 0]
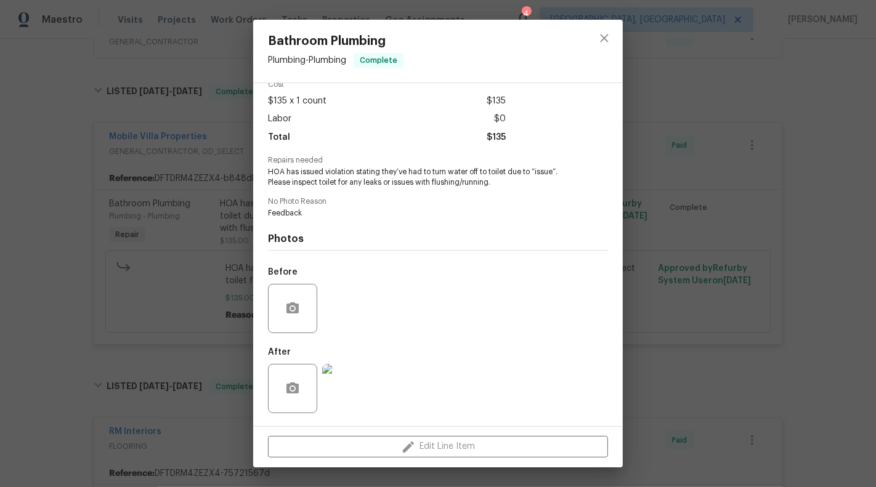
click at [354, 373] on img at bounding box center [346, 388] width 49 height 49
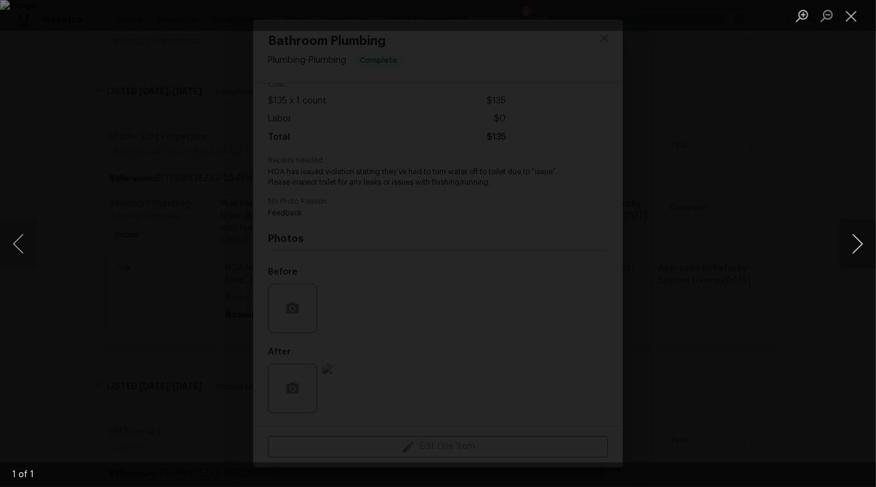
click at [842, 234] on button "Next image" at bounding box center [857, 243] width 37 height 49
click at [852, 18] on button "Close lightbox" at bounding box center [851, 16] width 25 height 22
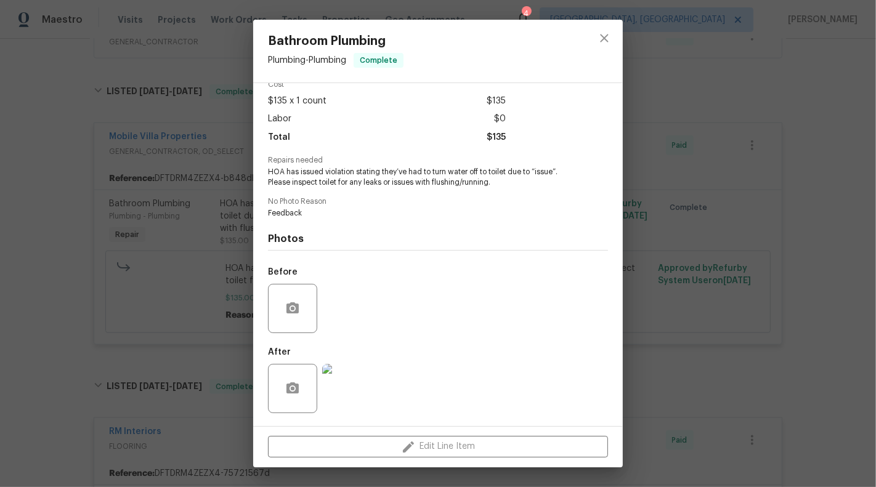
click at [812, 227] on div "Bathroom Plumbing Plumbing - Plumbing Complete Vendor Mobile Villa Properties A…" at bounding box center [438, 243] width 876 height 487
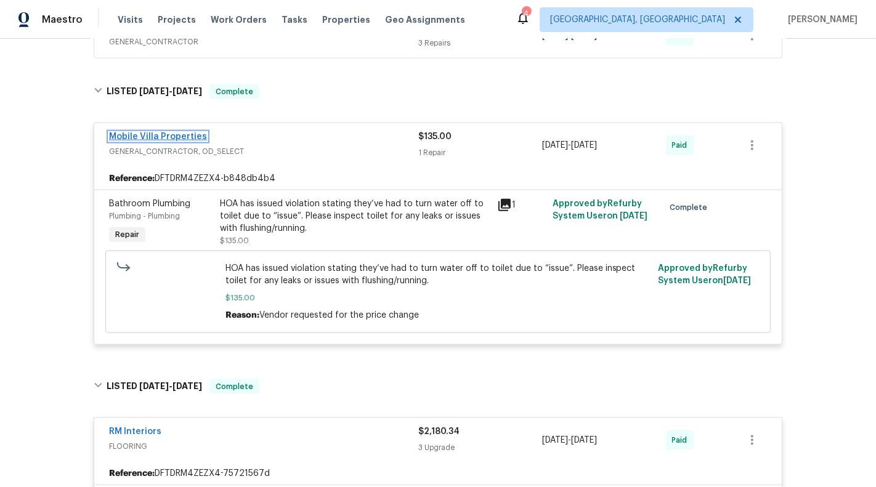
click at [169, 134] on link "Mobile Villa Properties" at bounding box center [158, 136] width 98 height 9
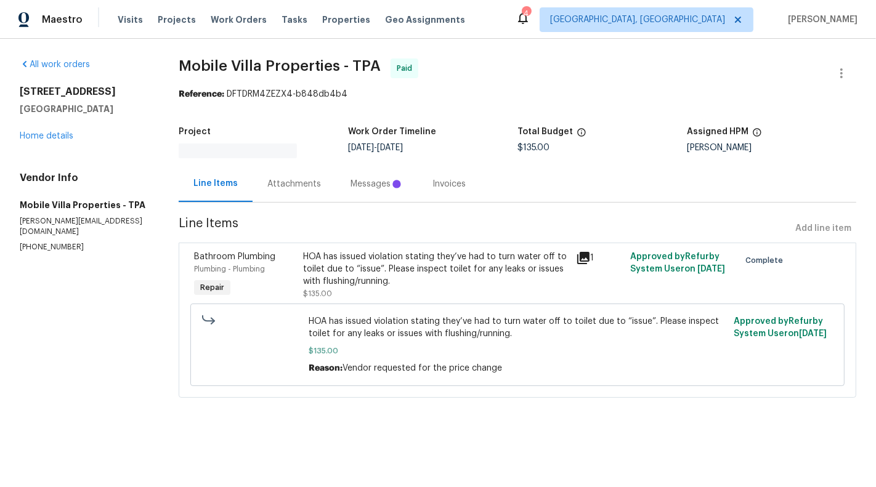
click at [290, 174] on div "Attachments" at bounding box center [294, 184] width 83 height 36
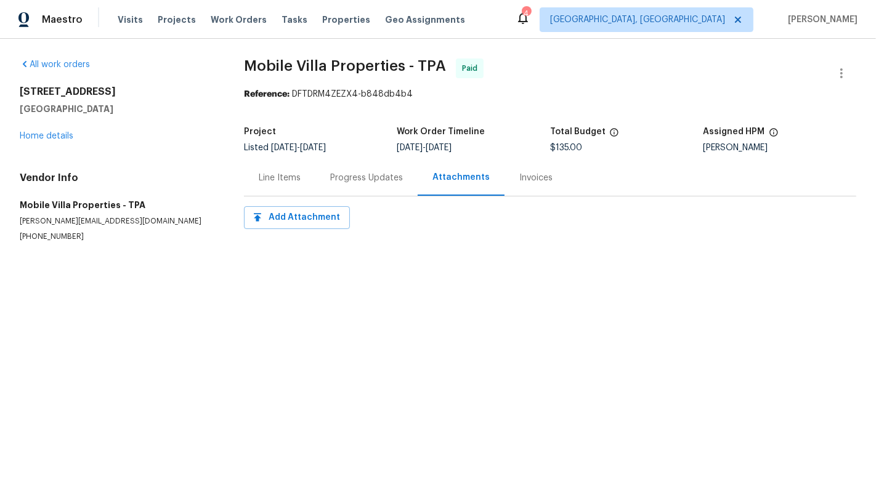
click at [347, 188] on div "Progress Updates" at bounding box center [366, 178] width 102 height 36
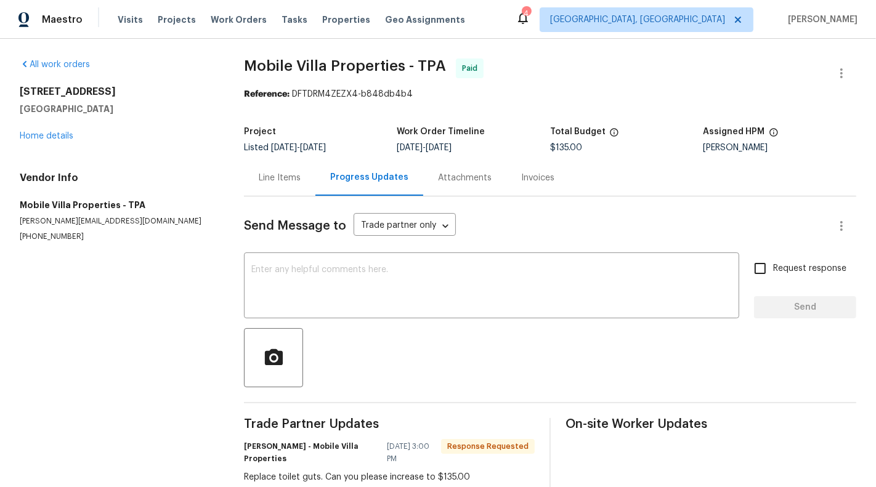
scroll to position [31, 0]
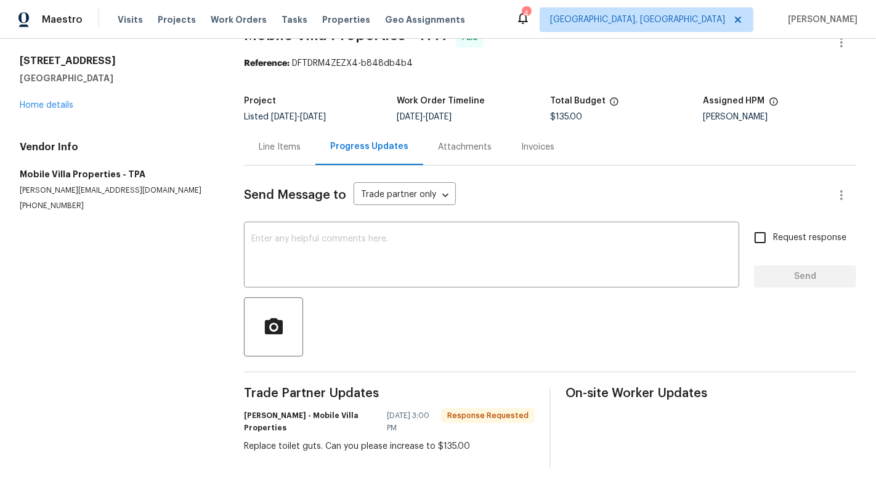
click at [287, 159] on div "Line Items" at bounding box center [279, 147] width 71 height 36
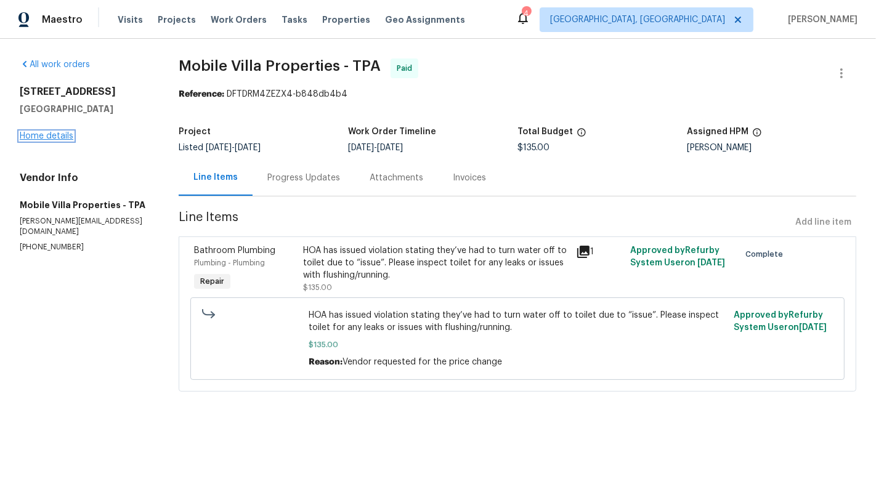
click at [59, 140] on link "Home details" at bounding box center [47, 136] width 54 height 9
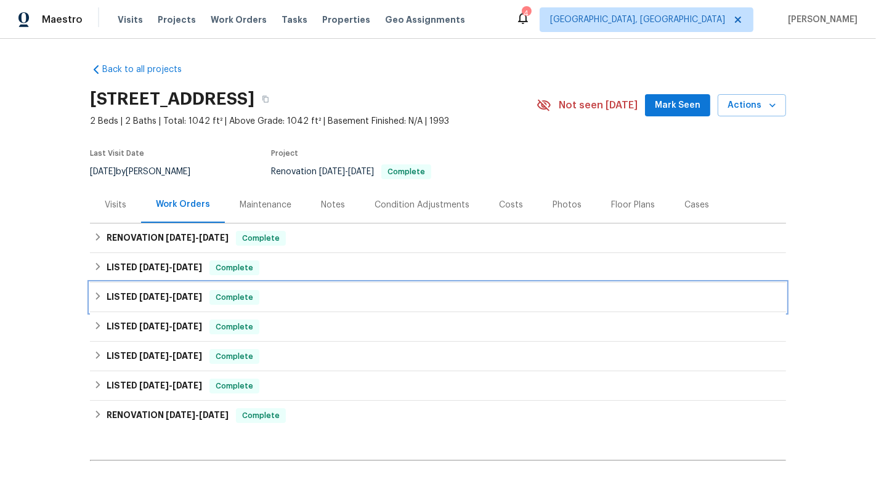
click at [343, 299] on div "LISTED [DATE] - [DATE] Complete" at bounding box center [438, 297] width 689 height 15
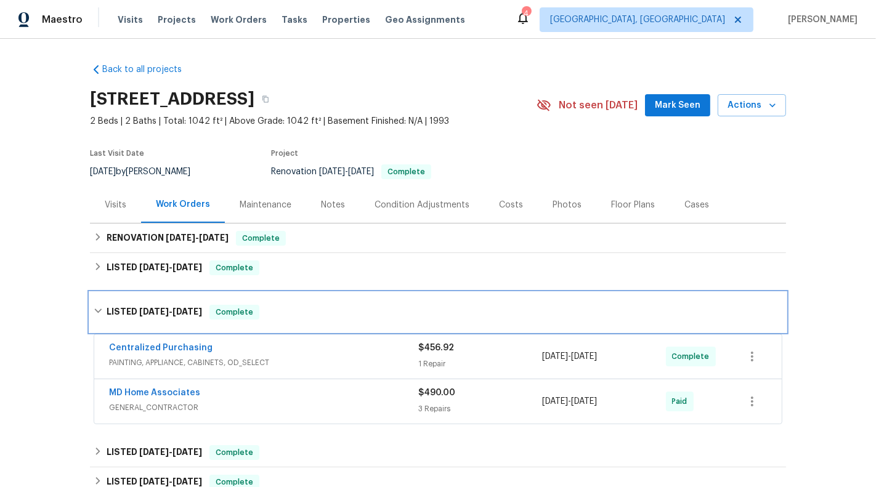
scroll to position [56, 0]
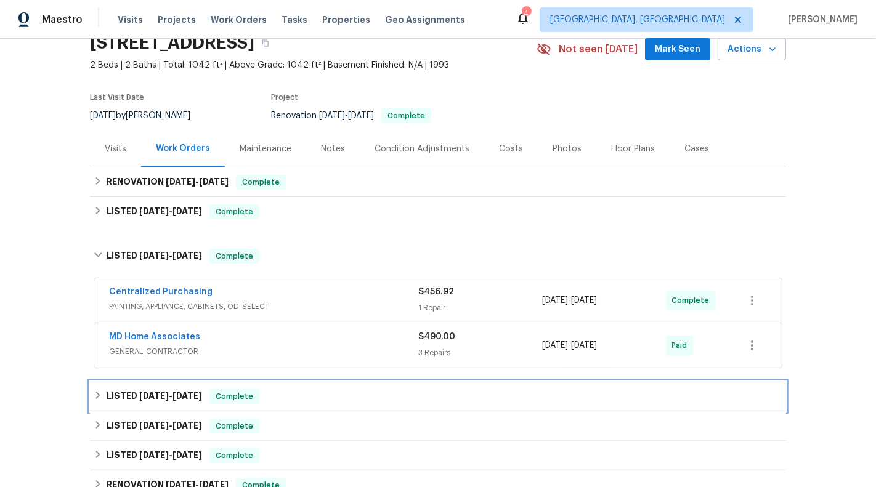
click at [359, 394] on div "LISTED [DATE] - [DATE] Complete" at bounding box center [438, 396] width 689 height 15
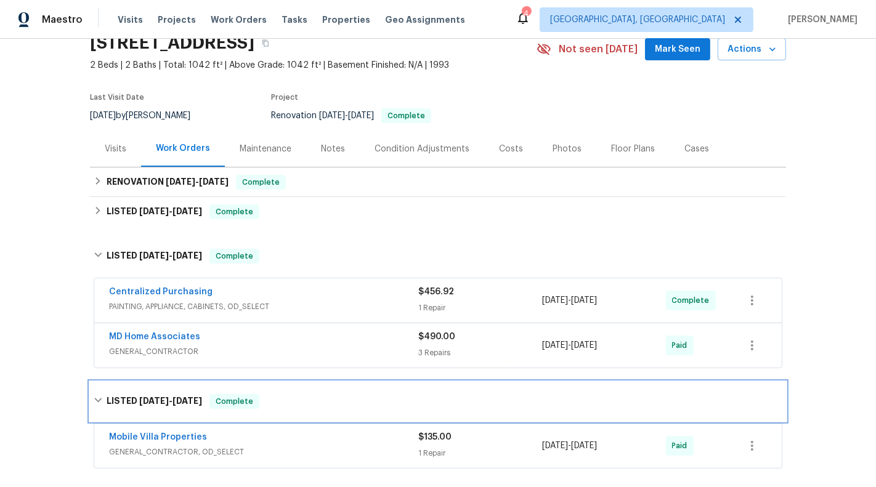
scroll to position [169, 0]
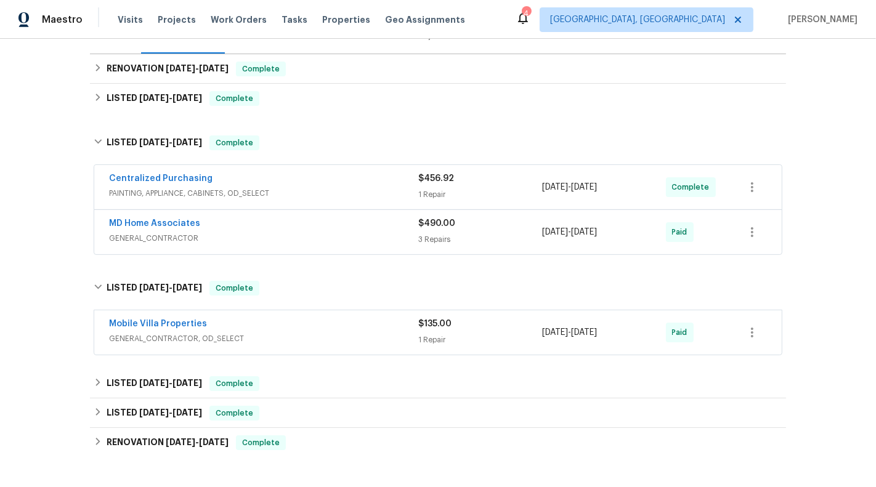
click at [358, 342] on span "GENERAL_CONTRACTOR, OD_SELECT" at bounding box center [263, 339] width 309 height 12
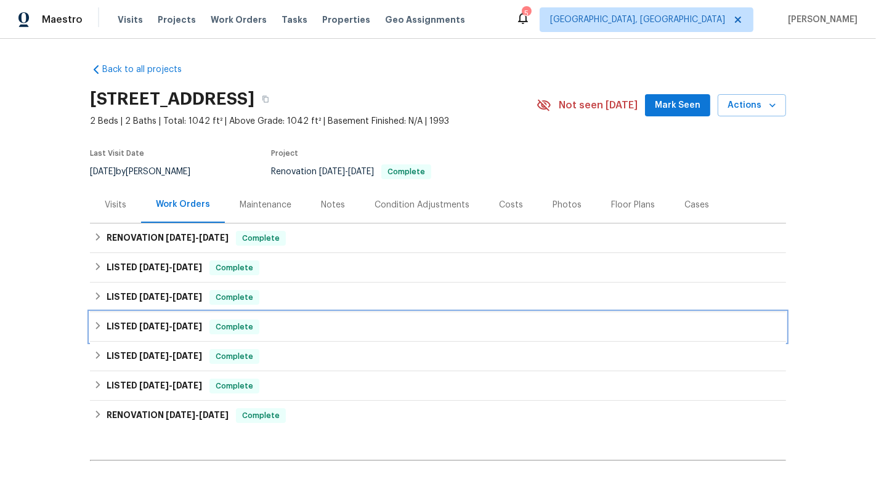
click at [313, 324] on div "LISTED [DATE] - [DATE] Complete" at bounding box center [438, 327] width 689 height 15
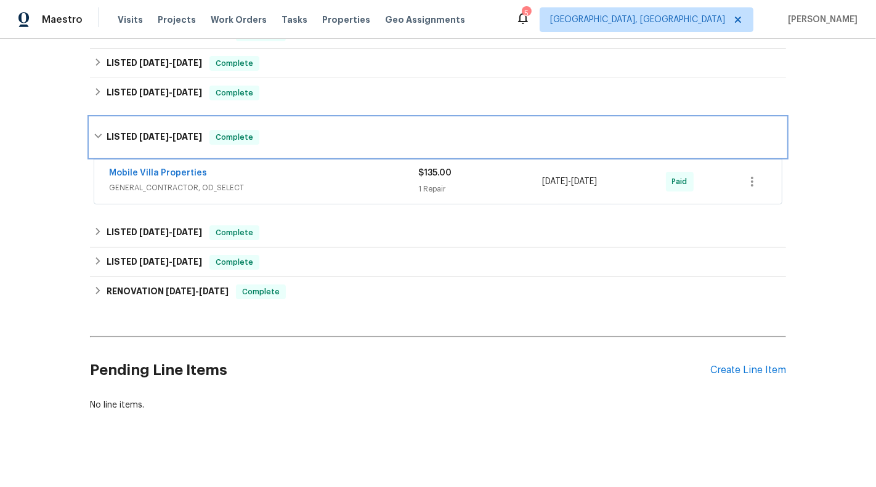
scroll to position [211, 0]
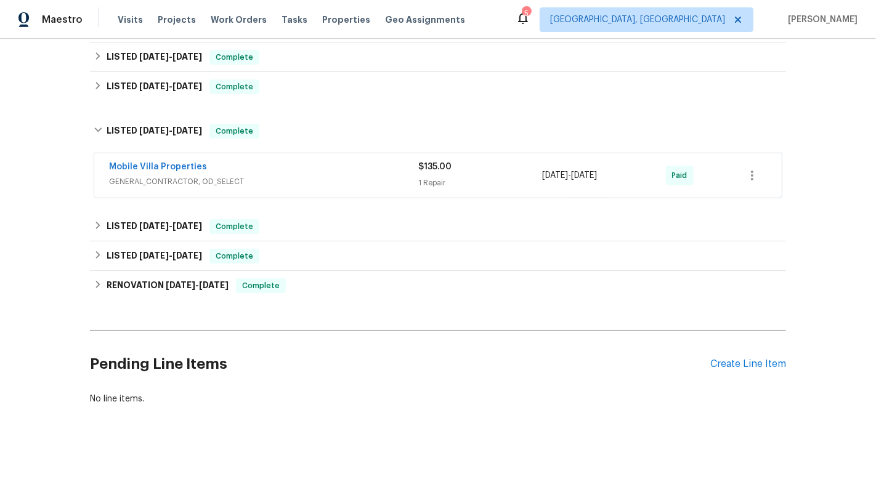
click at [341, 185] on span "GENERAL_CONTRACTOR, OD_SELECT" at bounding box center [263, 182] width 309 height 12
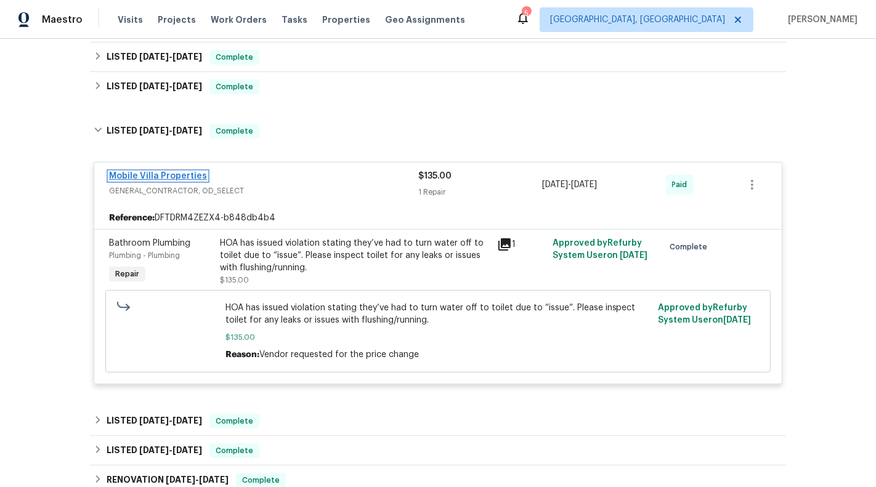
click at [182, 177] on link "Mobile Villa Properties" at bounding box center [158, 176] width 98 height 9
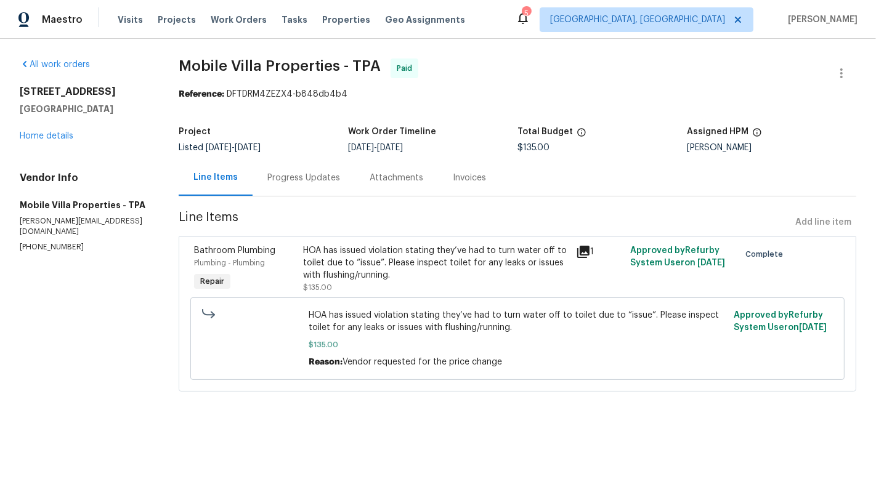
click at [44, 232] on p "[PERSON_NAME][EMAIL_ADDRESS][DOMAIN_NAME]" at bounding box center [84, 226] width 129 height 21
copy p "[PERSON_NAME][EMAIL_ADDRESS][DOMAIN_NAME]"
click at [76, 235] on p "[PERSON_NAME][EMAIL_ADDRESS][DOMAIN_NAME]" at bounding box center [84, 226] width 129 height 21
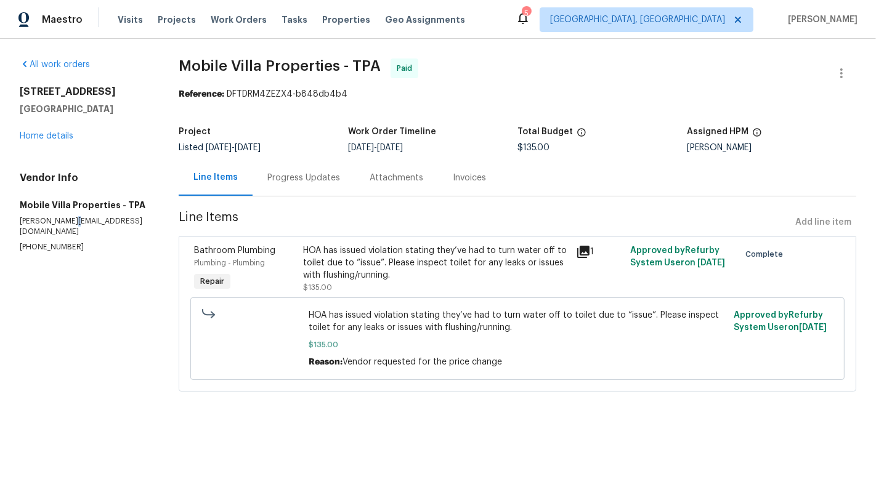
click at [76, 235] on p "[PERSON_NAME][EMAIL_ADDRESS][DOMAIN_NAME]" at bounding box center [84, 226] width 129 height 21
copy p "[PERSON_NAME][EMAIL_ADDRESS][DOMAIN_NAME]"
click at [496, 250] on div "HOA has issued violation stating they’ve had to turn water off to toilet due to…" at bounding box center [435, 262] width 265 height 37
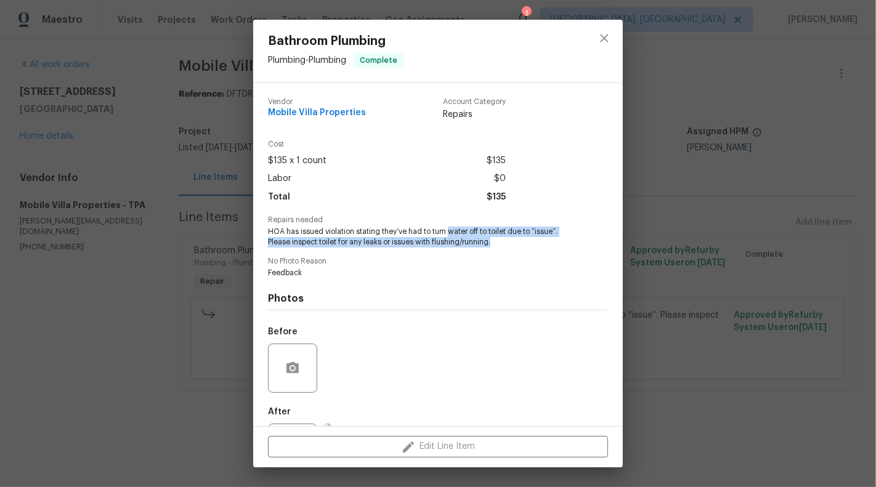
drag, startPoint x: 450, startPoint y: 232, endPoint x: 508, endPoint y: 244, distance: 59.8
click at [509, 245] on span "HOA has issued violation stating they’ve had to turn water off to toilet due to…" at bounding box center [421, 237] width 306 height 21
click at [508, 244] on span "HOA has issued violation stating they’ve had to turn water off to toilet due to…" at bounding box center [421, 237] width 306 height 21
